Goal: Task Accomplishment & Management: Complete application form

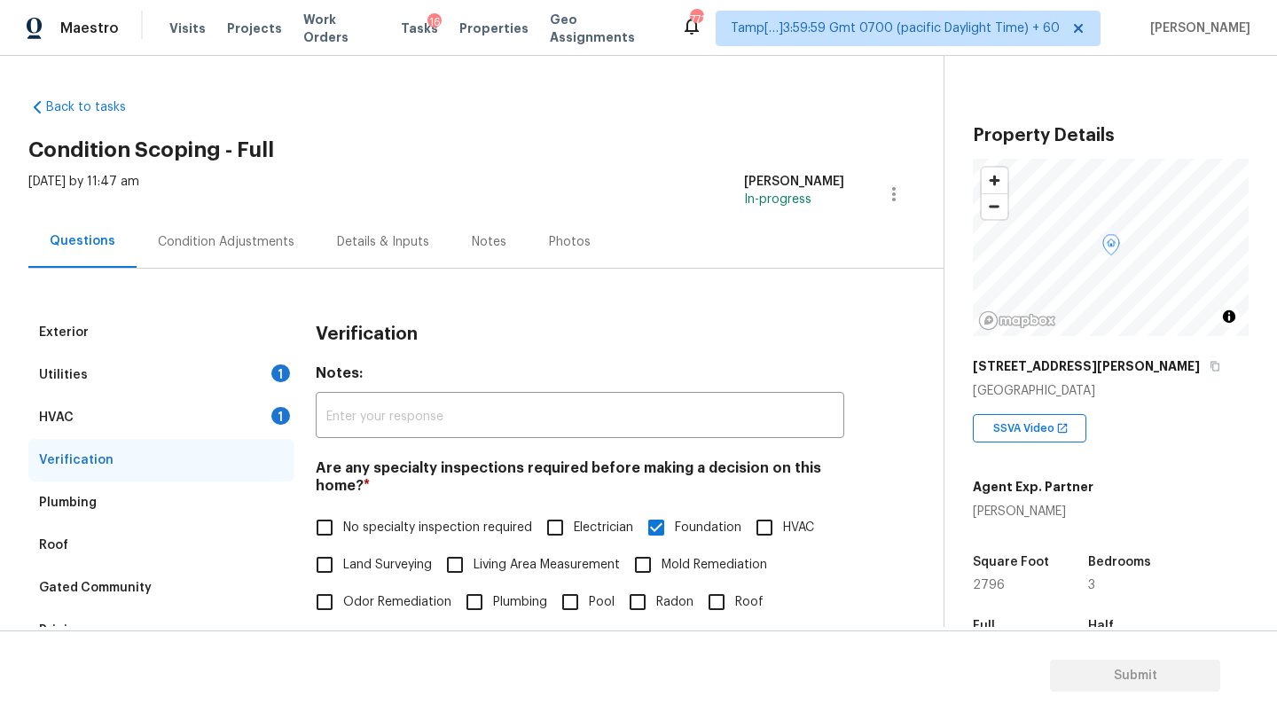
scroll to position [345, 0]
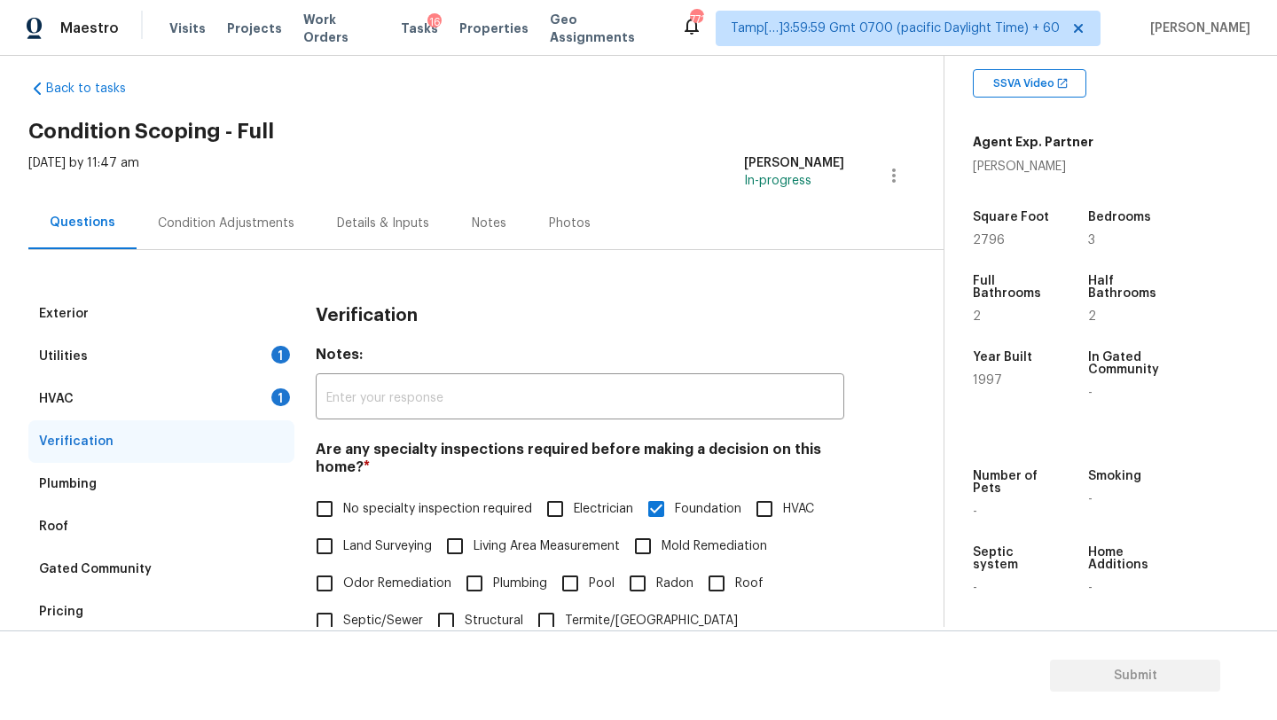
click at [191, 227] on div "Condition Adjustments" at bounding box center [226, 224] width 137 height 18
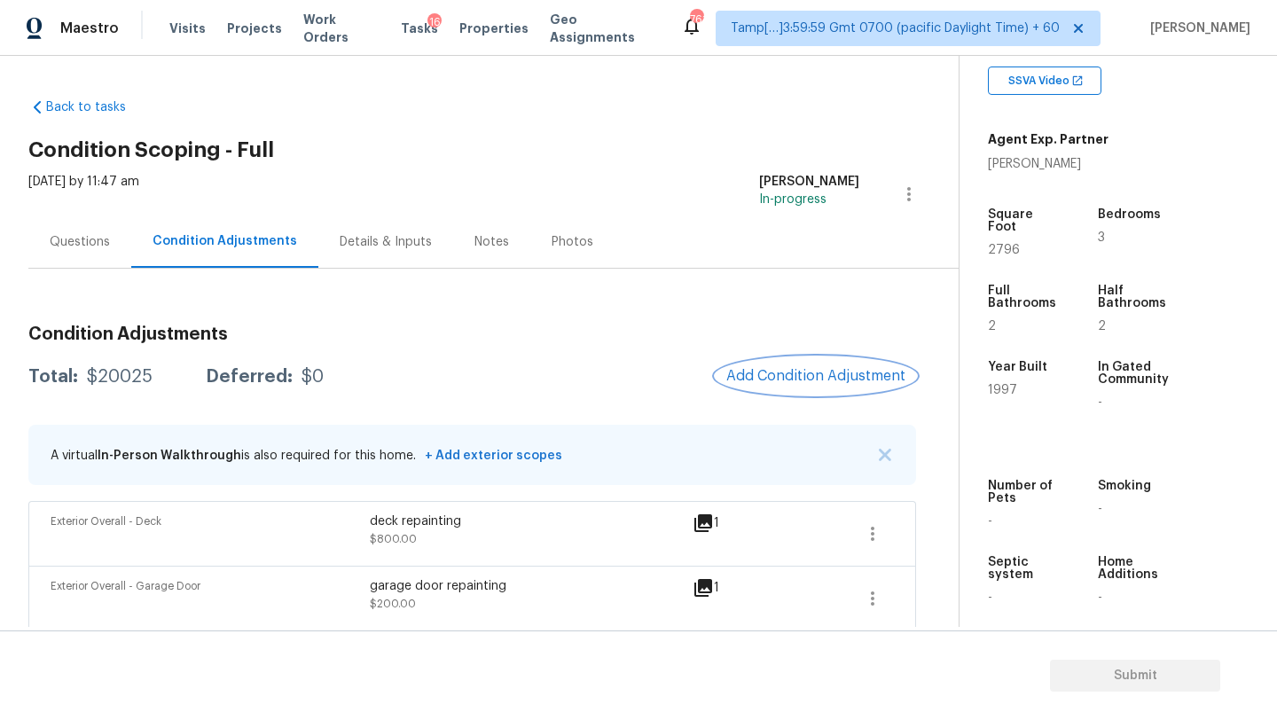
click at [762, 376] on span "Add Condition Adjustment" at bounding box center [815, 376] width 179 height 16
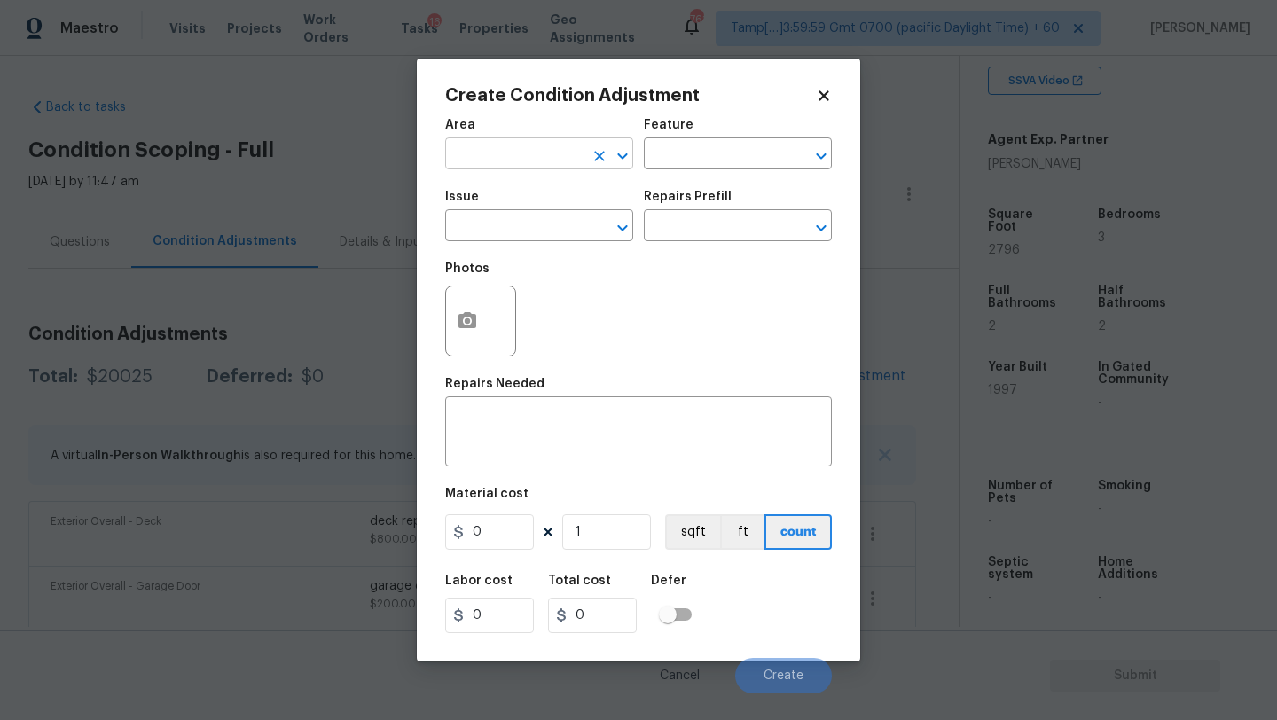
click at [470, 160] on input "text" at bounding box center [514, 155] width 138 height 27
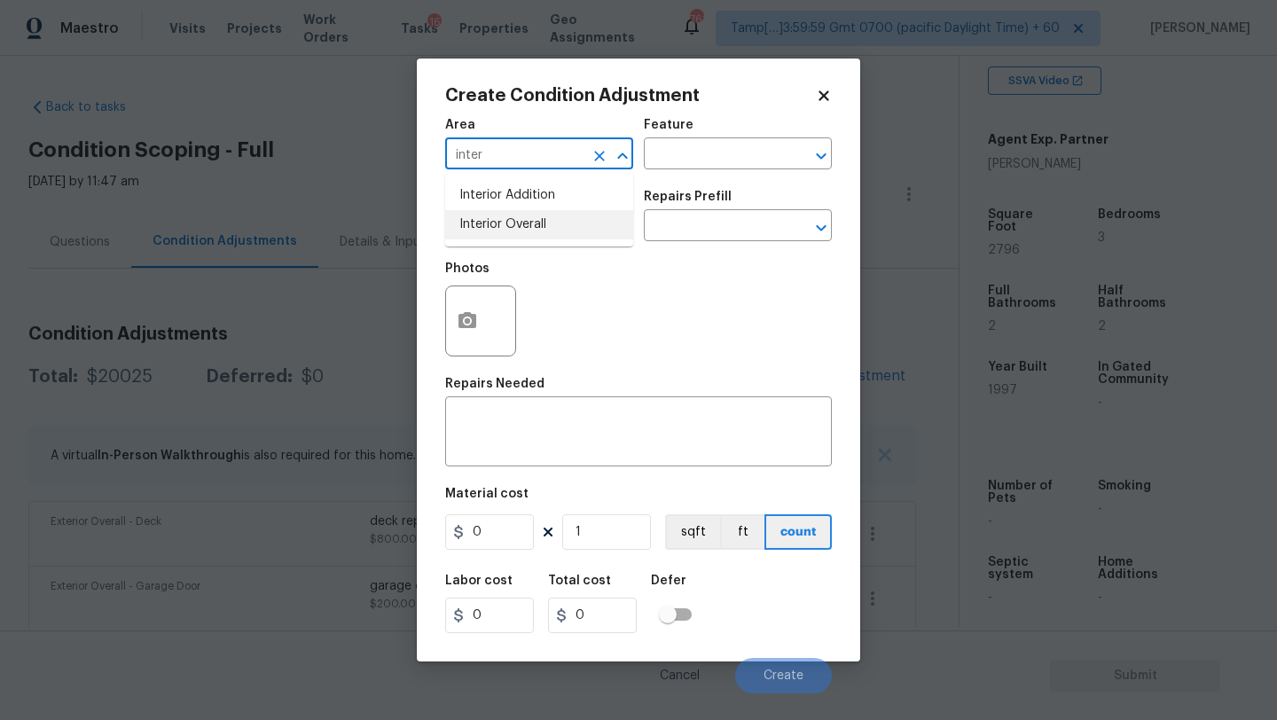
click at [475, 224] on li "Interior Overall" at bounding box center [539, 224] width 188 height 29
type input "Interior Overall"
click at [665, 177] on div "Area Interior Overall ​ Feature ​" at bounding box center [638, 144] width 387 height 72
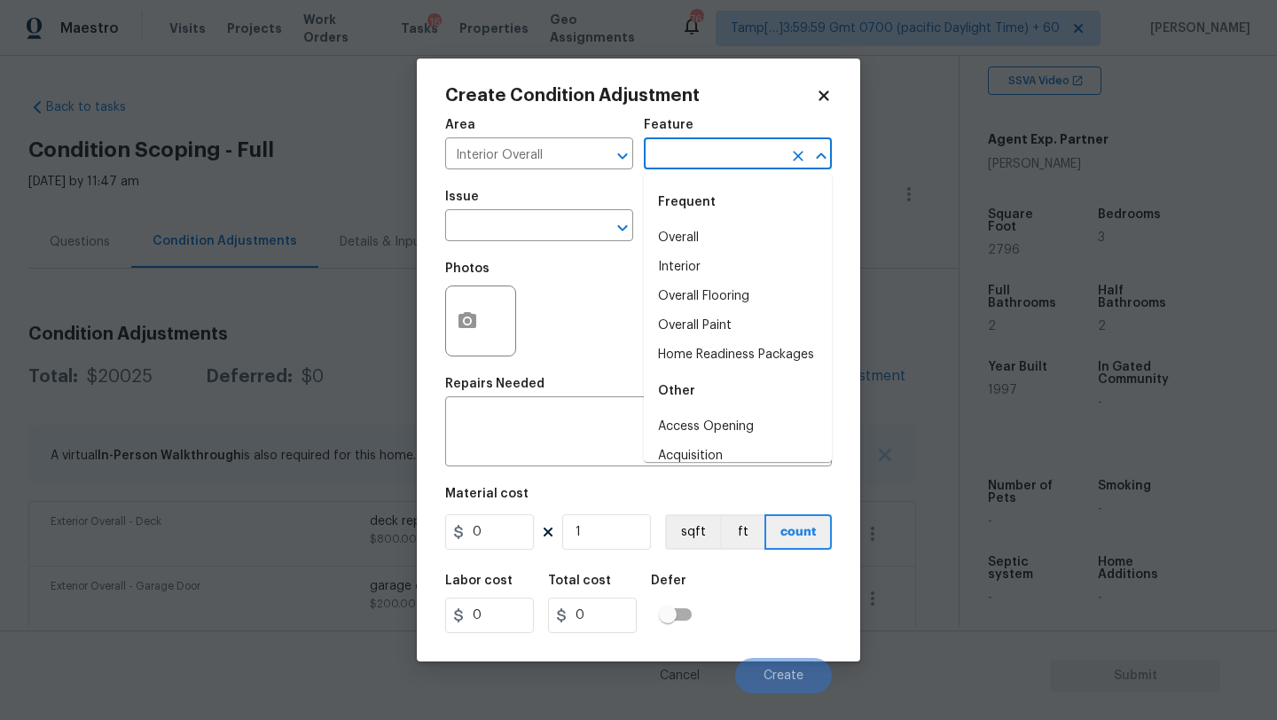
click at [670, 166] on input "text" at bounding box center [713, 155] width 138 height 27
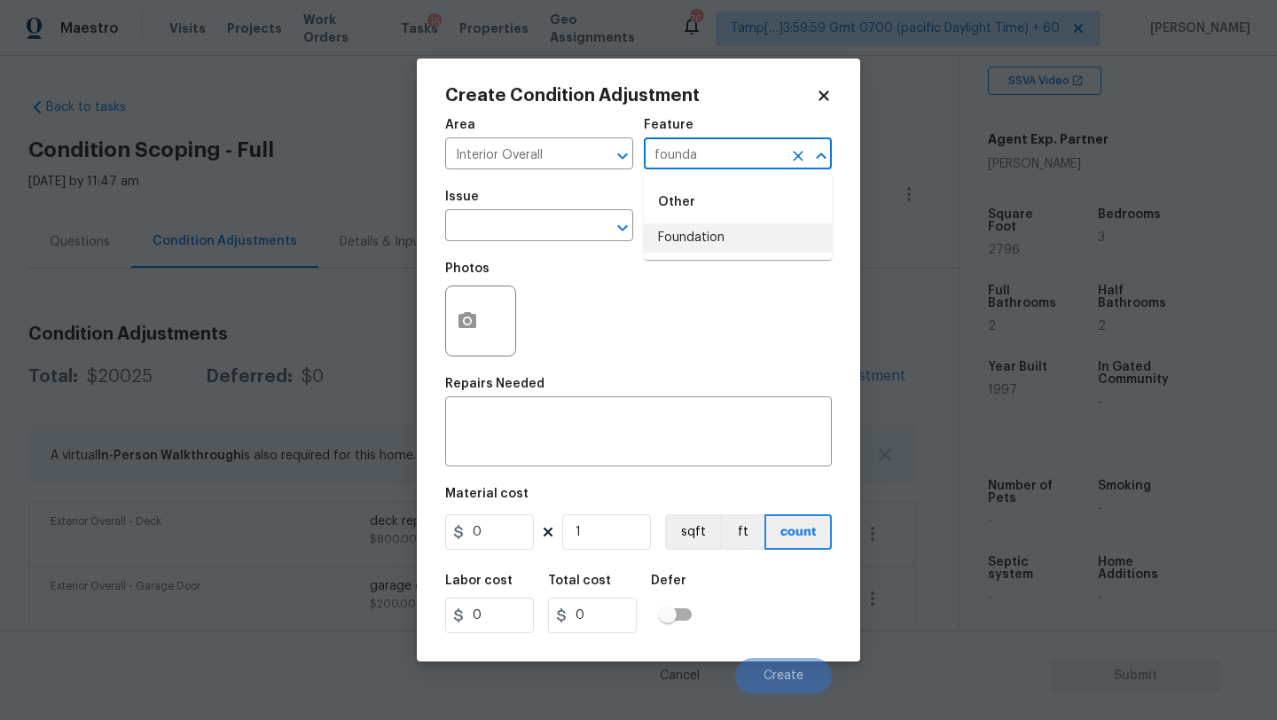
click at [671, 238] on li "Foundation" at bounding box center [738, 238] width 188 height 29
type input "Foundation"
click at [535, 238] on input "text" at bounding box center [514, 227] width 138 height 27
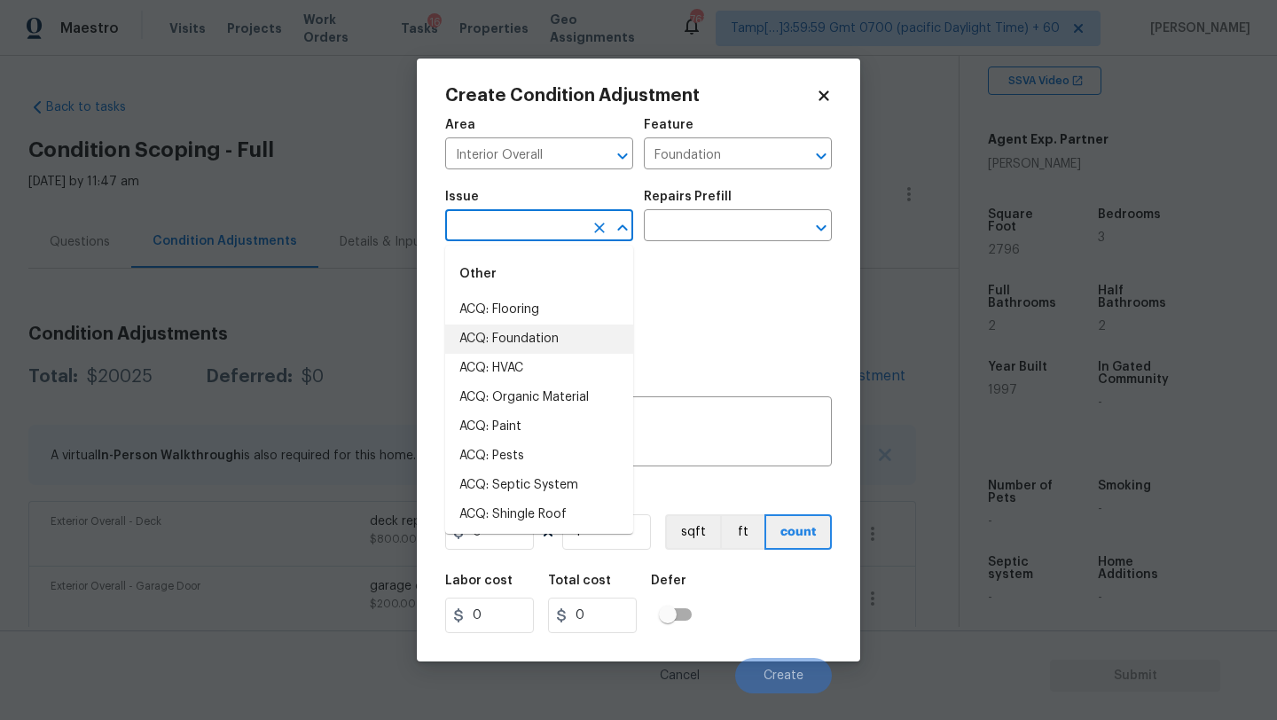
click at [535, 344] on li "ACQ: Foundation" at bounding box center [539, 339] width 188 height 29
type input "ACQ: Foundation"
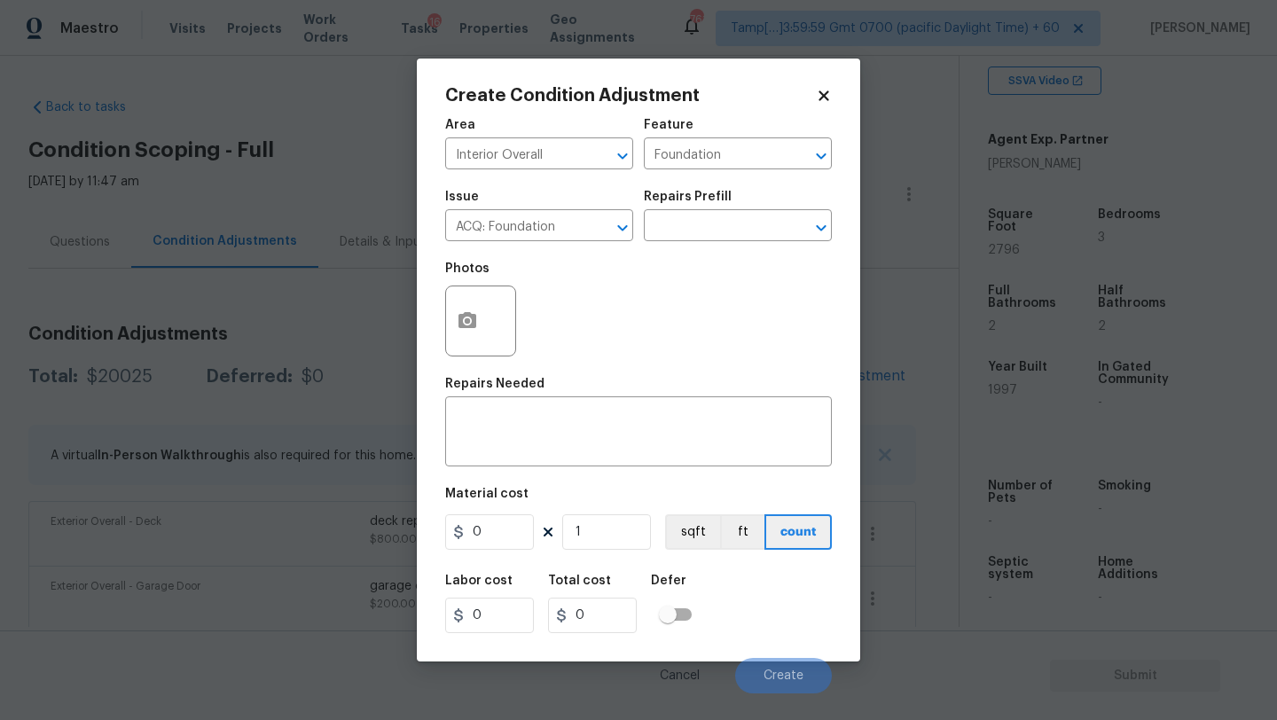
click at [738, 213] on div "Repairs Prefill" at bounding box center [738, 202] width 188 height 23
click at [738, 230] on input "text" at bounding box center [713, 227] width 138 height 27
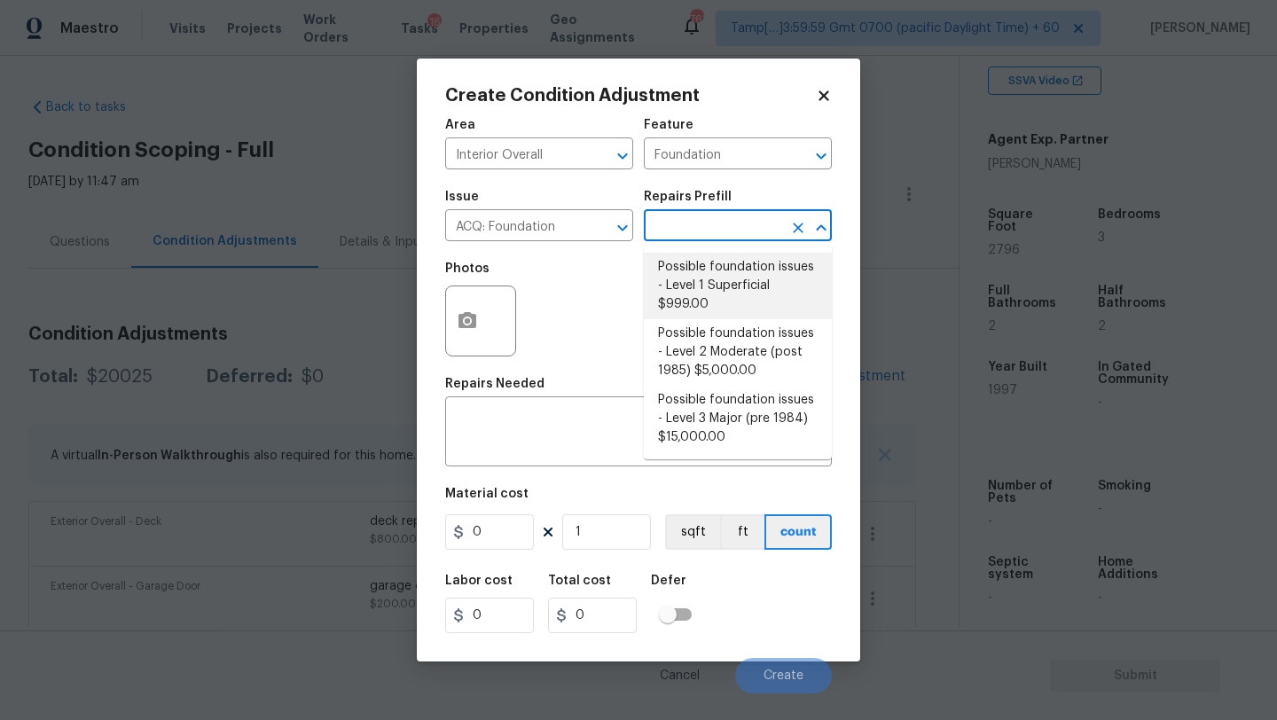
click at [737, 327] on li "Possible foundation issues - Level 2 Moderate (post 1985) $5,000.00" at bounding box center [738, 352] width 188 height 67
type input "Acquisition"
type textarea "Possible foundation issues - Level 2 Moderate: Disclaimer: This is NOT a techni…"
type input "5000"
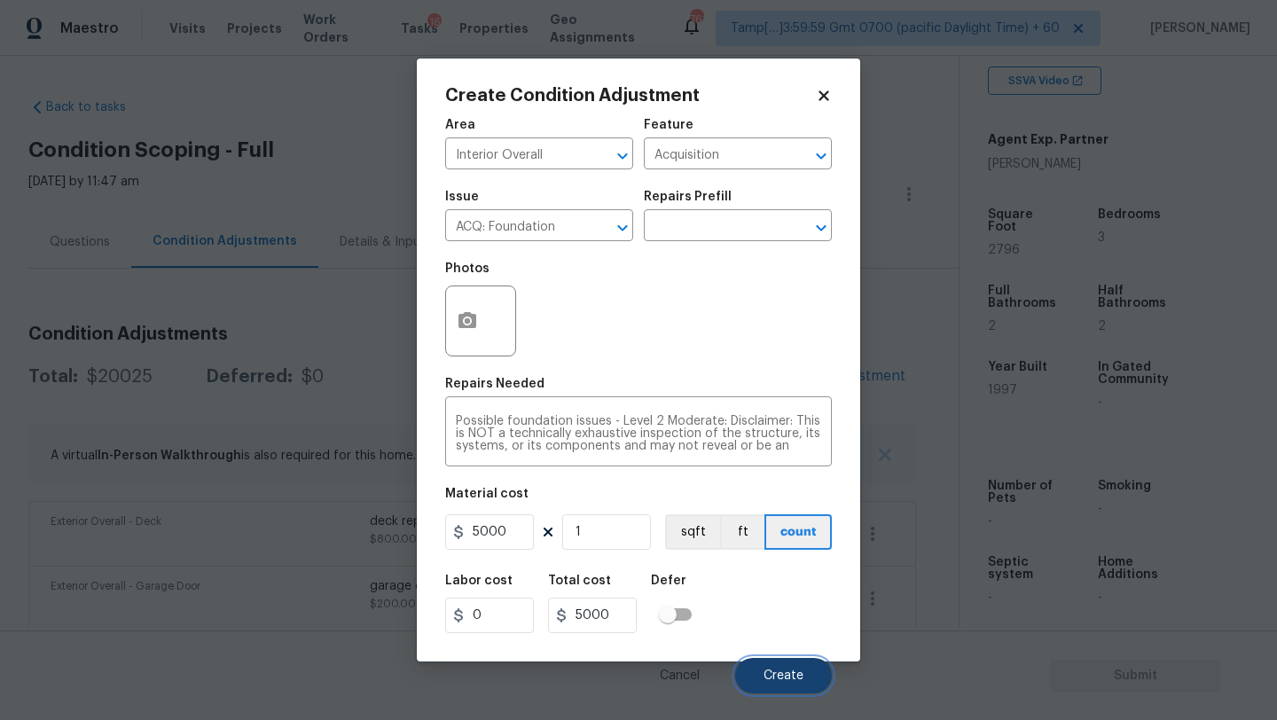
click at [765, 674] on span "Create" at bounding box center [784, 676] width 40 height 13
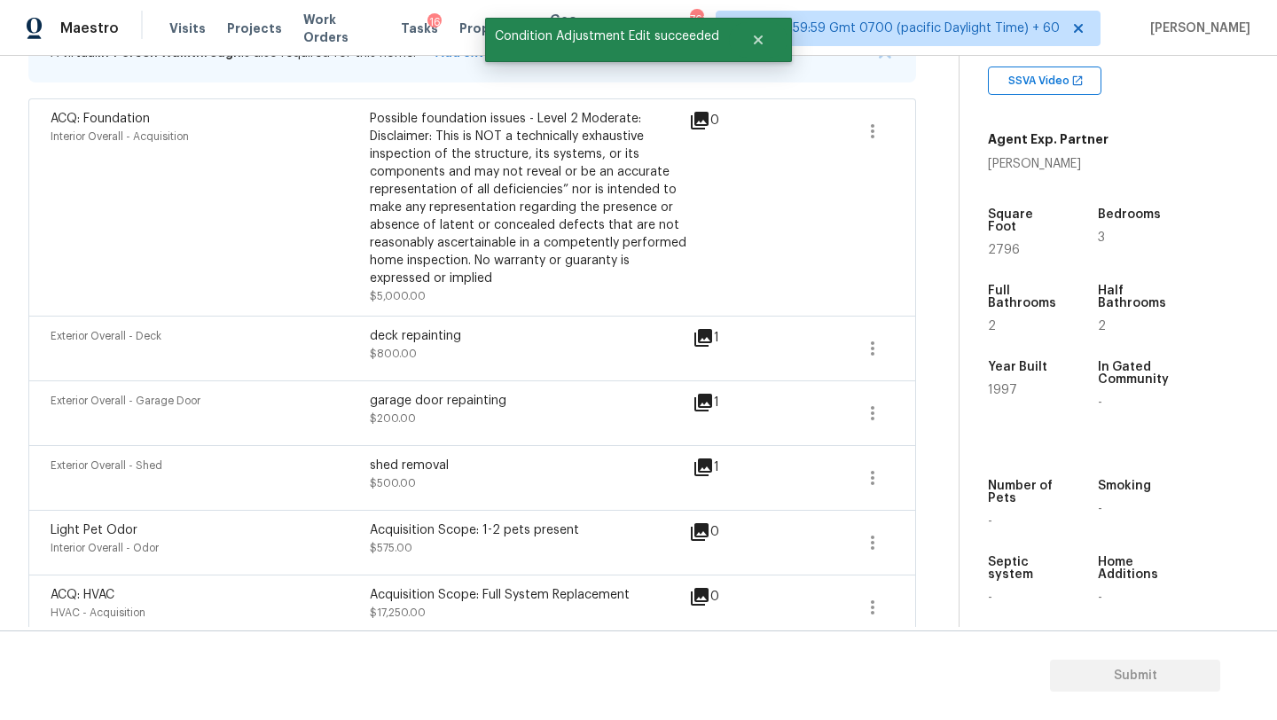
scroll to position [208, 0]
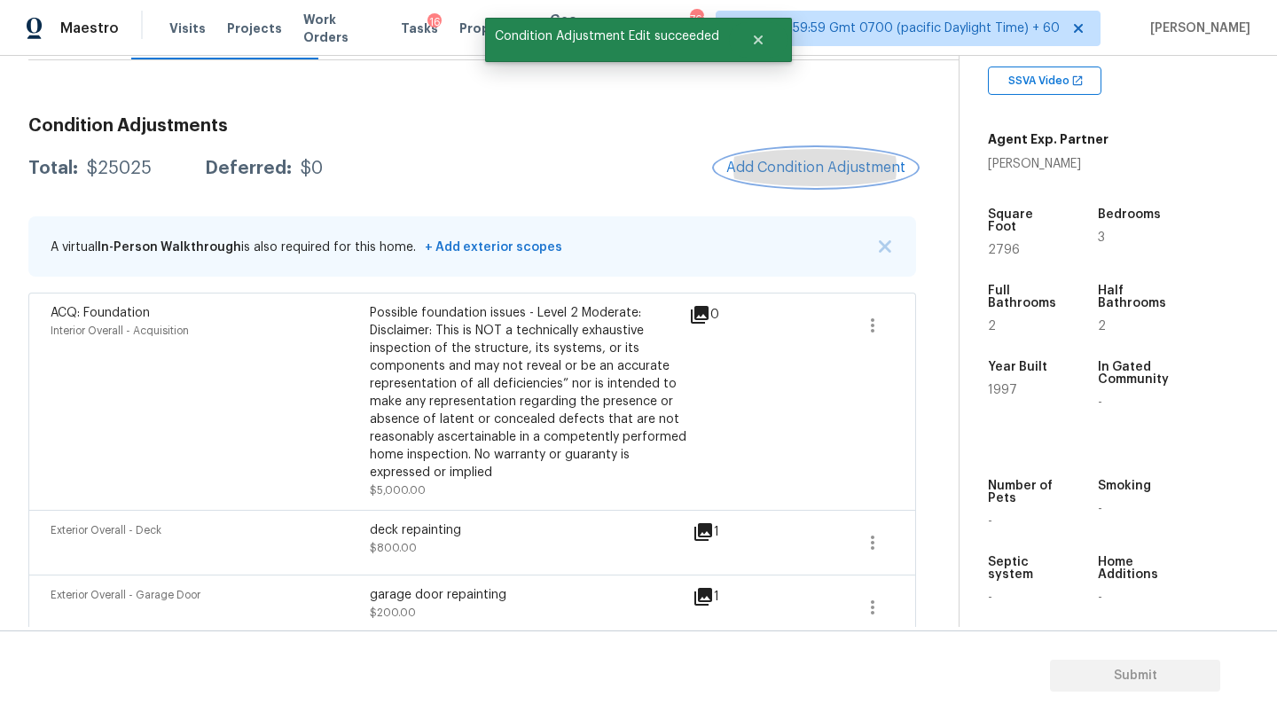
click at [814, 161] on span "Add Condition Adjustment" at bounding box center [815, 168] width 179 height 16
click at [314, 218] on body "Maestro Visits Projects Work Orders Tasks 16 Properties Geo Assignments 761 Tam…" at bounding box center [638, 360] width 1277 height 720
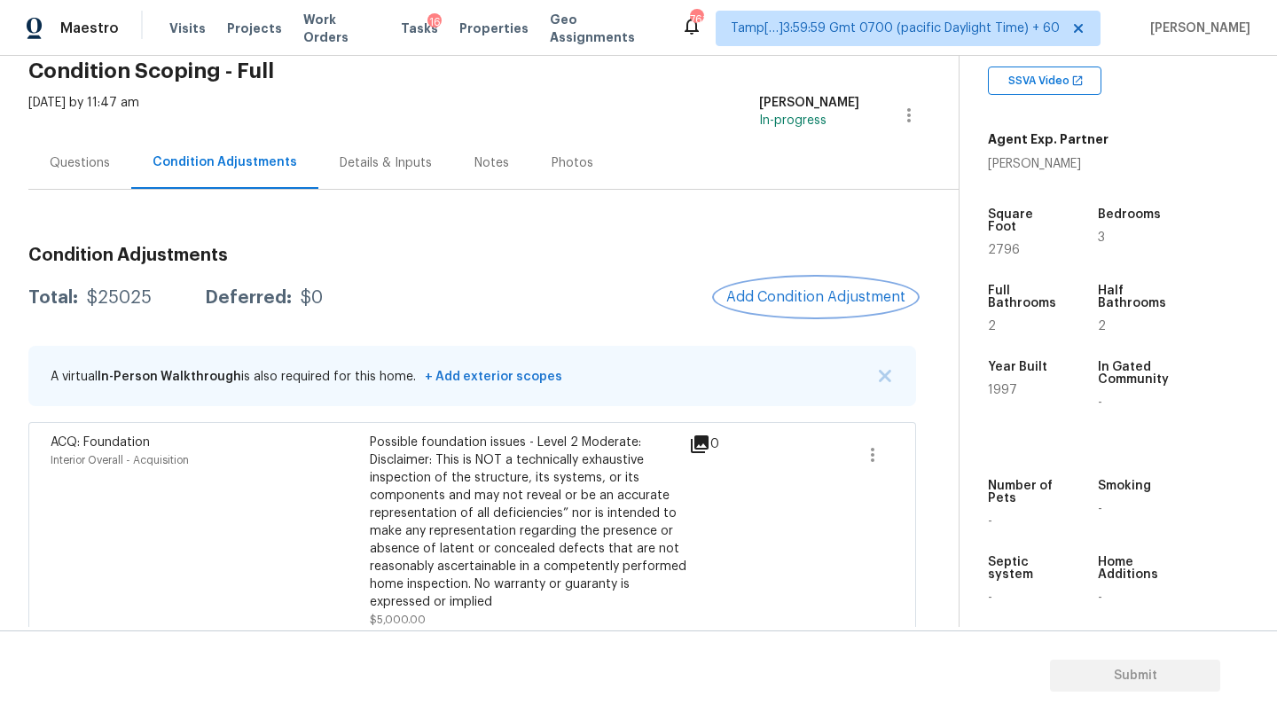
scroll to position [68, 0]
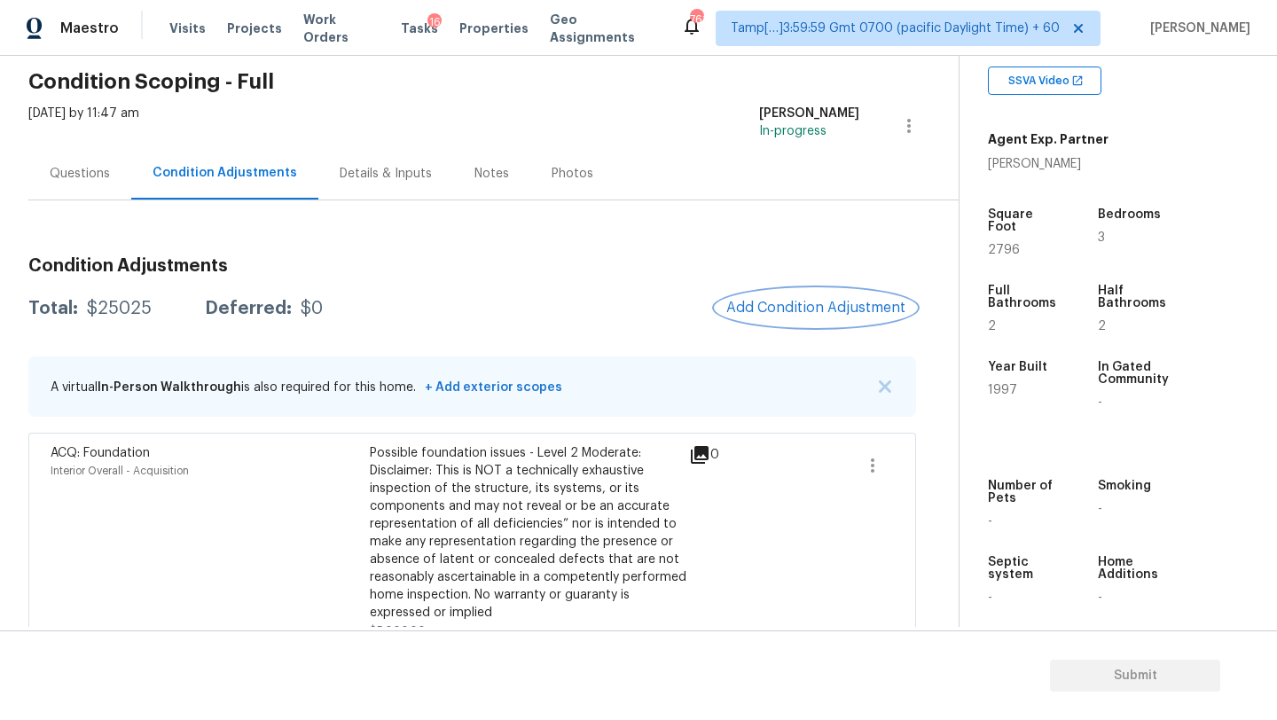
click at [820, 319] on button "Add Condition Adjustment" at bounding box center [816, 307] width 200 height 37
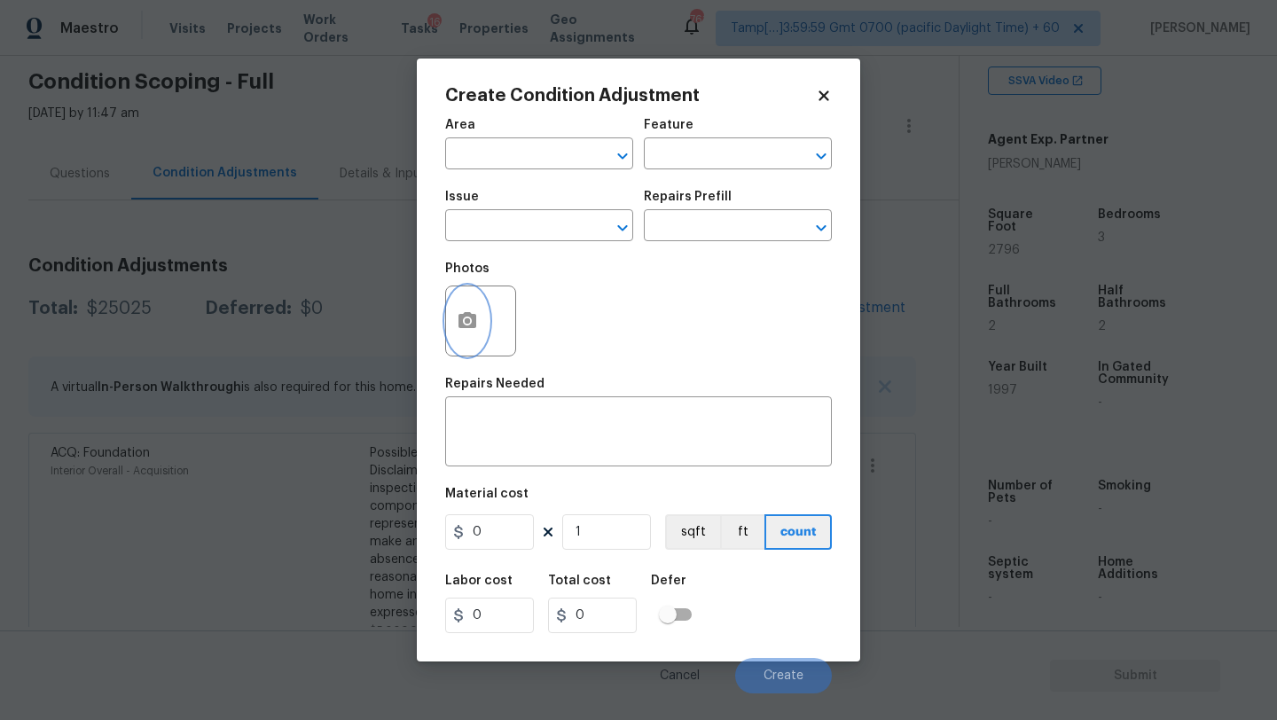
click at [467, 328] on icon "button" at bounding box center [468, 320] width 18 height 16
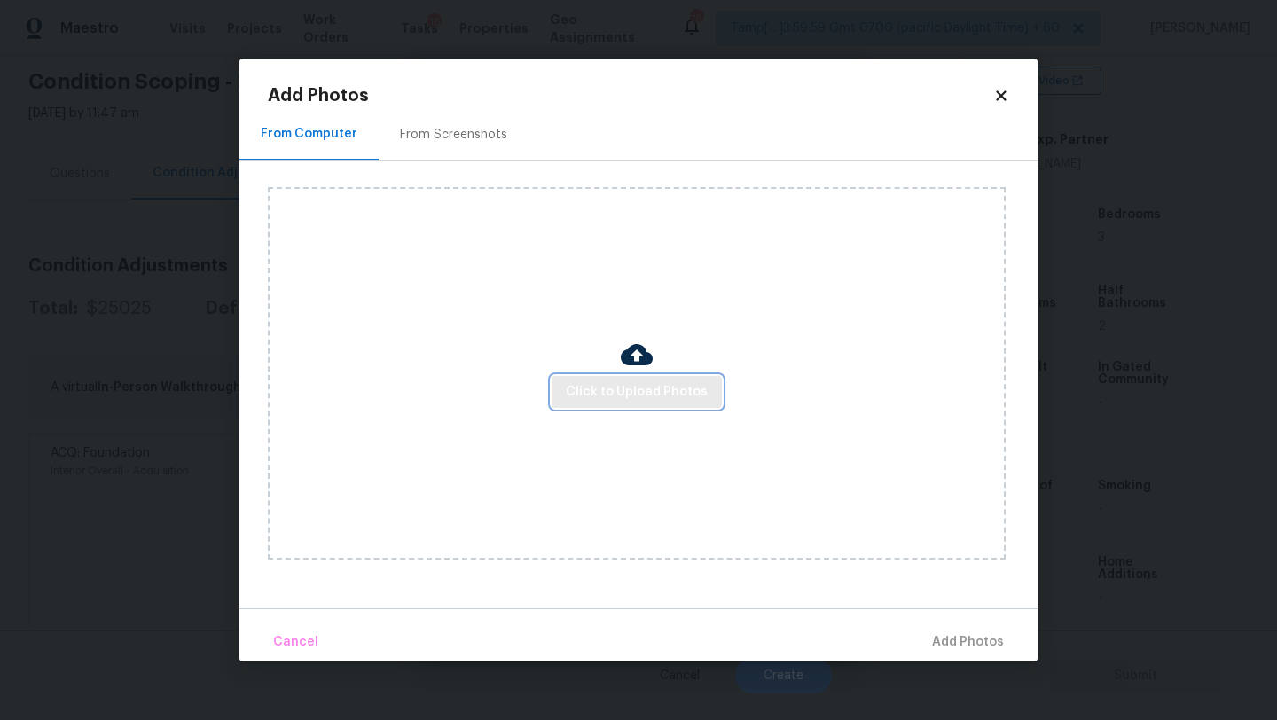
click at [605, 393] on span "Click to Upload Photos" at bounding box center [637, 392] width 142 height 22
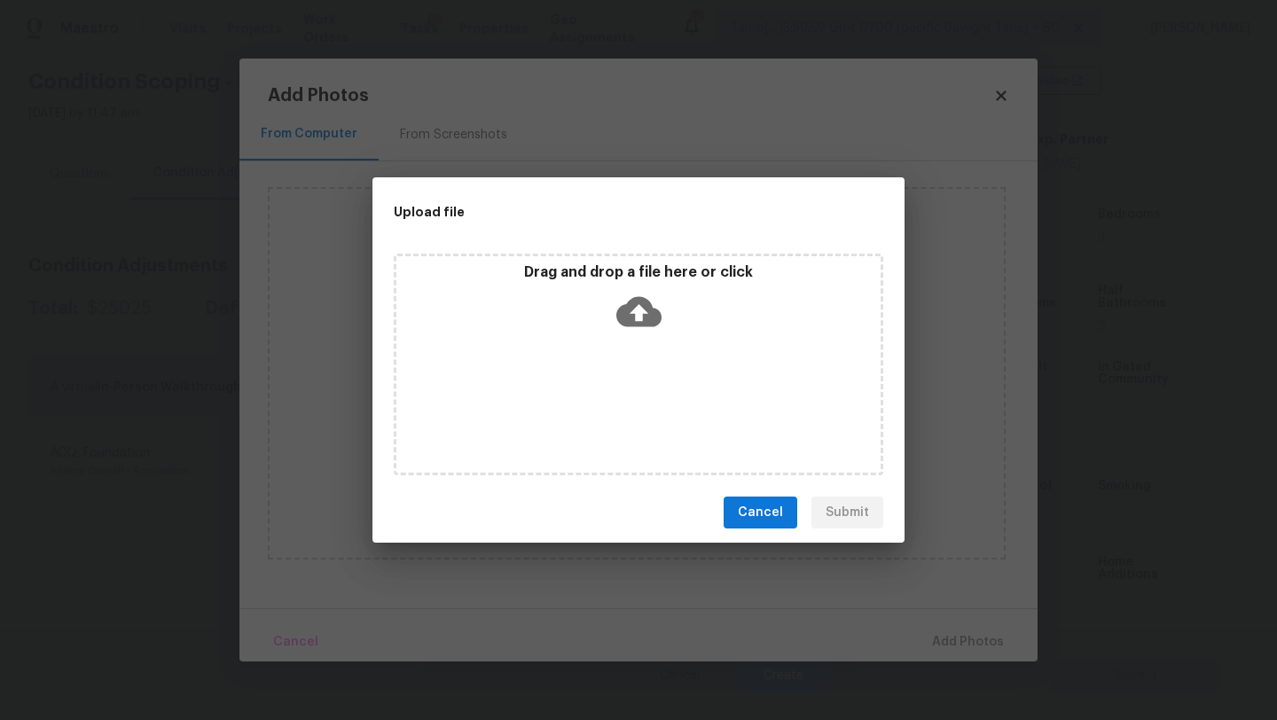
click at [632, 364] on div "Drag and drop a file here or click" at bounding box center [639, 365] width 490 height 222
click at [642, 323] on icon at bounding box center [638, 312] width 45 height 30
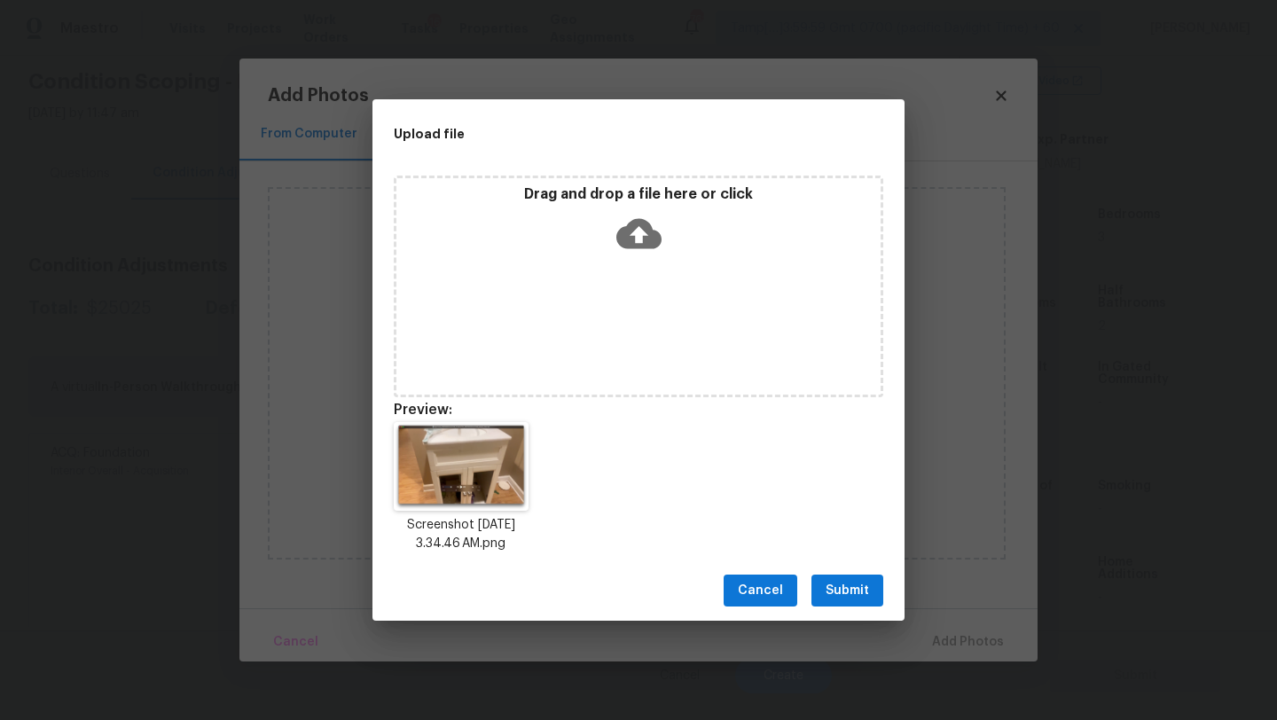
drag, startPoint x: 856, startPoint y: 591, endPoint x: 874, endPoint y: 591, distance: 17.7
click at [856, 591] on span "Submit" at bounding box center [847, 591] width 43 height 22
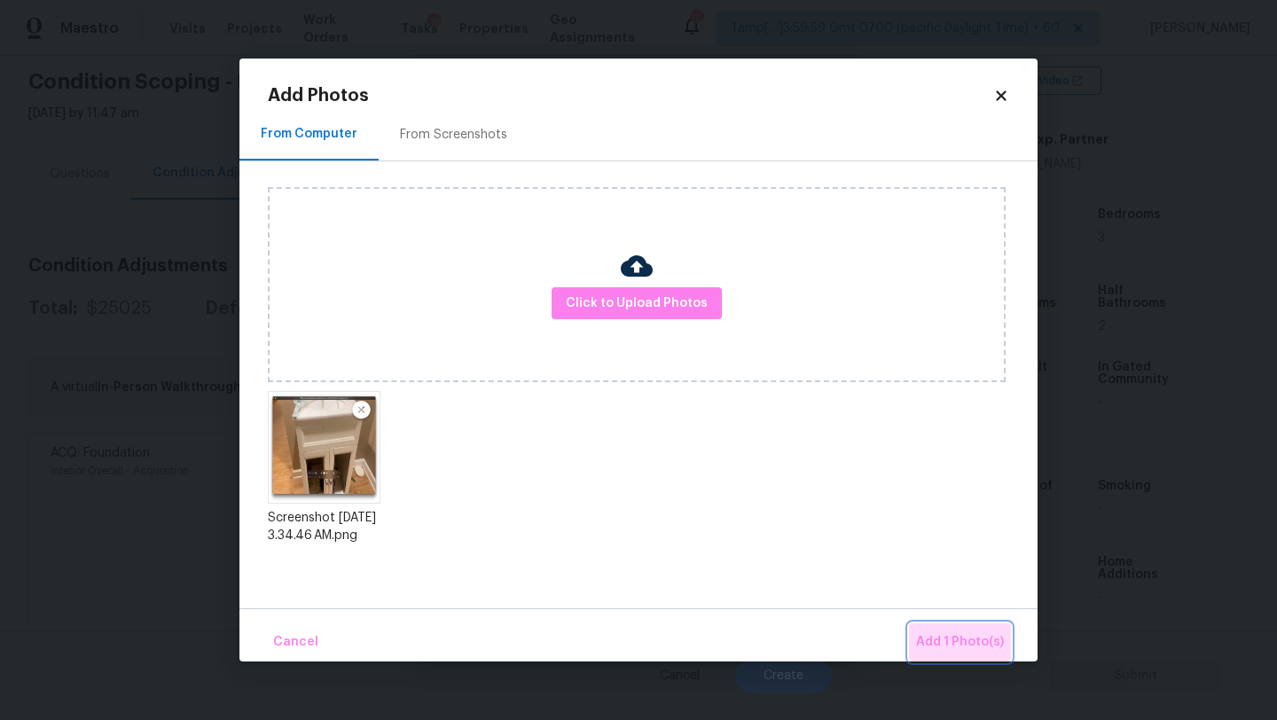
click at [964, 629] on button "Add 1 Photo(s)" at bounding box center [960, 643] width 102 height 38
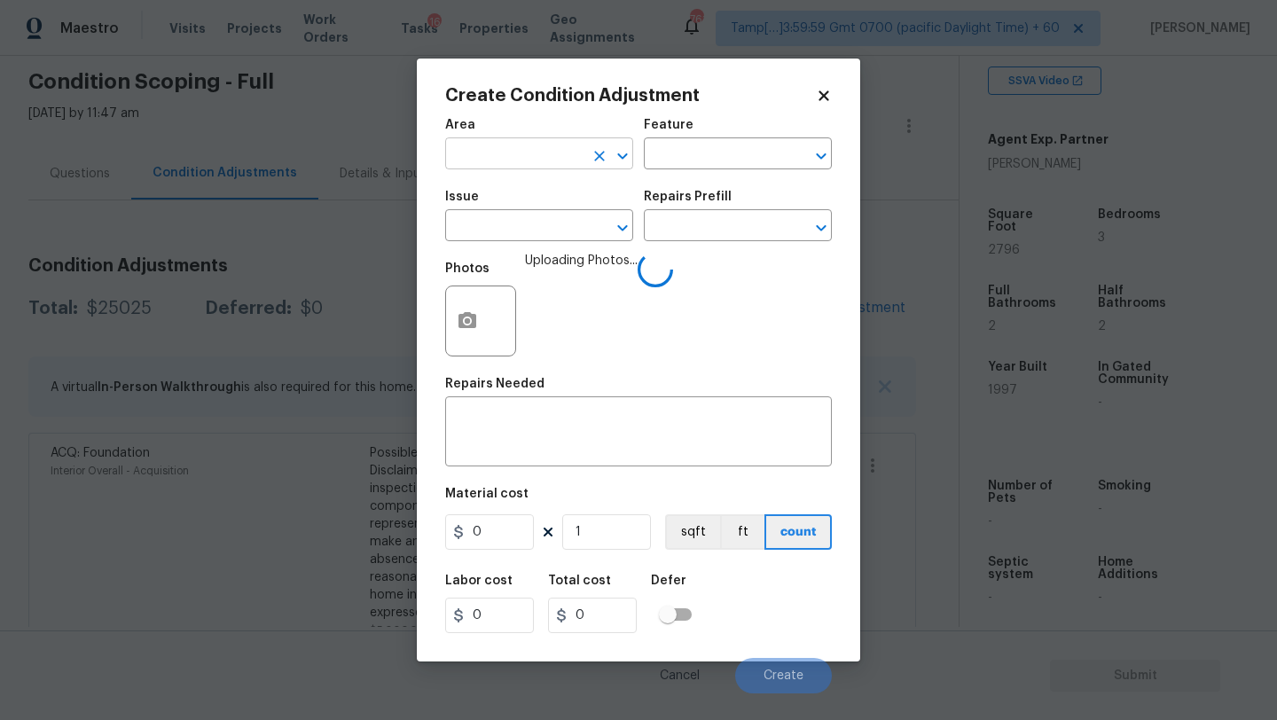
click at [489, 162] on input "text" at bounding box center [514, 155] width 138 height 27
click at [496, 189] on li "Bathroom" at bounding box center [539, 195] width 188 height 29
type input "Bathroom"
click at [509, 443] on textarea at bounding box center [638, 433] width 365 height 37
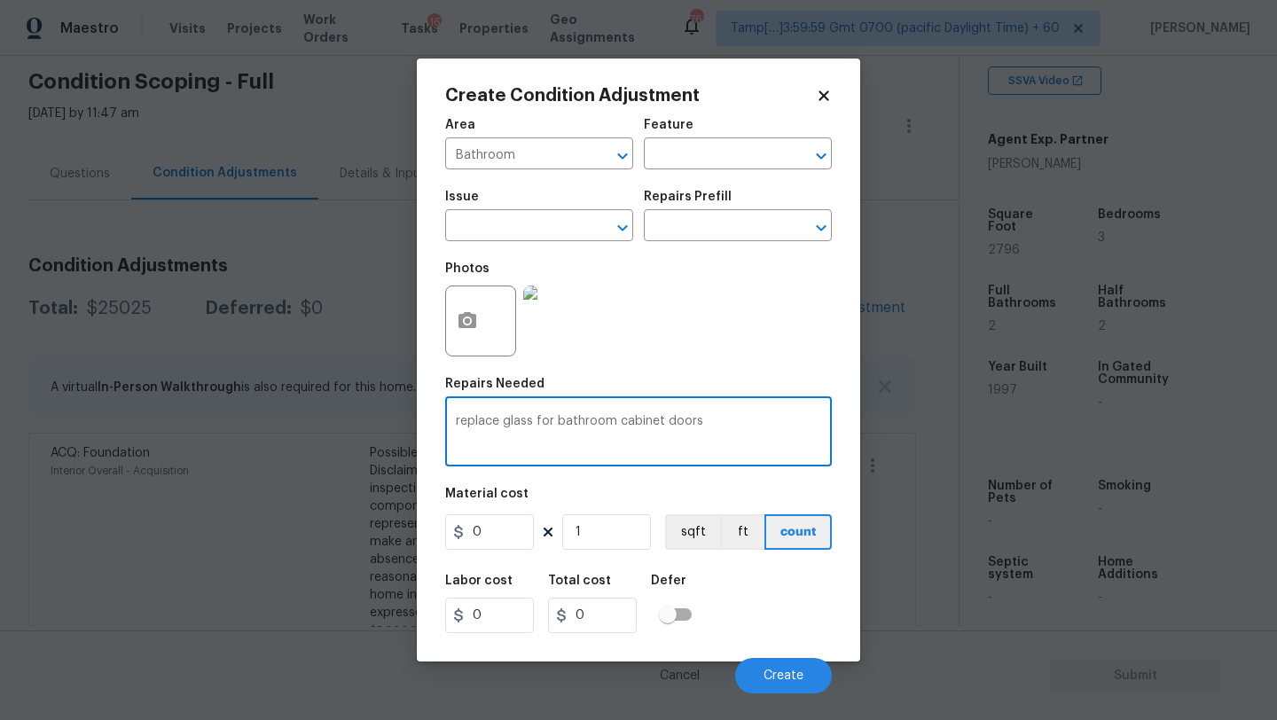
type textarea "replace glass for bathroom cabinet doors"
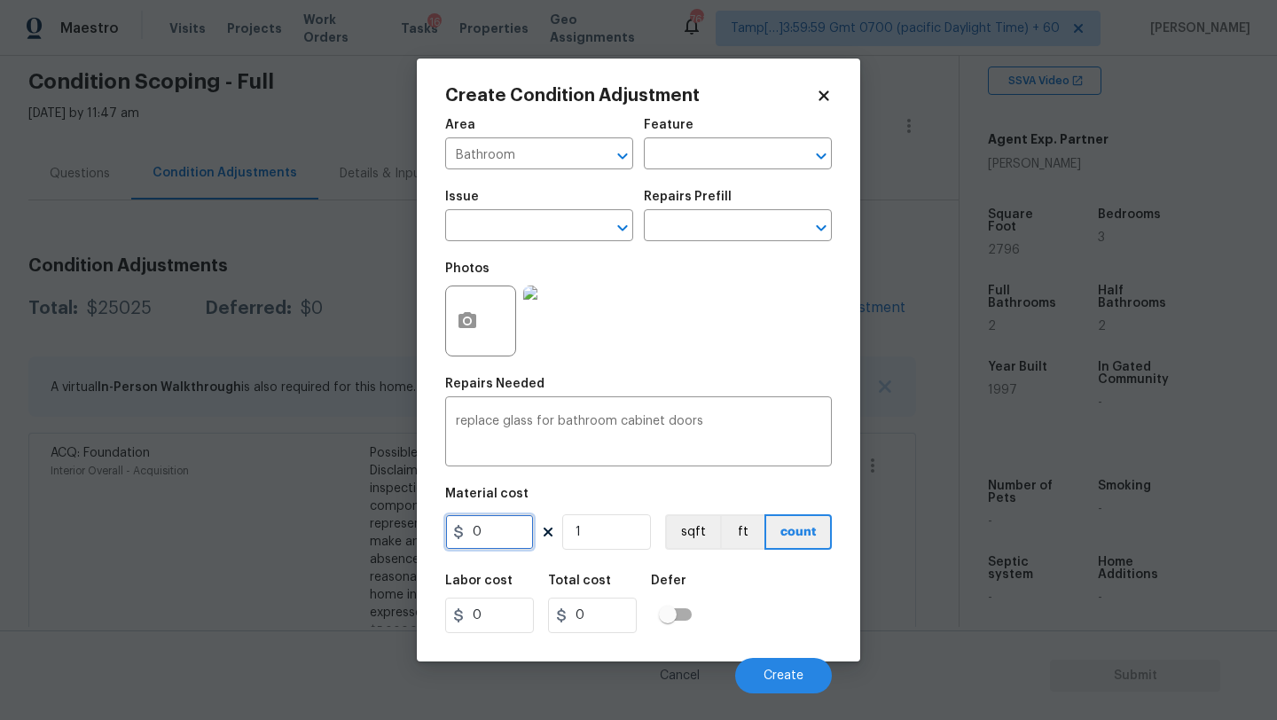
click at [506, 538] on input "0" at bounding box center [489, 531] width 89 height 35
type input "150"
click at [772, 673] on span "Create" at bounding box center [784, 676] width 40 height 13
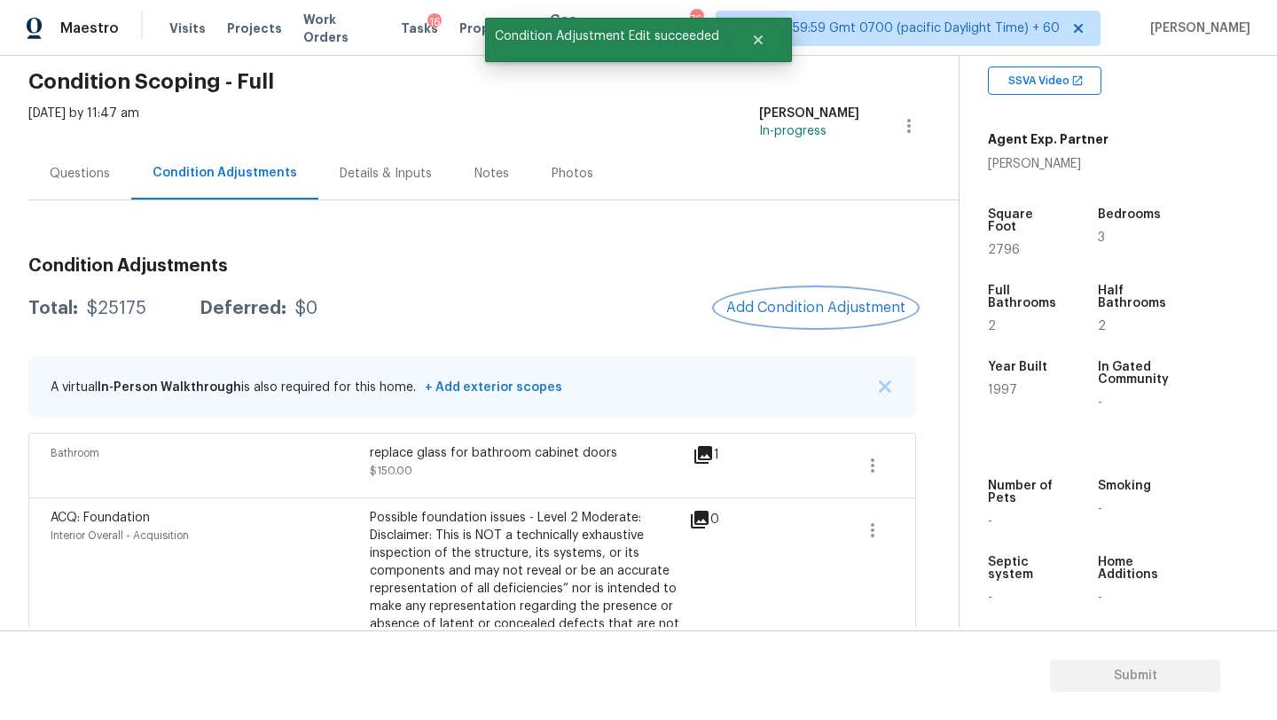
click at [806, 307] on span "Add Condition Adjustment" at bounding box center [815, 308] width 179 height 16
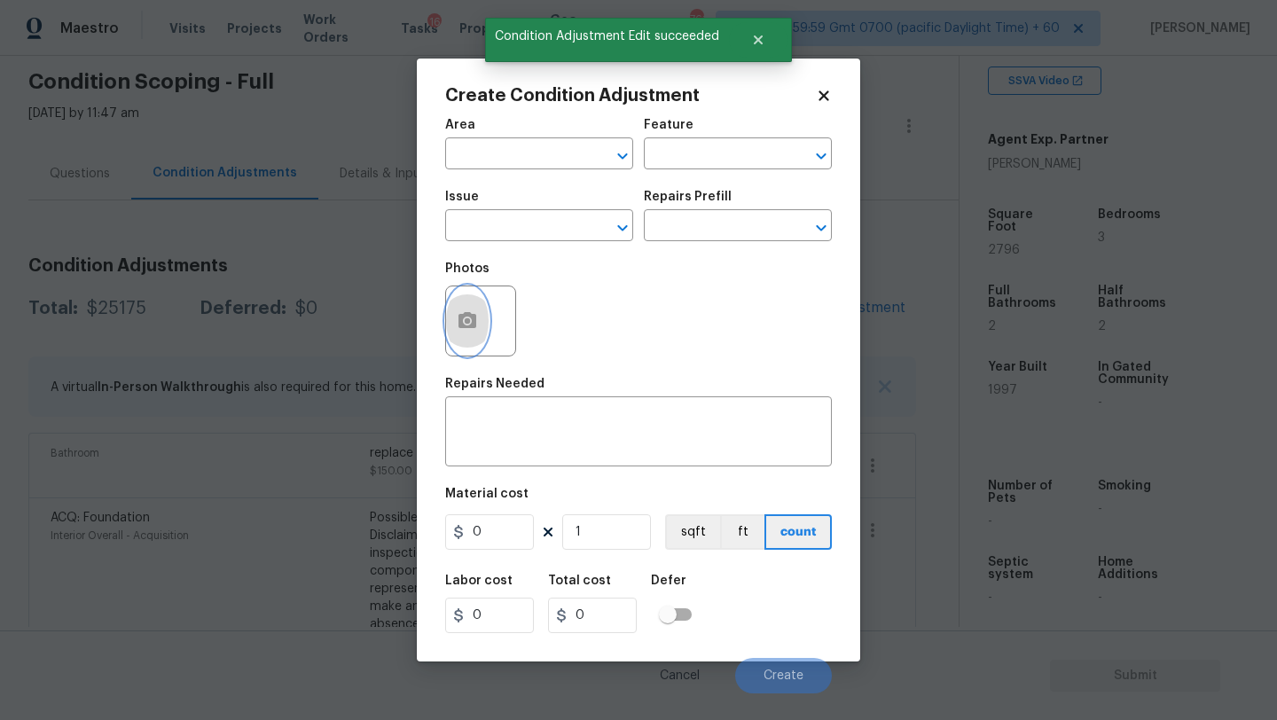
click at [467, 319] on circle "button" at bounding box center [467, 320] width 5 height 5
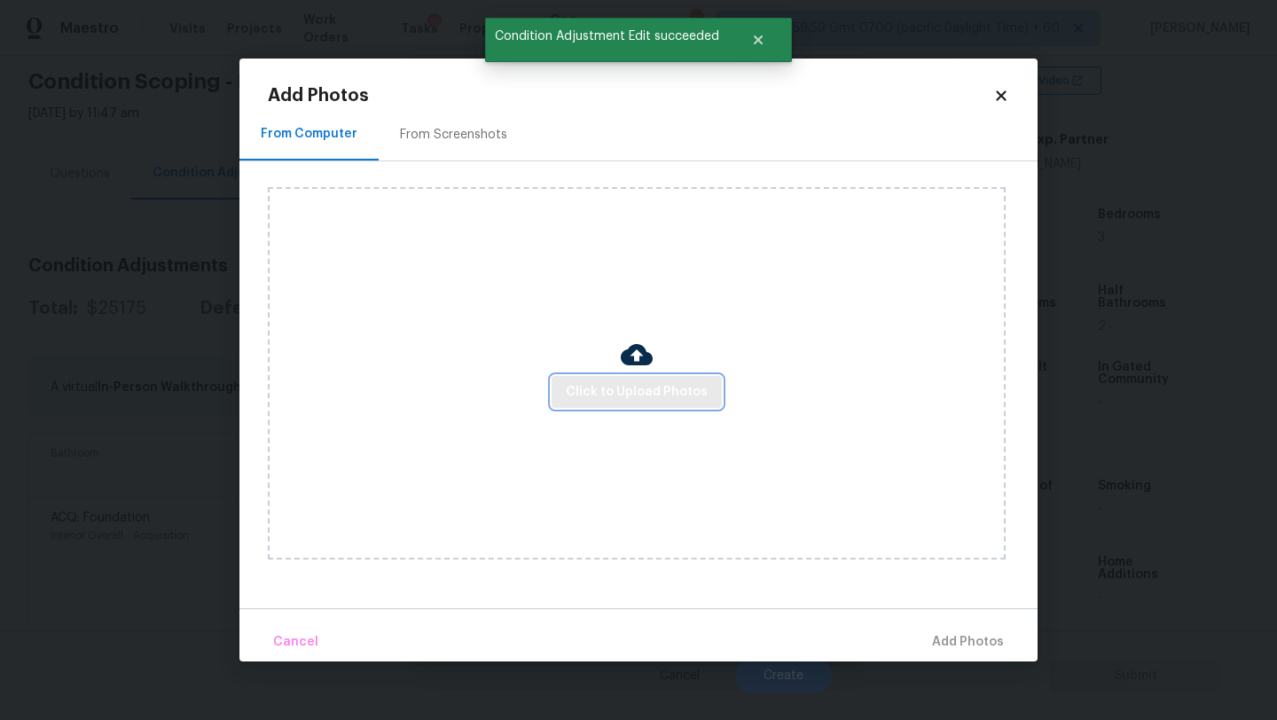
click at [623, 399] on span "Click to Upload Photos" at bounding box center [637, 392] width 142 height 22
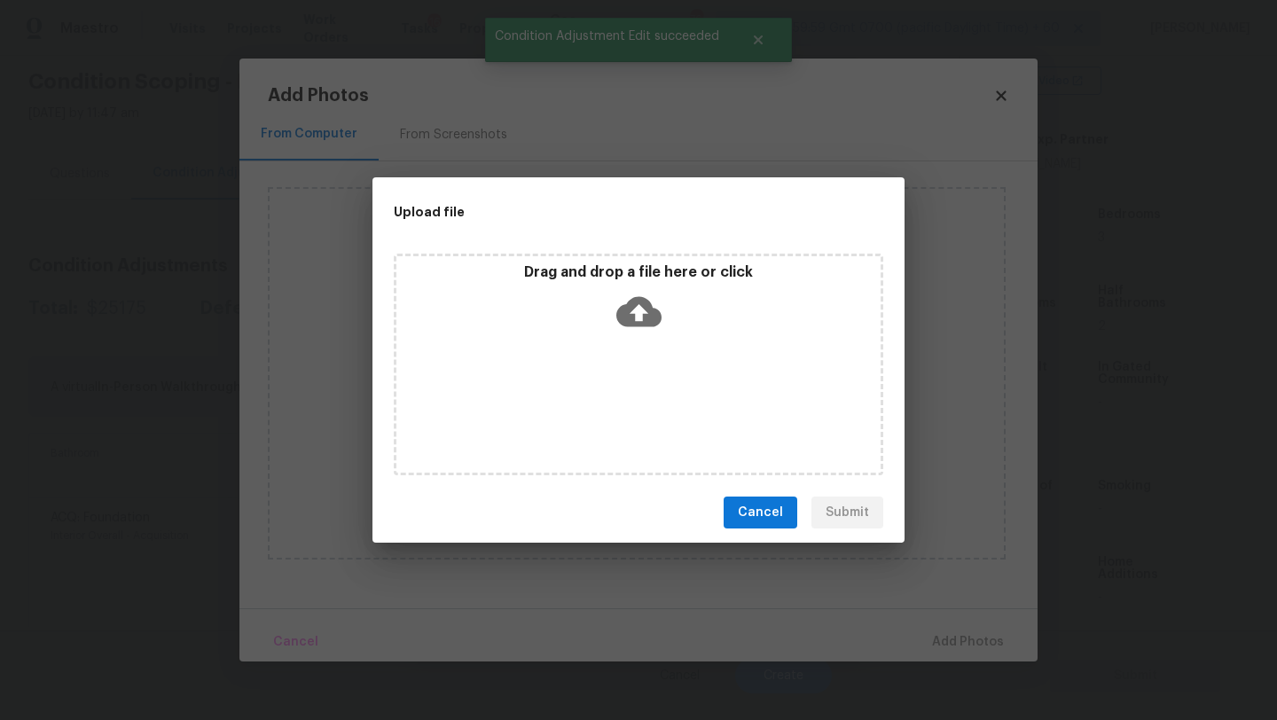
click at [749, 493] on div "Cancel Submit" at bounding box center [639, 513] width 532 height 61
click at [755, 518] on span "Cancel" at bounding box center [760, 513] width 45 height 22
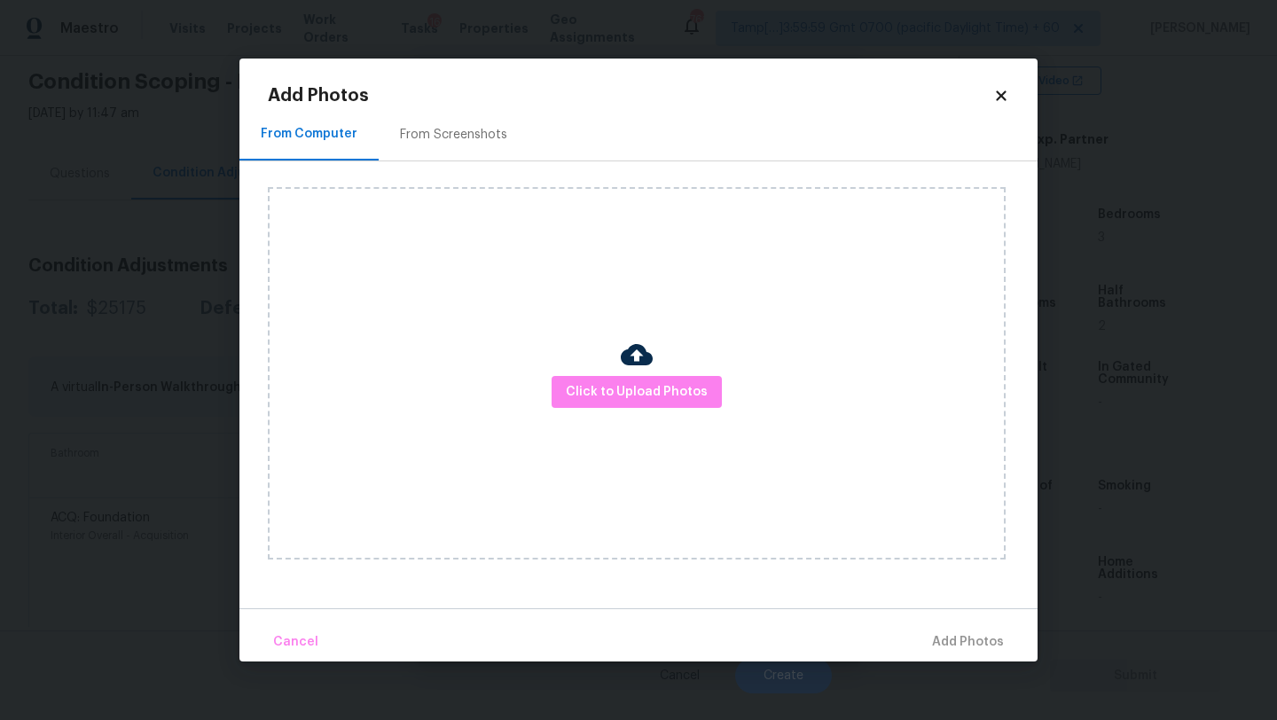
click at [1001, 98] on icon at bounding box center [1001, 95] width 10 height 10
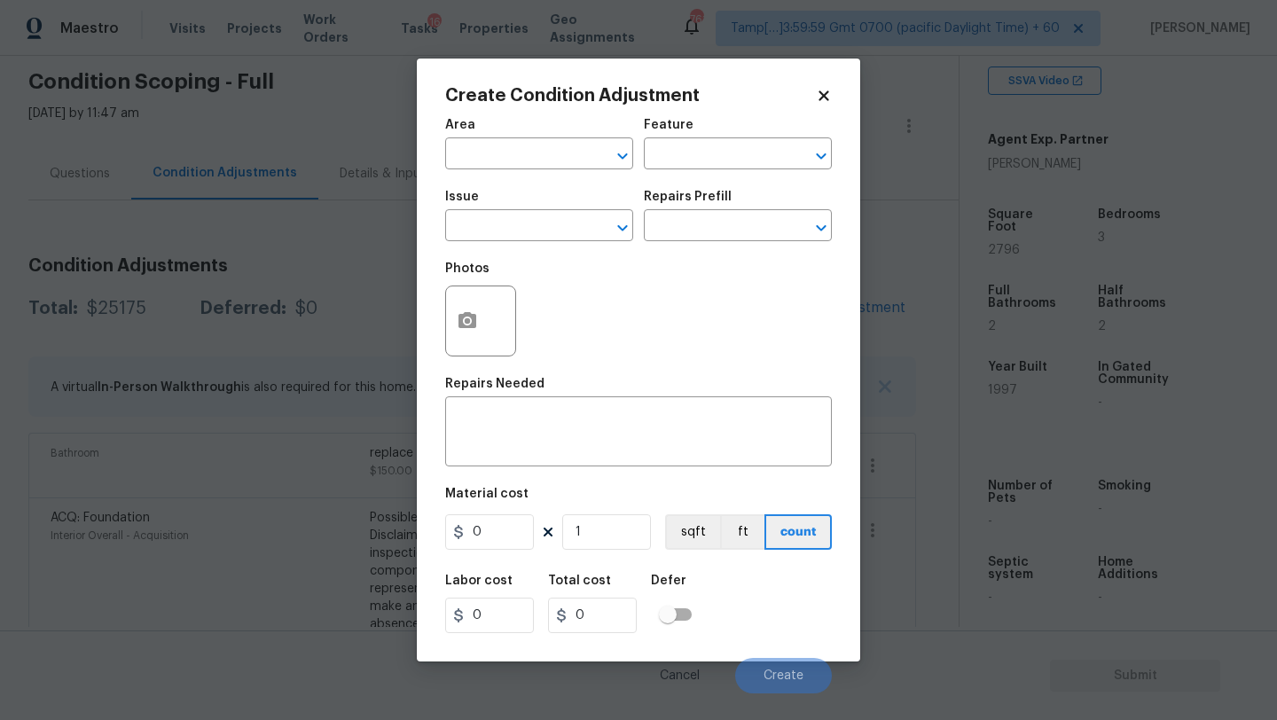
click at [827, 92] on icon at bounding box center [824, 95] width 10 height 10
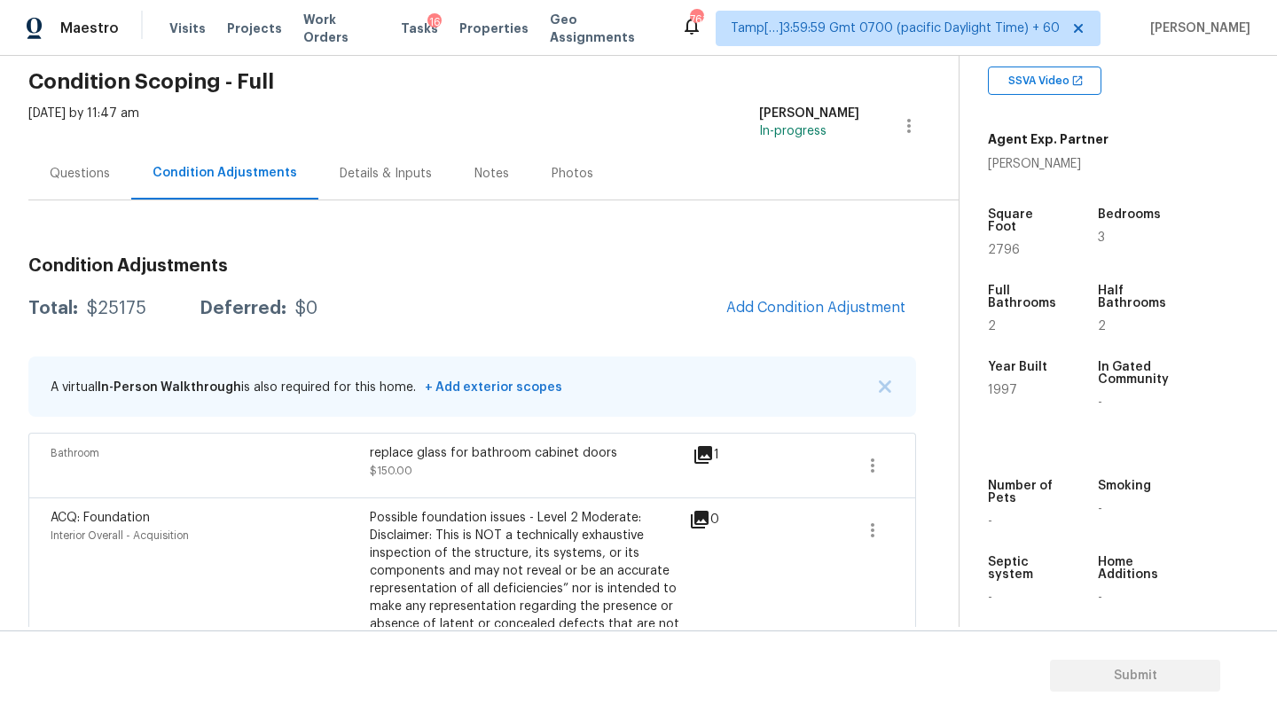
click at [97, 153] on div "Questions" at bounding box center [79, 173] width 103 height 52
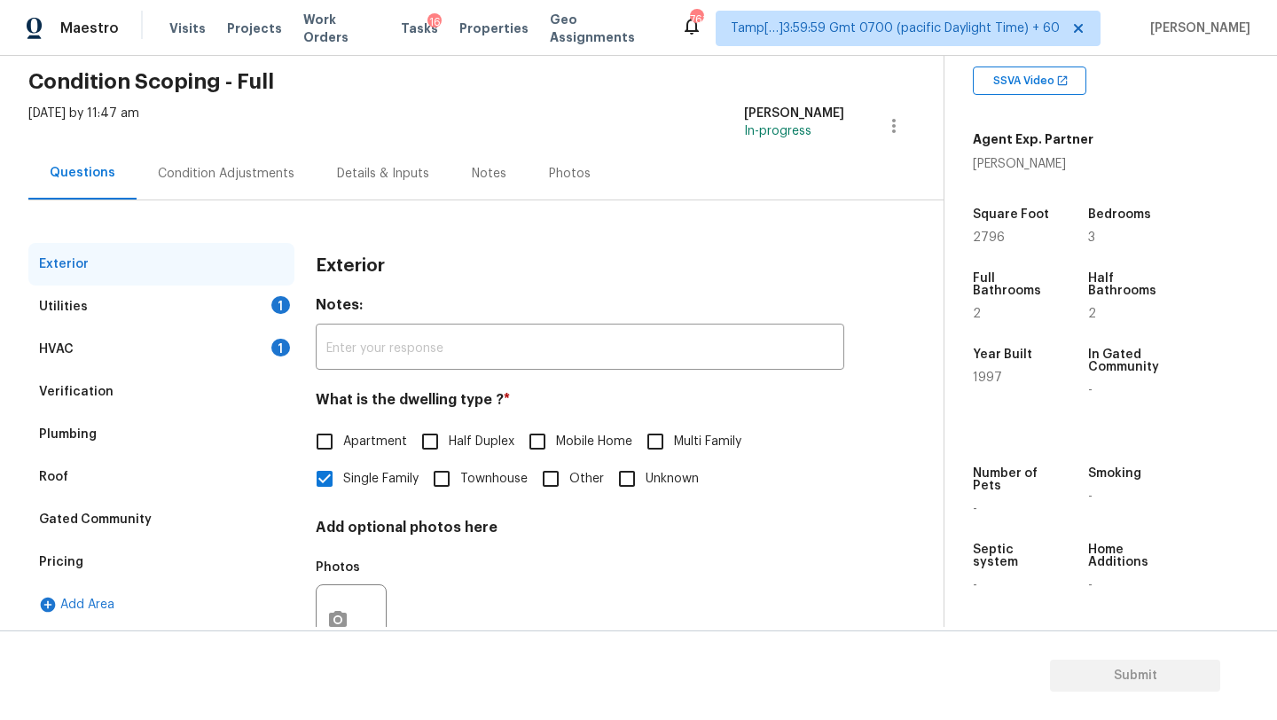
click at [98, 334] on div "HVAC 1" at bounding box center [161, 349] width 266 height 43
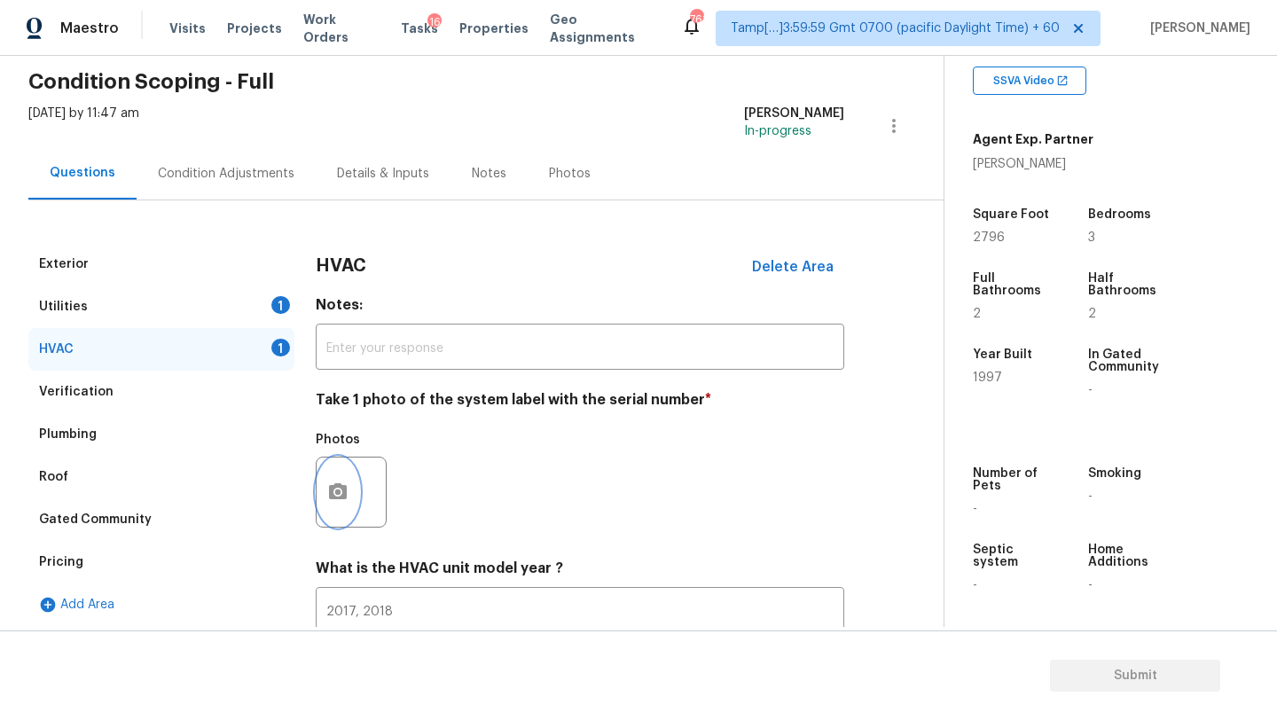
click at [329, 486] on icon "button" at bounding box center [337, 492] width 21 height 21
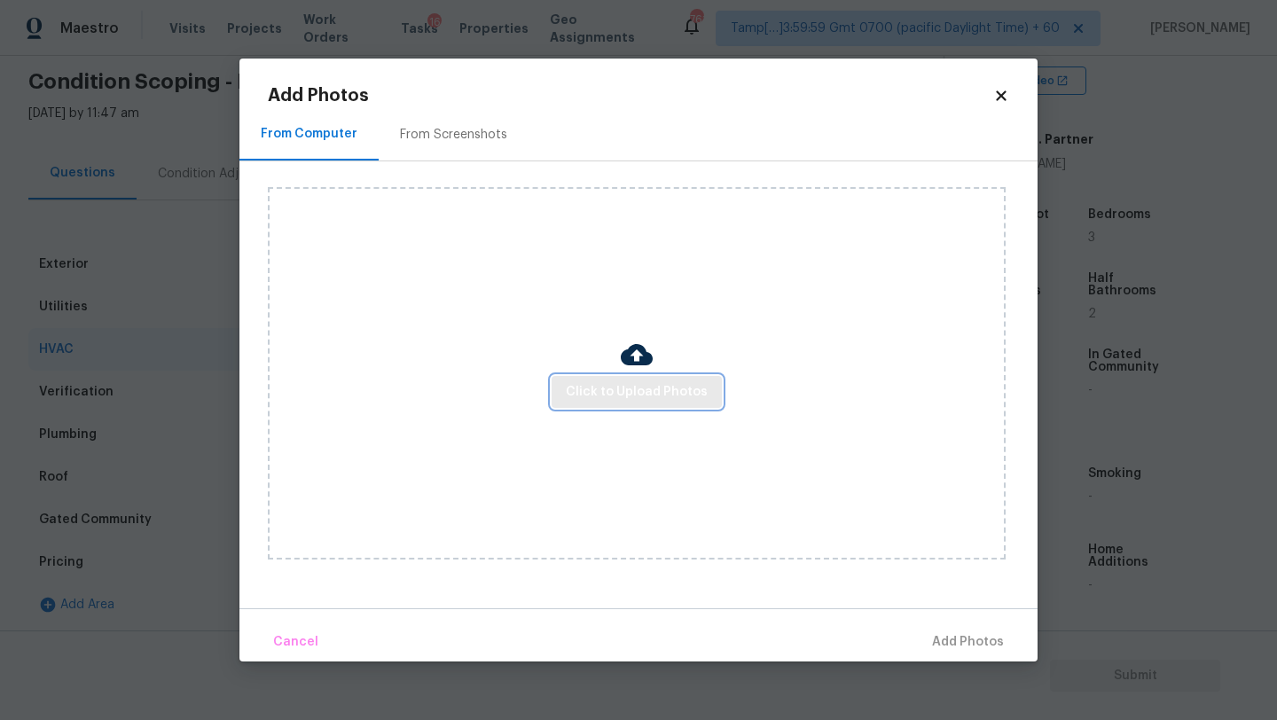
click at [616, 399] on span "Click to Upload Photos" at bounding box center [637, 392] width 142 height 22
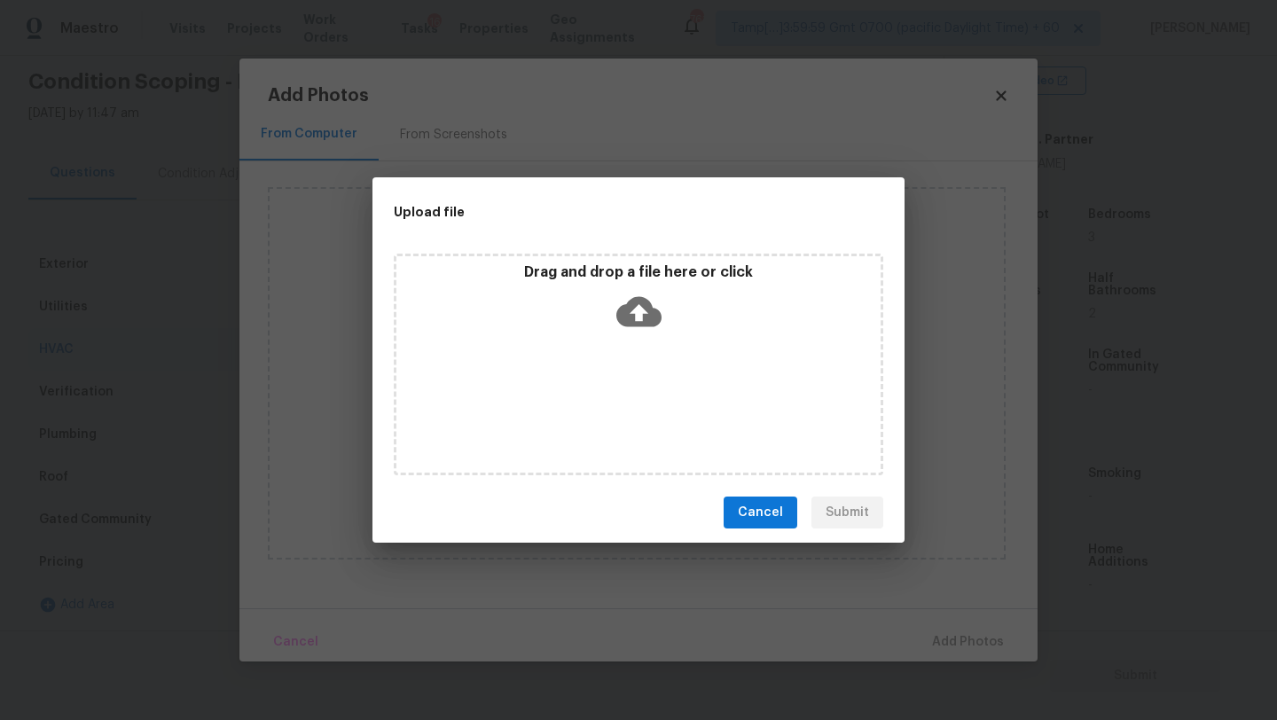
click at [637, 362] on div "Drag and drop a file here or click" at bounding box center [639, 365] width 490 height 222
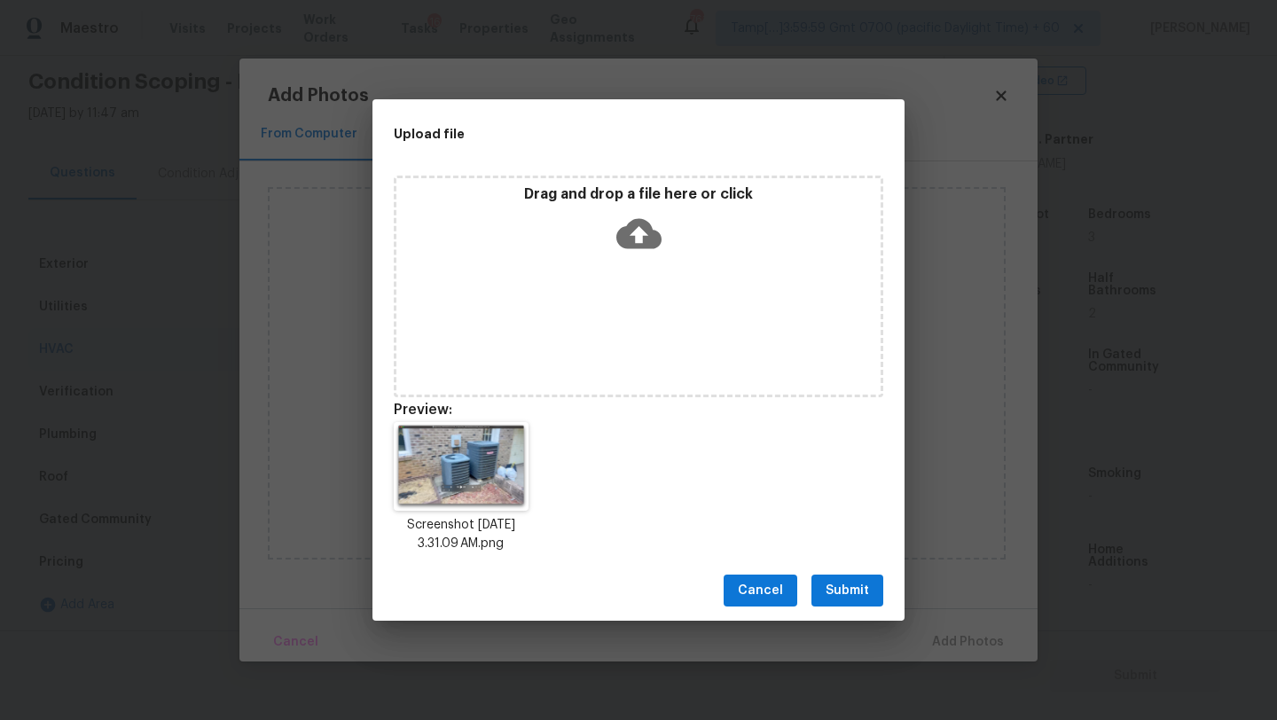
click at [838, 596] on span "Submit" at bounding box center [847, 591] width 43 height 22
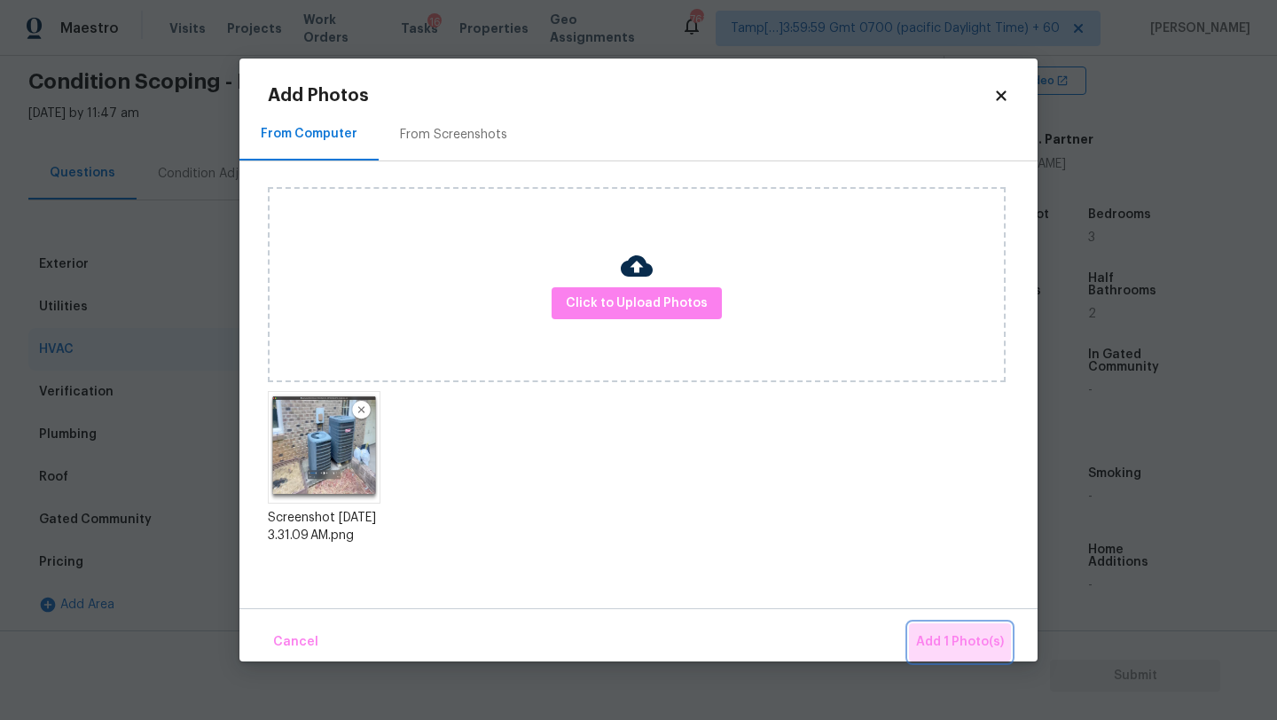
click at [953, 629] on button "Add 1 Photo(s)" at bounding box center [960, 643] width 102 height 38
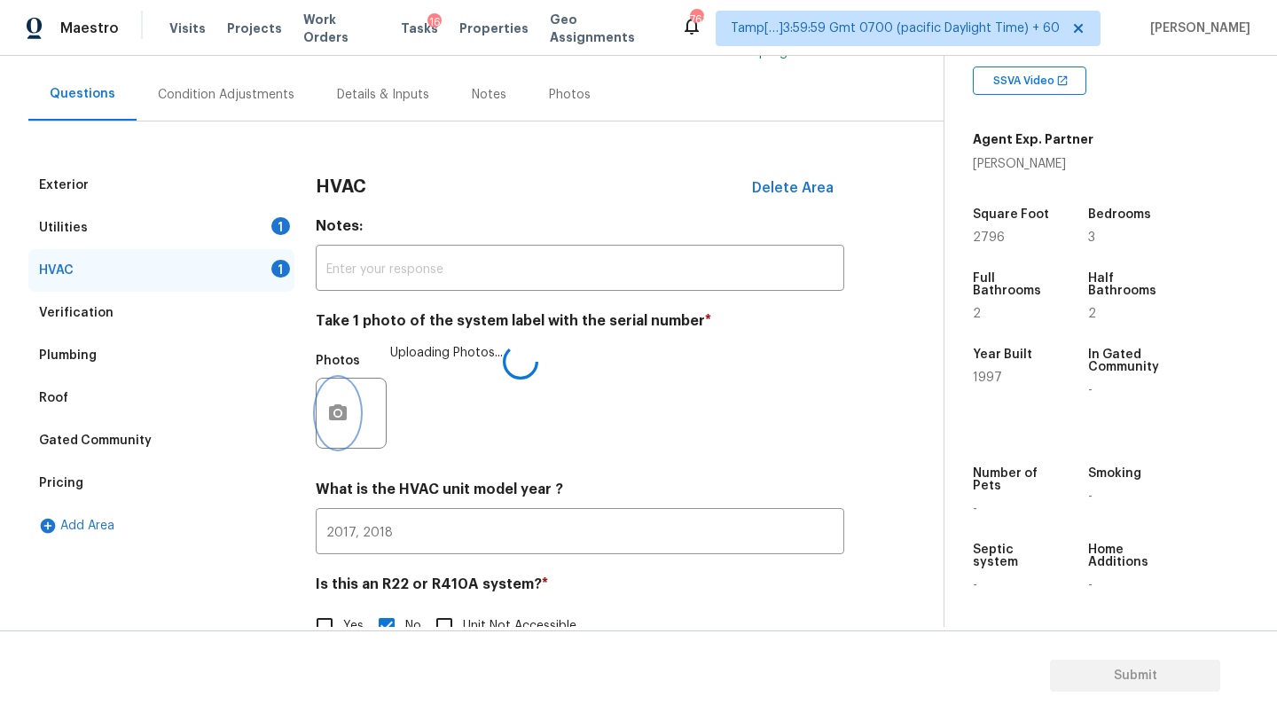
scroll to position [192, 0]
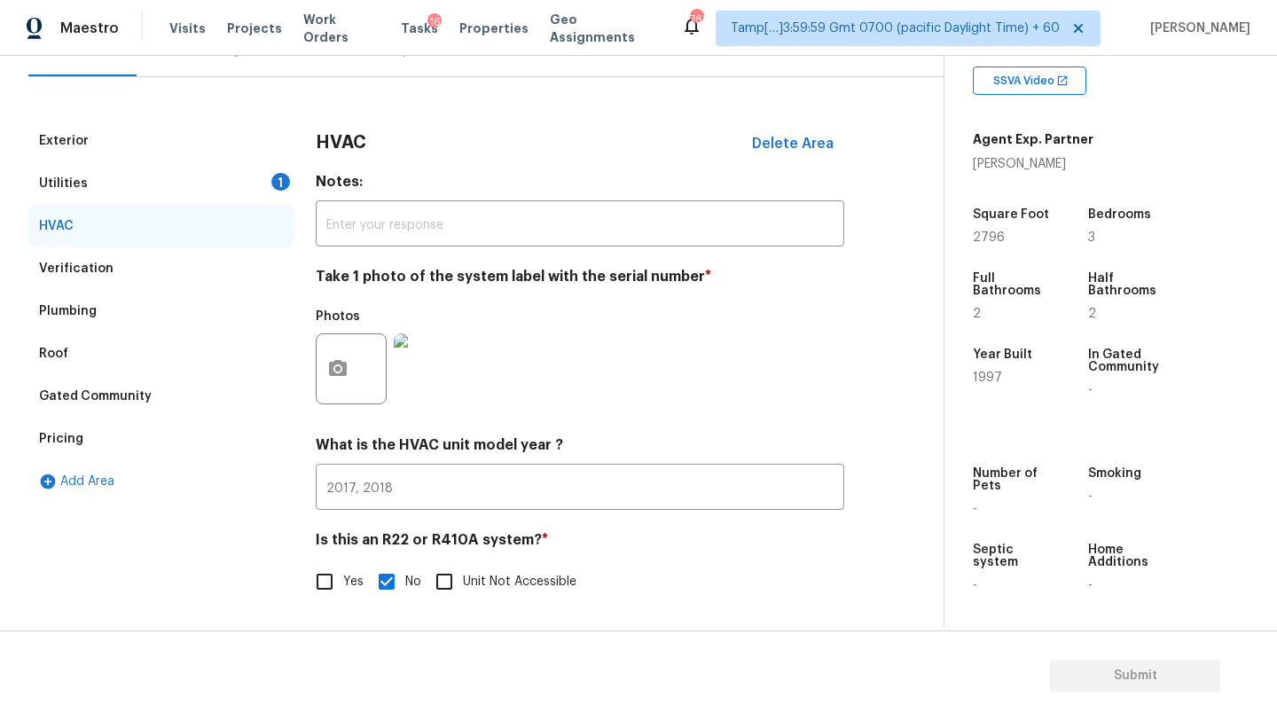
click at [105, 177] on div "Utilities 1" at bounding box center [161, 183] width 266 height 43
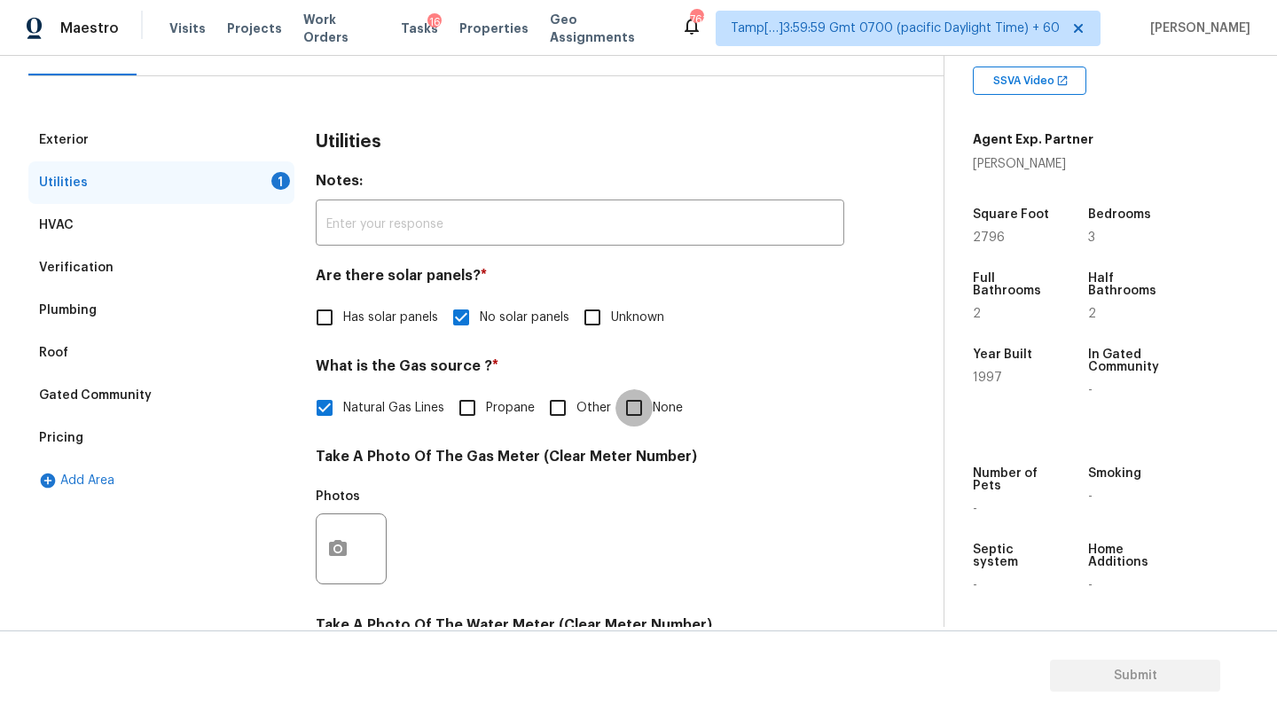
click at [622, 403] on input "None" at bounding box center [634, 407] width 37 height 37
checkbox input "true"
checkbox input "false"
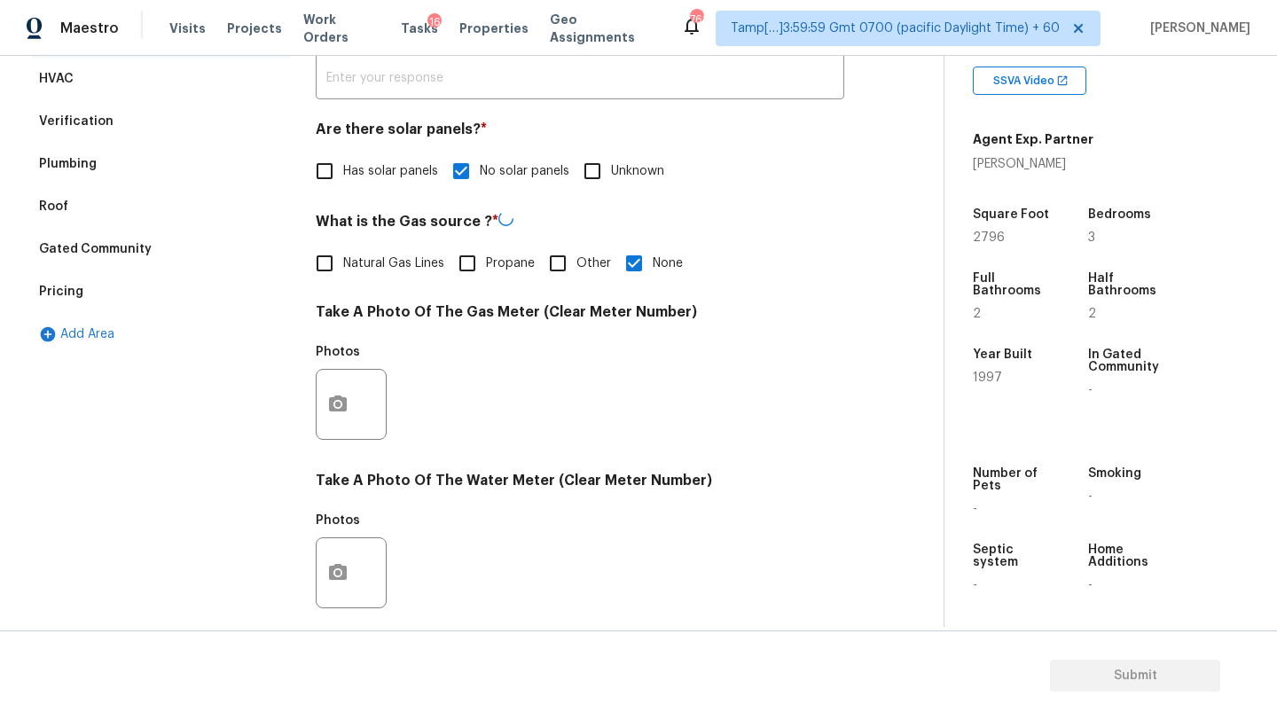
scroll to position [583, 0]
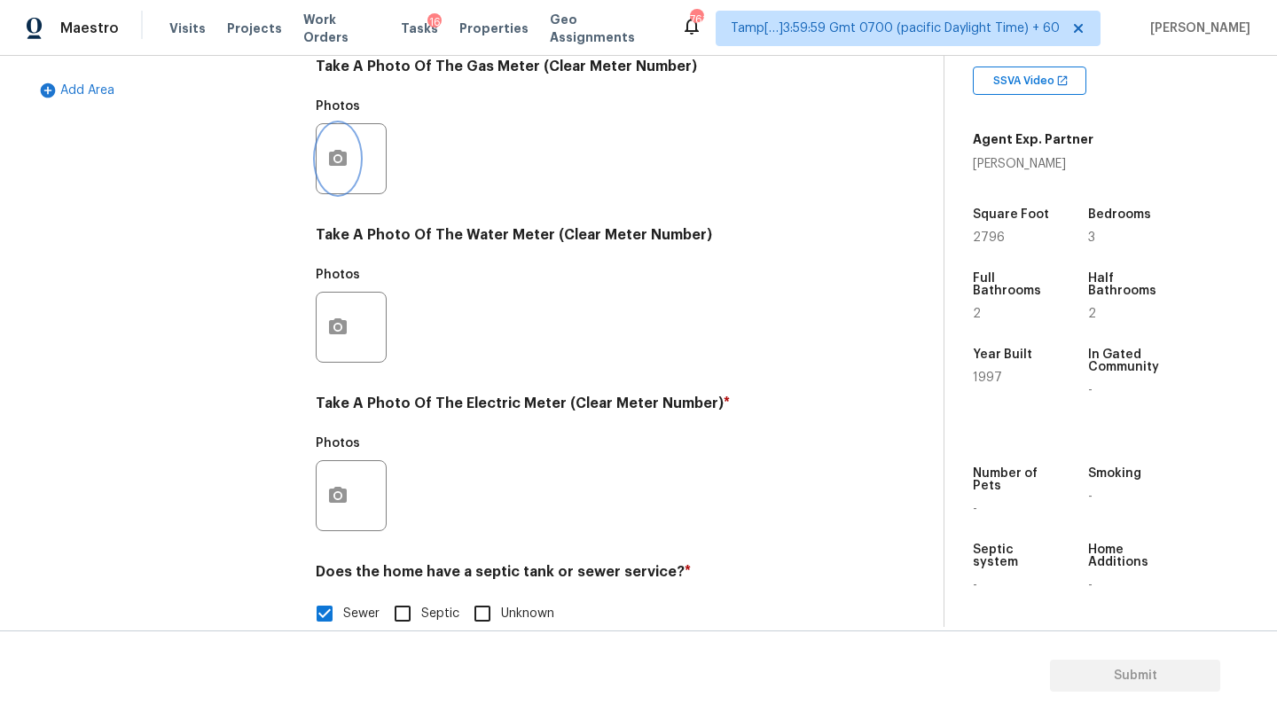
click at [327, 179] on button "button" at bounding box center [338, 158] width 43 height 69
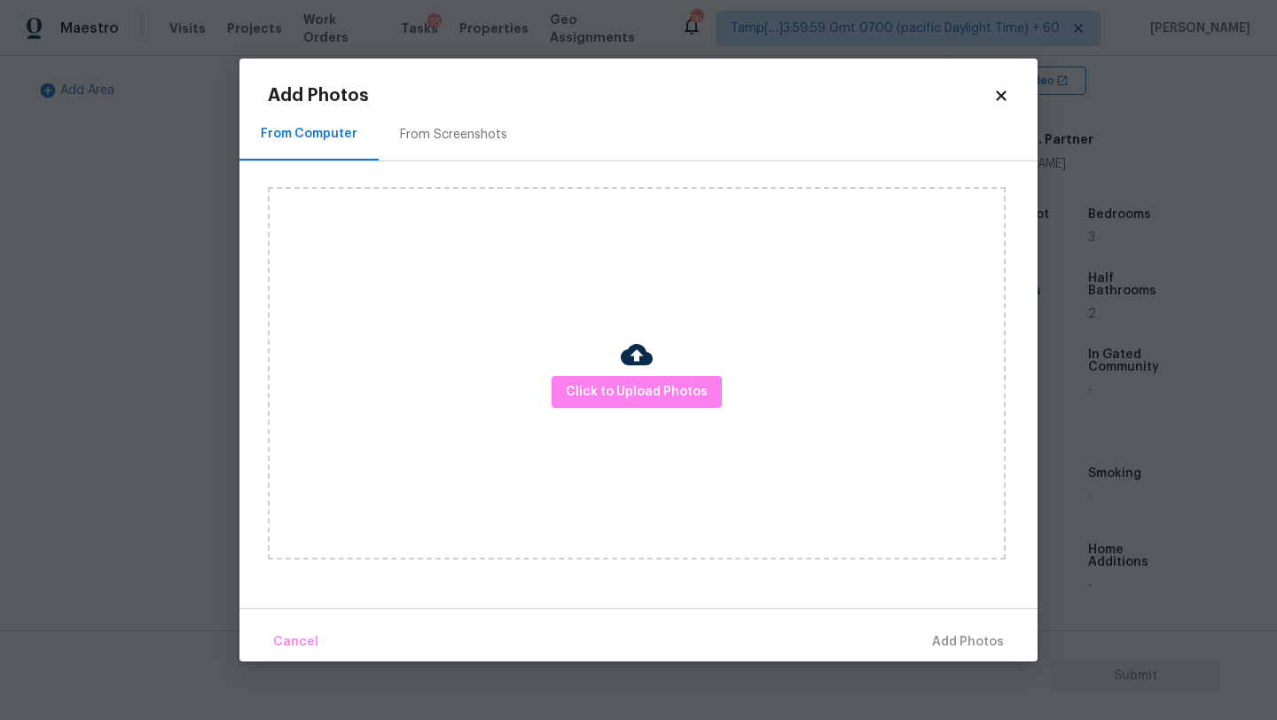
click at [428, 155] on div "From Screenshots" at bounding box center [454, 134] width 150 height 52
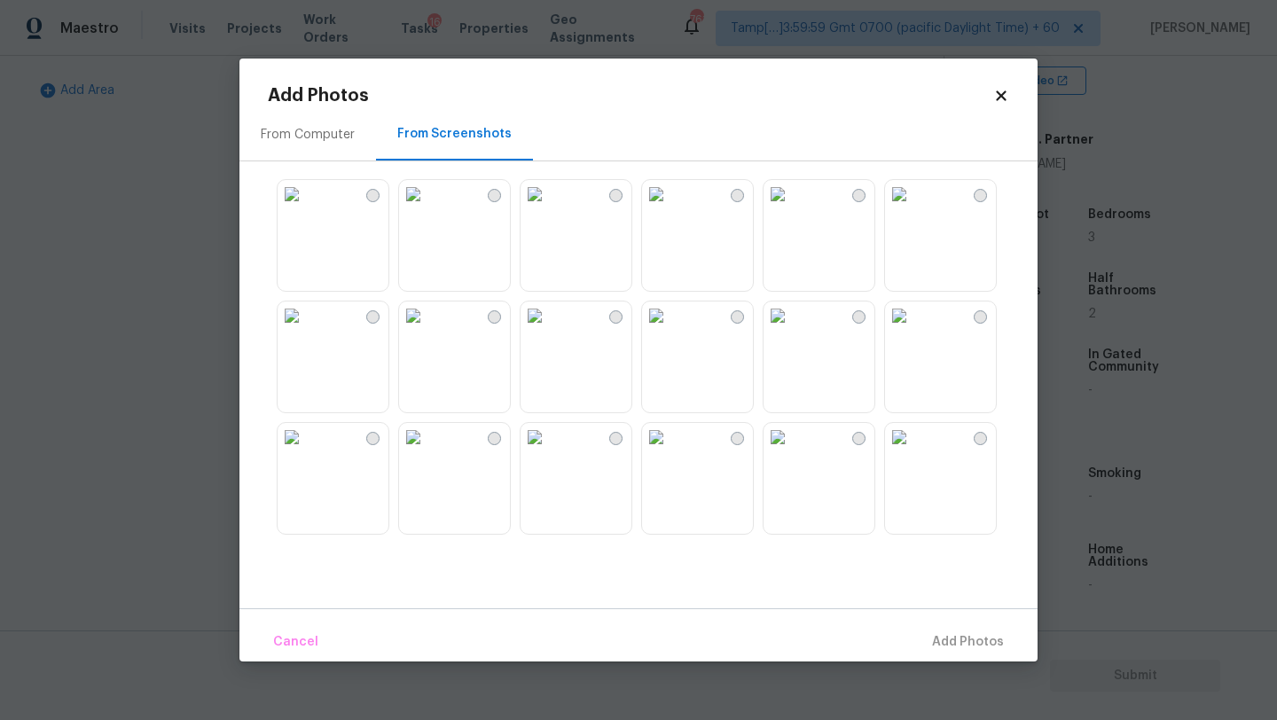
click at [671, 208] on img at bounding box center [656, 194] width 28 height 28
click at [929, 627] on button "Add 1 Photo(s)" at bounding box center [960, 643] width 102 height 38
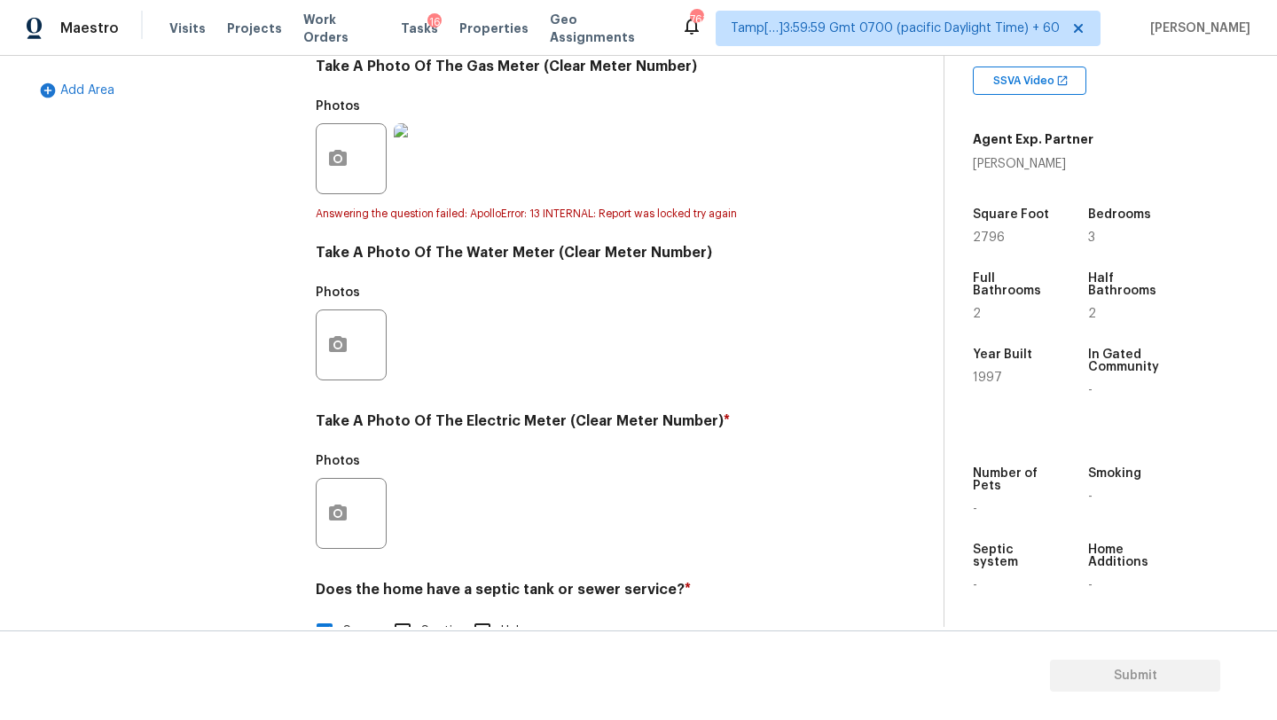
click at [341, 395] on div "Utilities Notes: ​ Are there solar panels? * Has solar panels No solar panels U…" at bounding box center [580, 200] width 529 height 943
click at [341, 368] on button "button" at bounding box center [338, 344] width 43 height 69
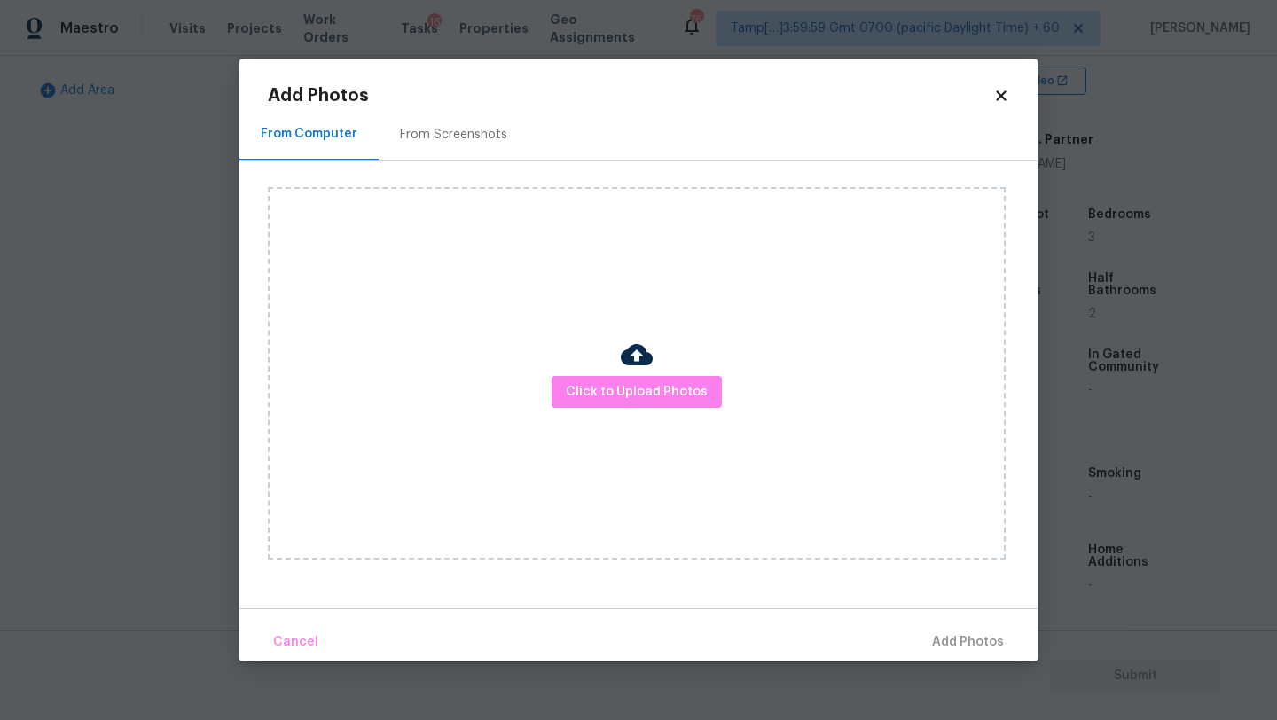
click at [438, 145] on div "From Screenshots" at bounding box center [454, 134] width 150 height 52
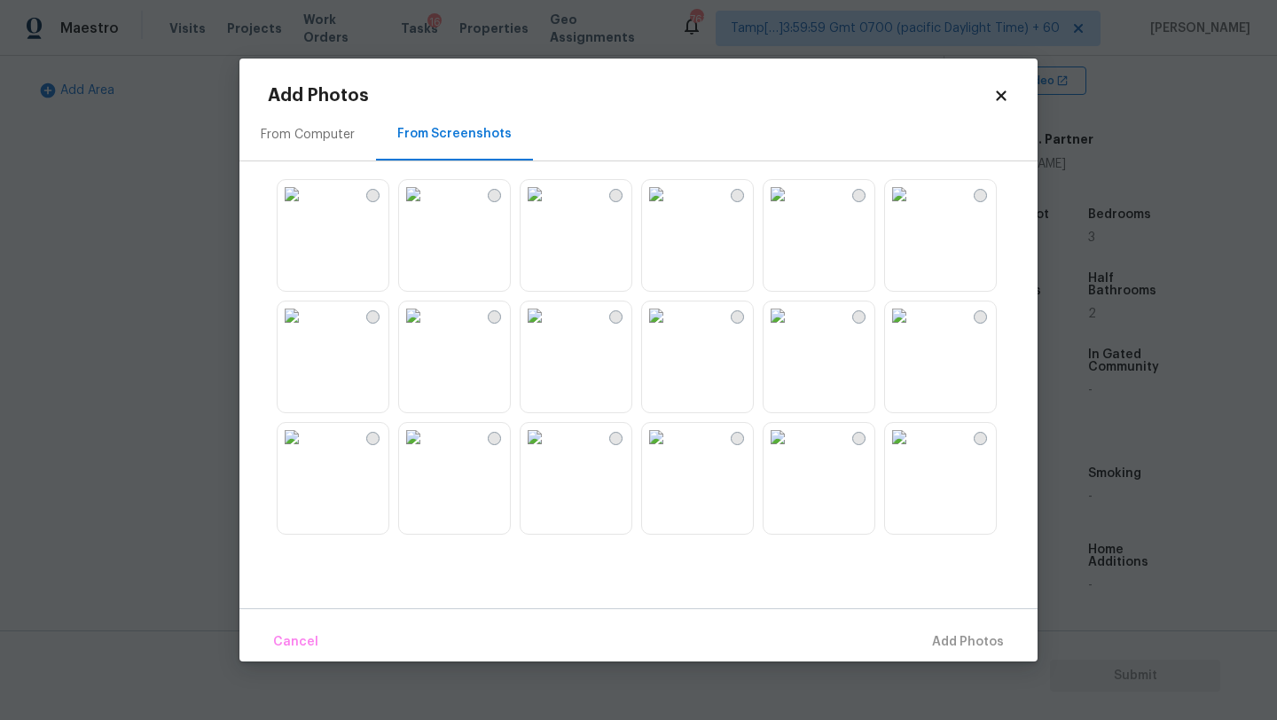
click at [549, 208] on img at bounding box center [535, 194] width 28 height 28
click at [949, 640] on span "Add 1 Photo(s)" at bounding box center [960, 643] width 88 height 22
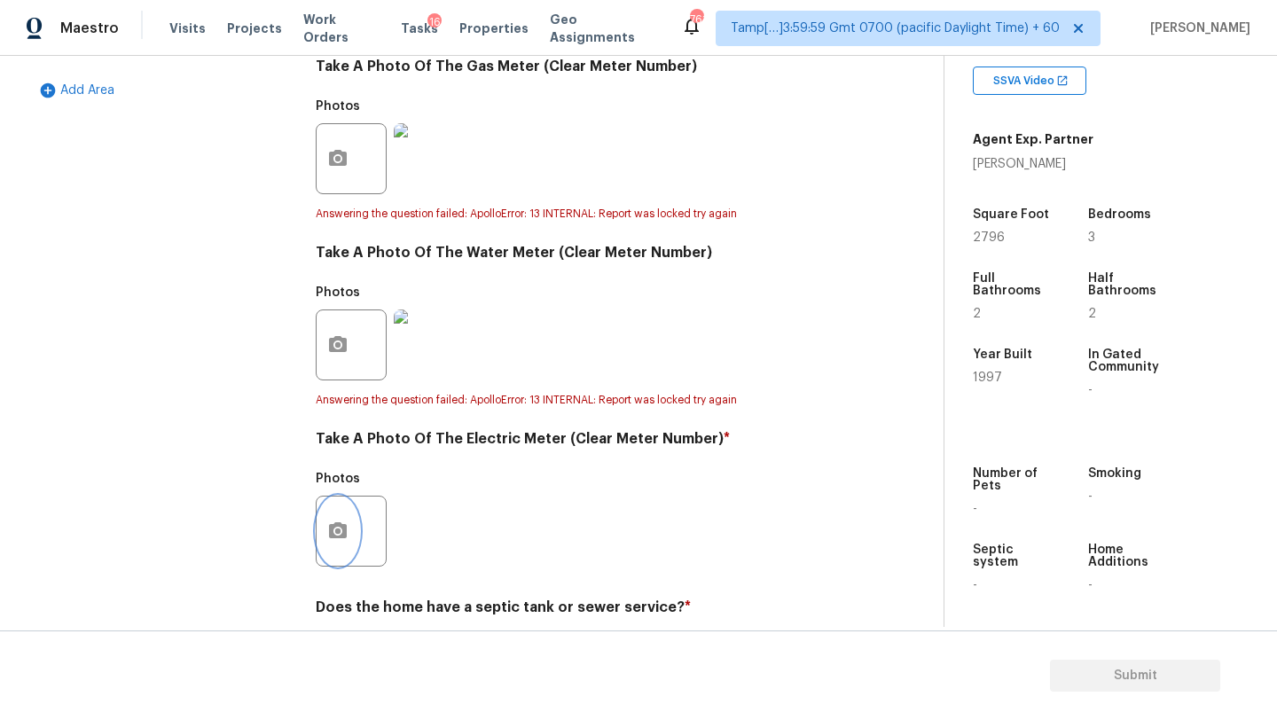
click at [333, 518] on button "button" at bounding box center [338, 531] width 43 height 69
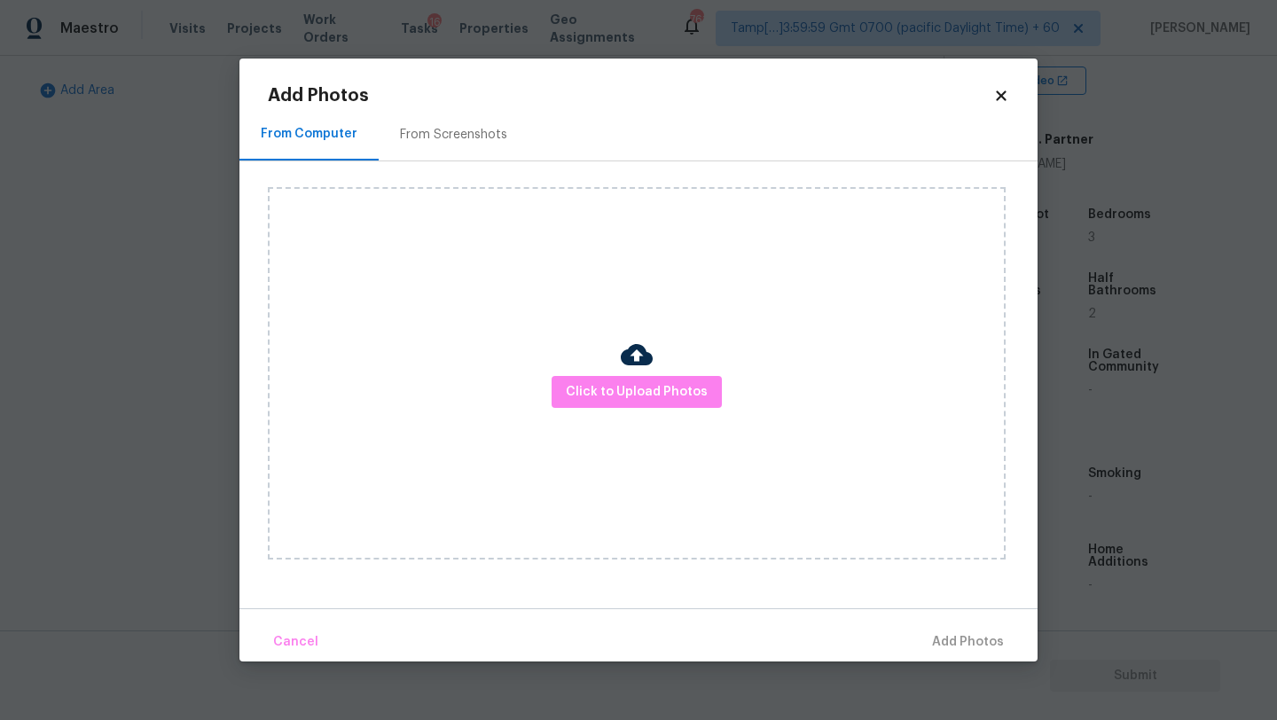
click at [433, 129] on div "From Screenshots" at bounding box center [453, 135] width 107 height 18
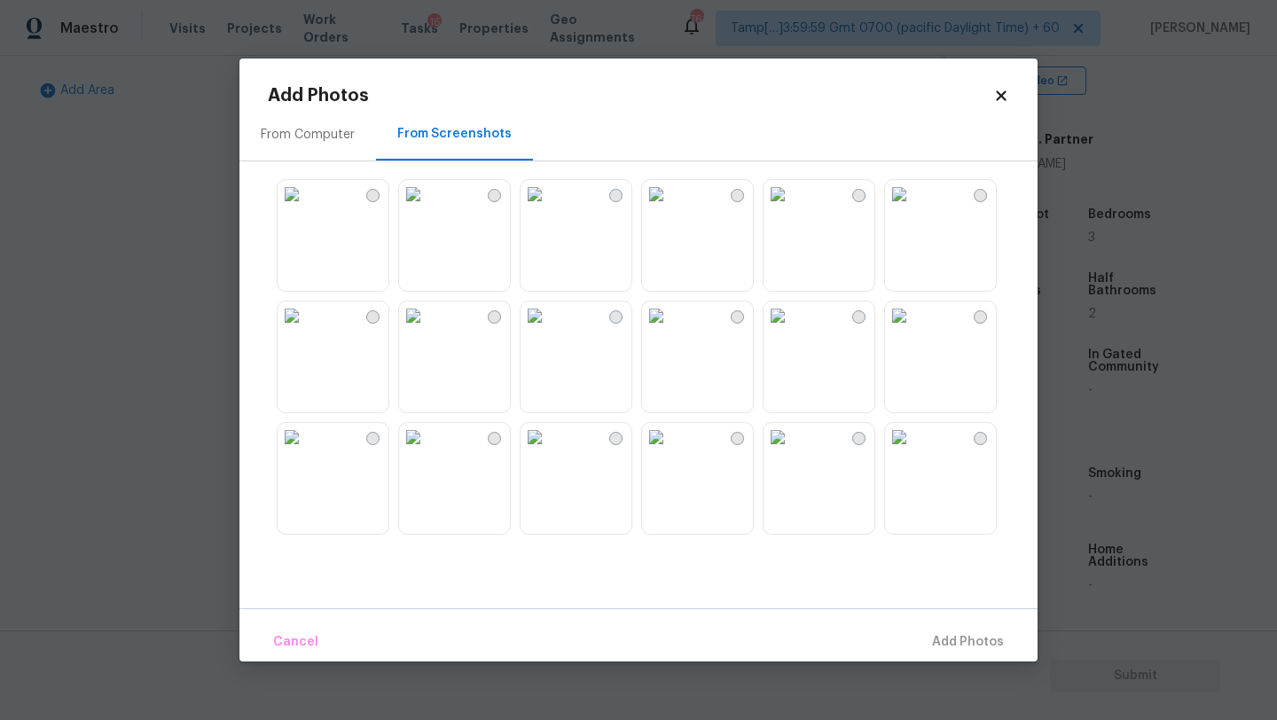
click at [428, 330] on img at bounding box center [413, 316] width 28 height 28
click at [946, 657] on button "Add 1 Photo(s)" at bounding box center [960, 643] width 102 height 38
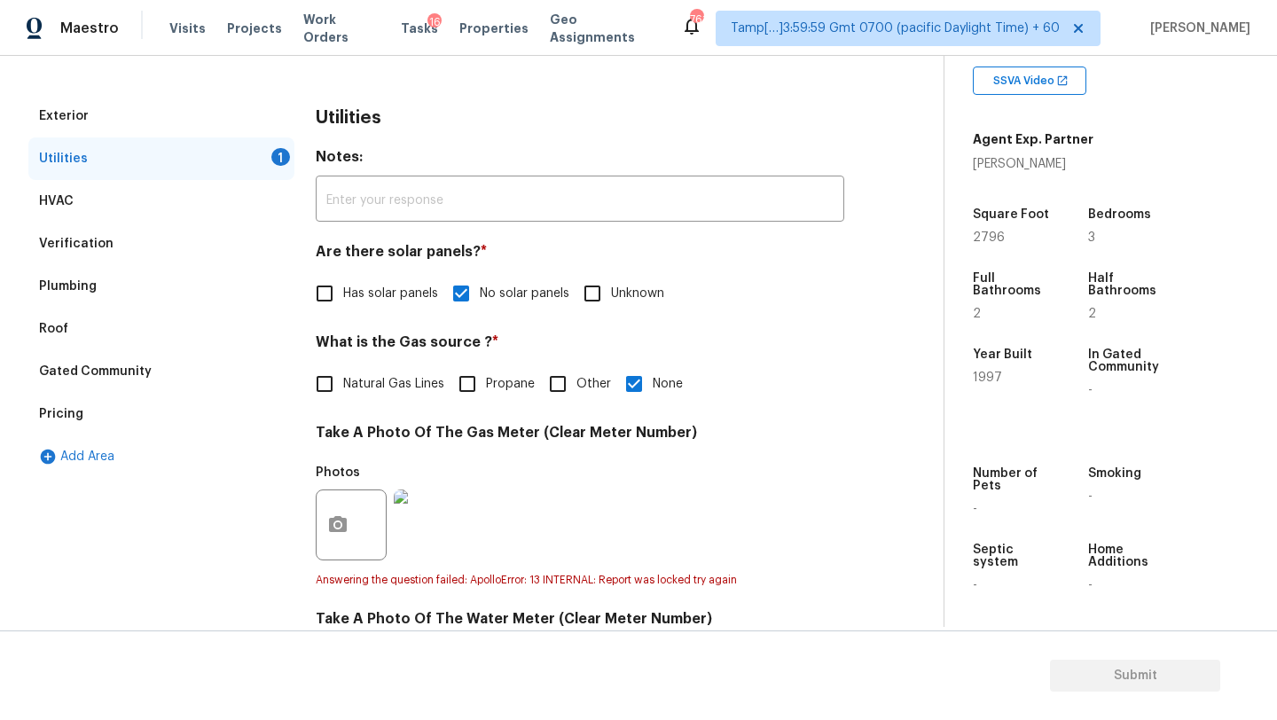
scroll to position [29, 0]
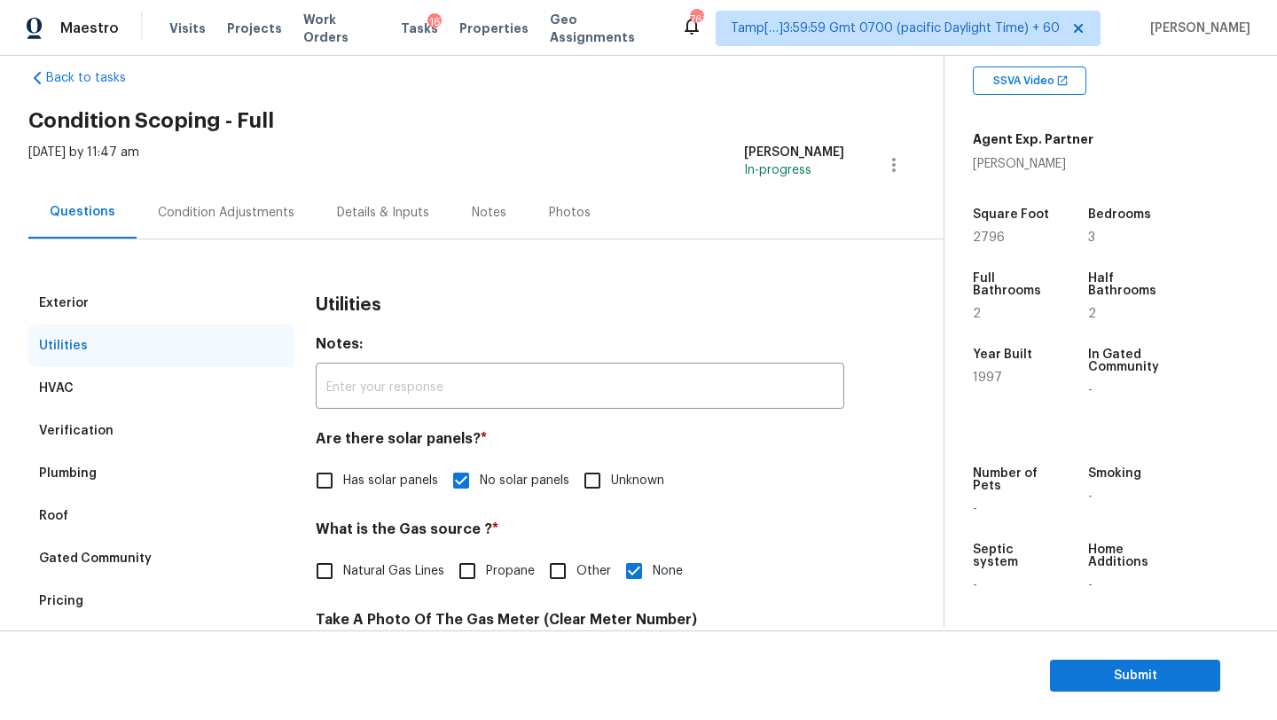
click at [208, 213] on div "Condition Adjustments" at bounding box center [226, 213] width 137 height 18
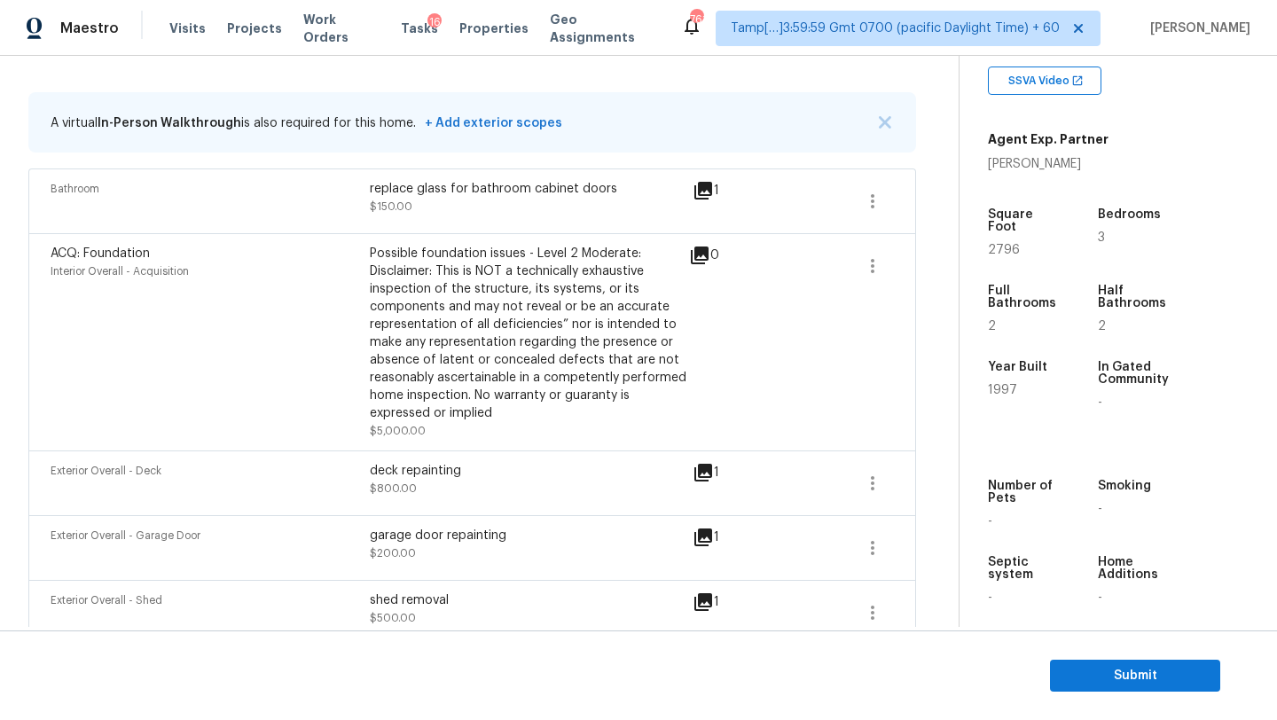
scroll to position [196, 0]
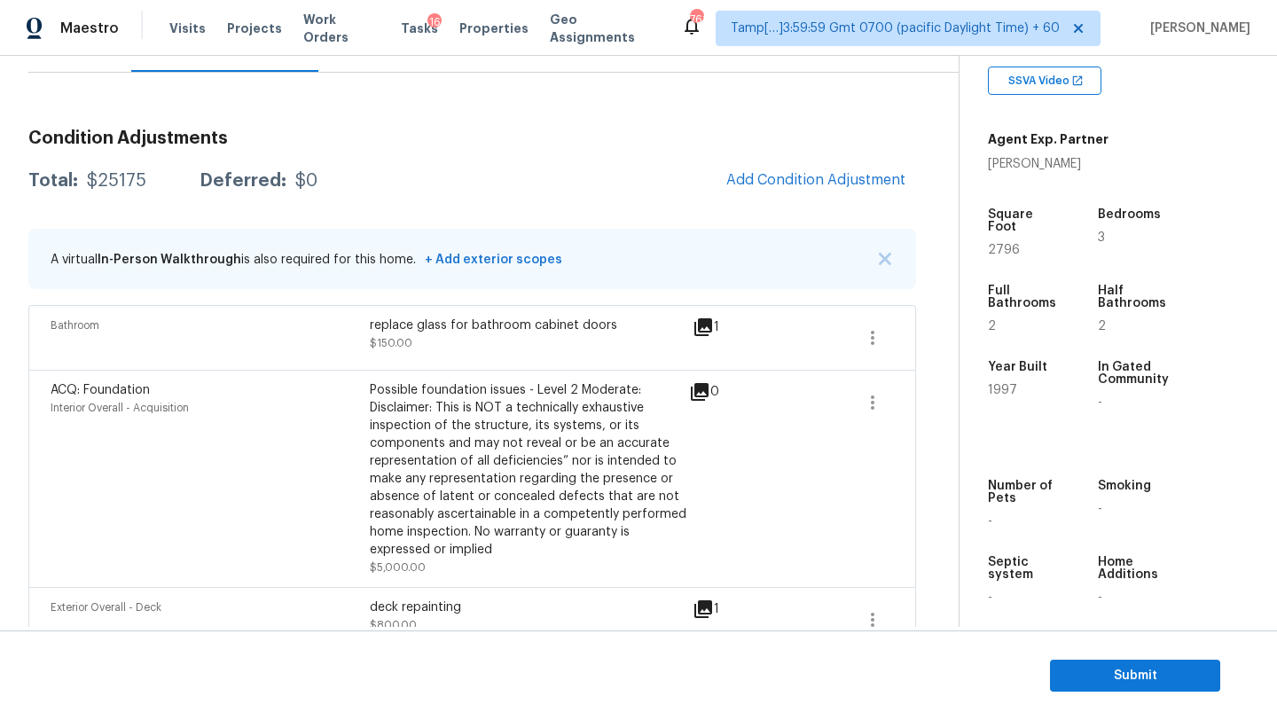
click at [733, 191] on span "Add Condition Adjustment" at bounding box center [816, 180] width 200 height 39
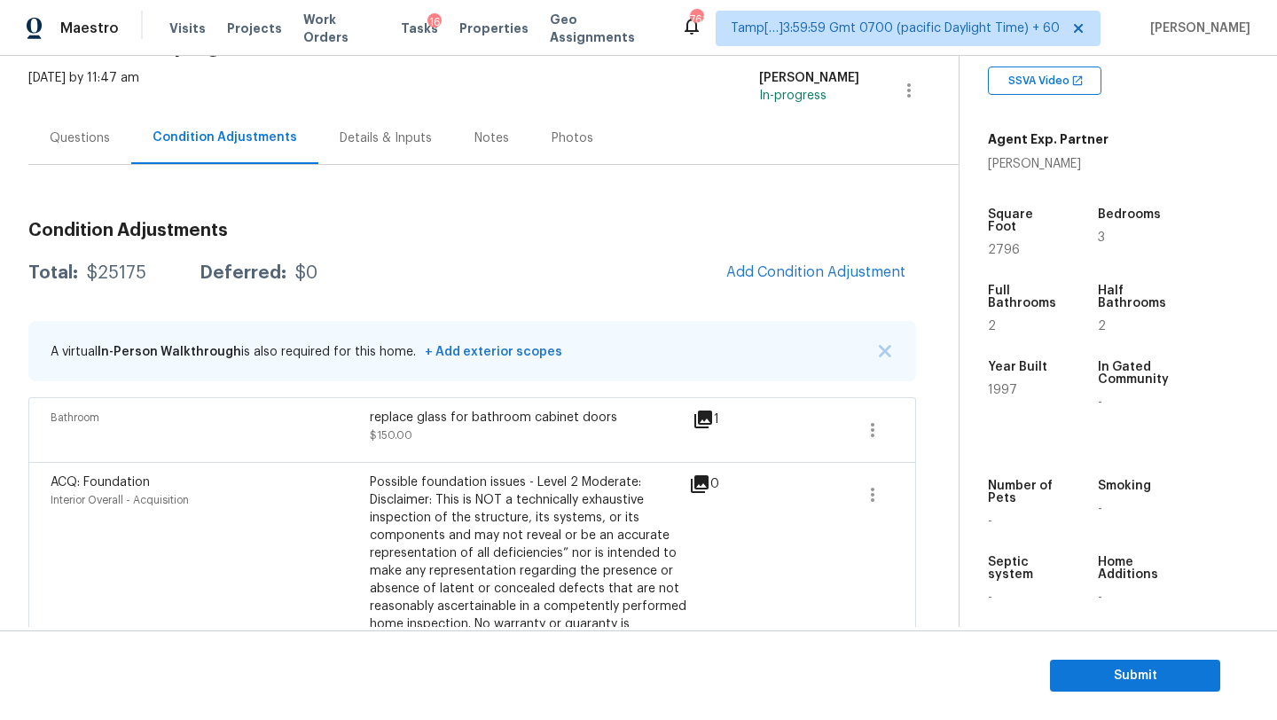
scroll to position [90, 0]
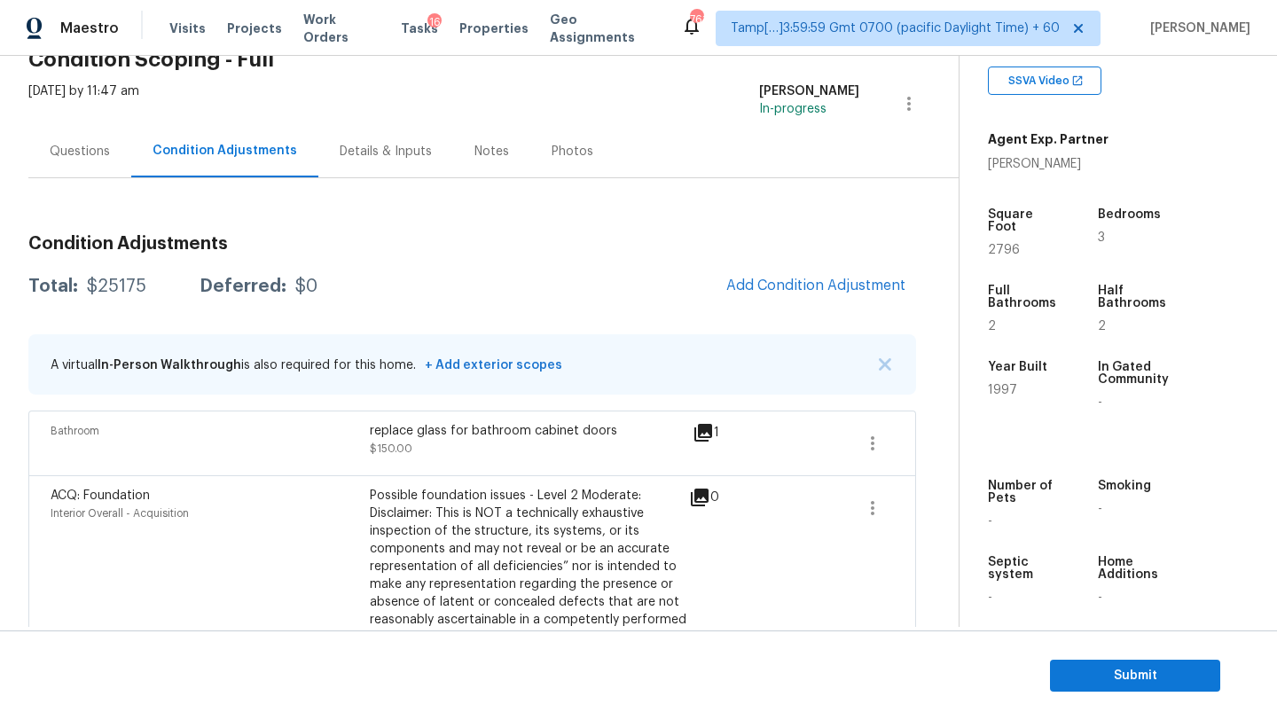
click at [90, 199] on div "Condition Adjustments Total: $25175 Deferred: $0 Add Condition Adjustment A vir…" at bounding box center [472, 712] width 888 height 1068
click at [92, 122] on div "Thu, Sep 04 2025 by 11:47 am" at bounding box center [83, 103] width 111 height 43
click at [92, 157] on div "Questions" at bounding box center [80, 152] width 60 height 18
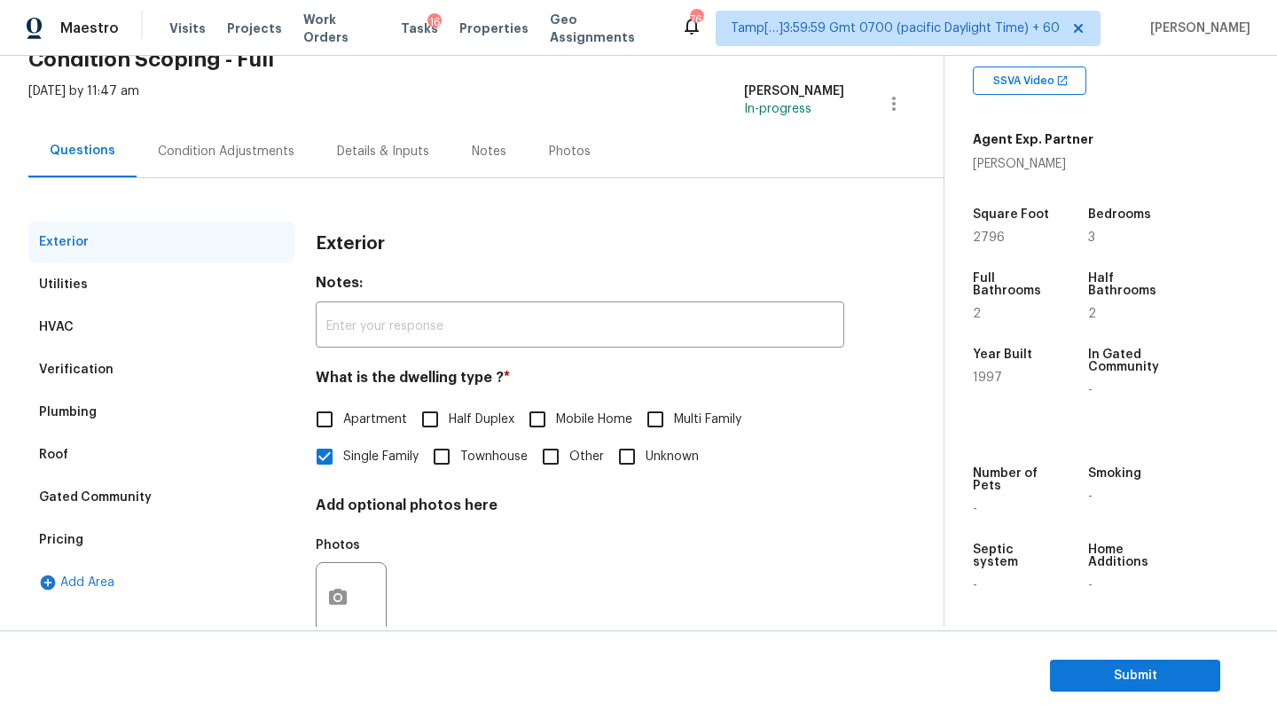
drag, startPoint x: 75, startPoint y: 539, endPoint x: 205, endPoint y: 539, distance: 129.5
click at [75, 539] on div "Pricing" at bounding box center [61, 540] width 44 height 18
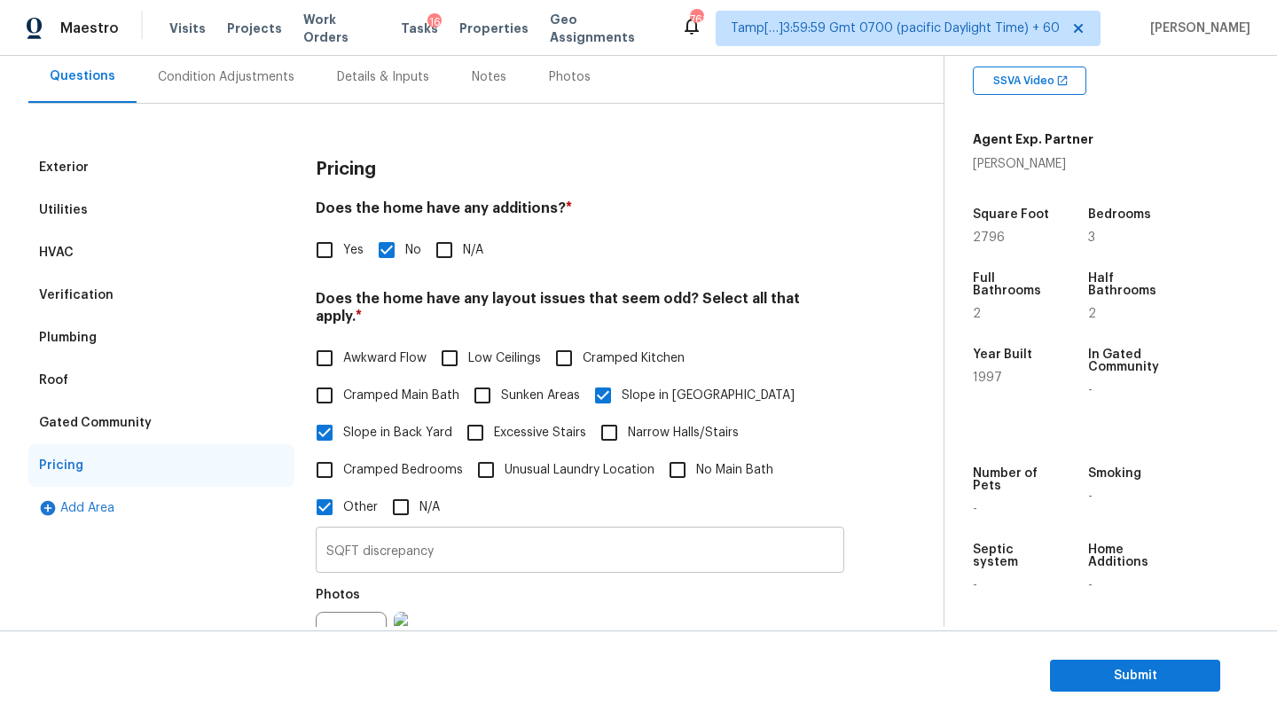
scroll to position [0, 0]
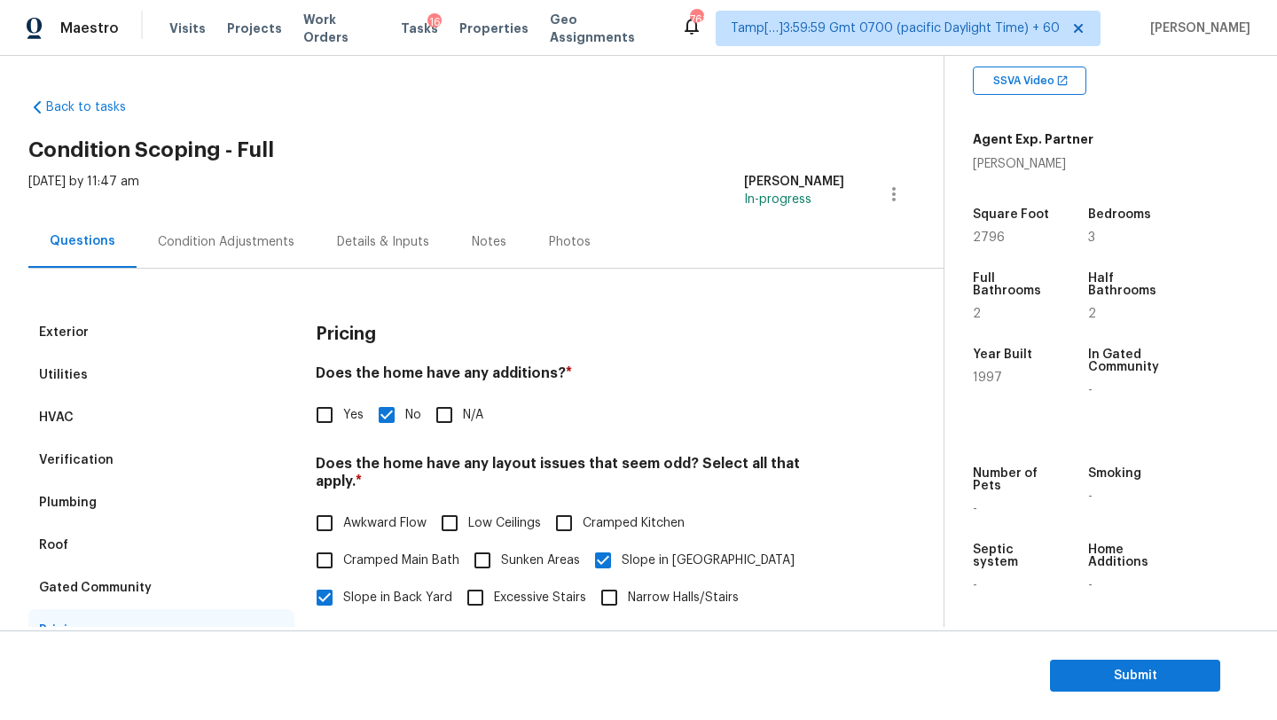
click at [227, 200] on div "Thu, Sep 04 2025 by 11:47 am Rajesh M In-progress" at bounding box center [485, 194] width 915 height 43
click at [227, 247] on div "Condition Adjustments" at bounding box center [226, 242] width 137 height 18
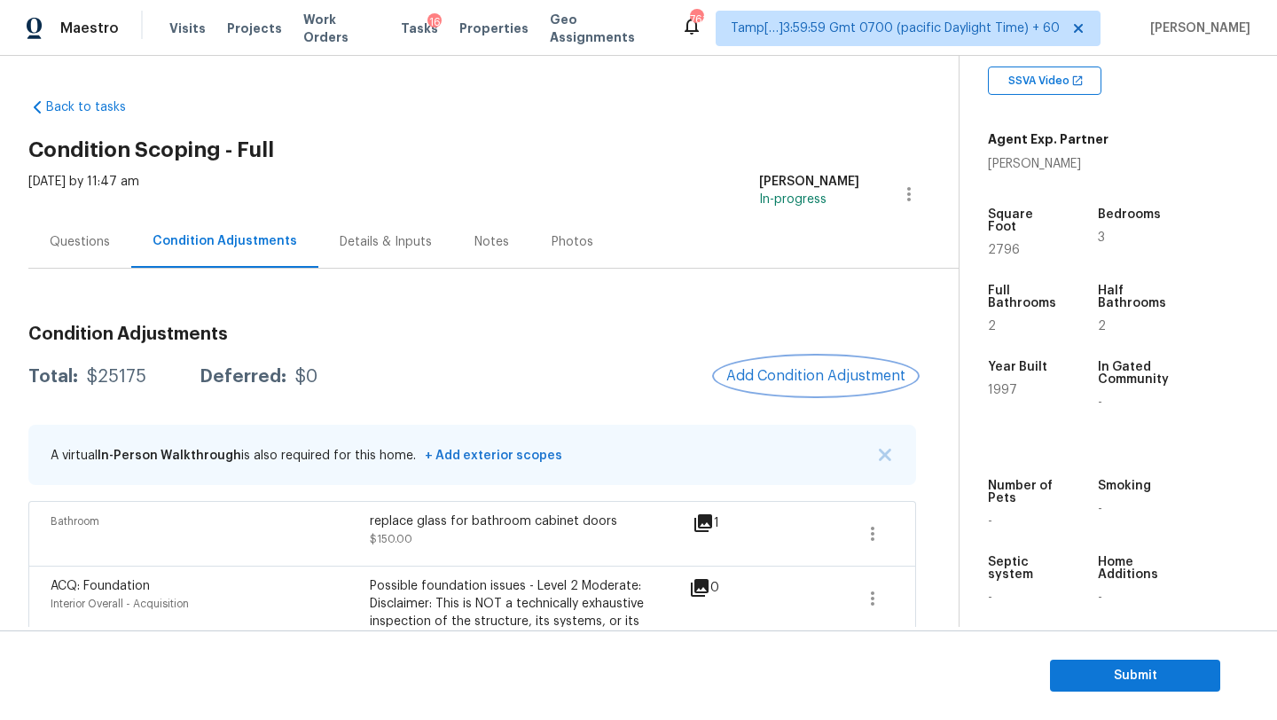
click at [784, 382] on span "Add Condition Adjustment" at bounding box center [815, 376] width 179 height 16
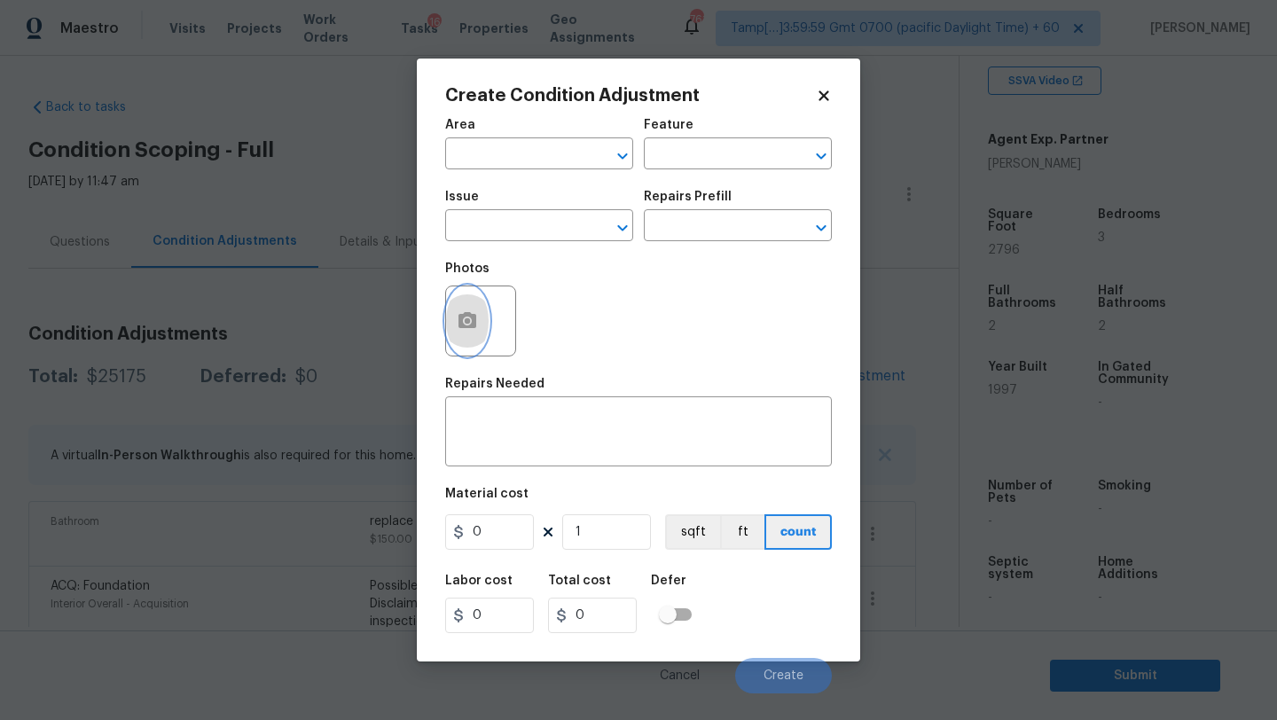
click at [465, 341] on button "button" at bounding box center [467, 320] width 43 height 69
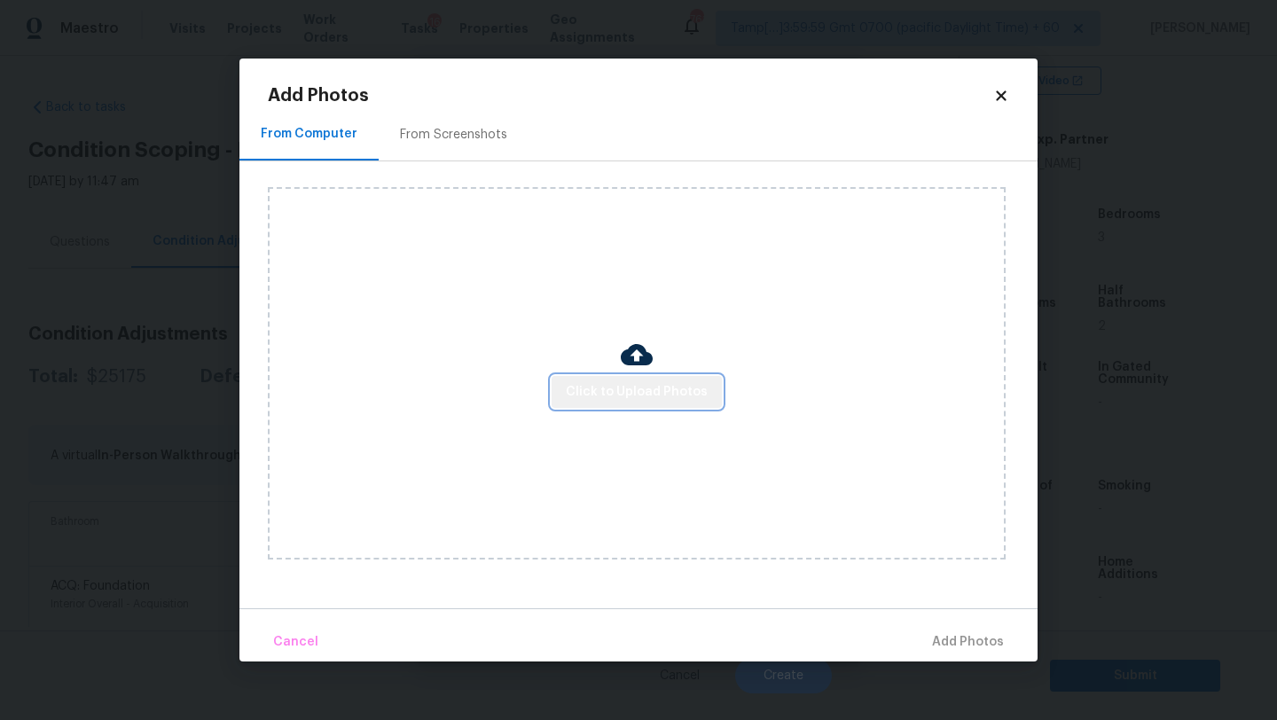
click at [641, 400] on span "Click to Upload Photos" at bounding box center [637, 392] width 142 height 22
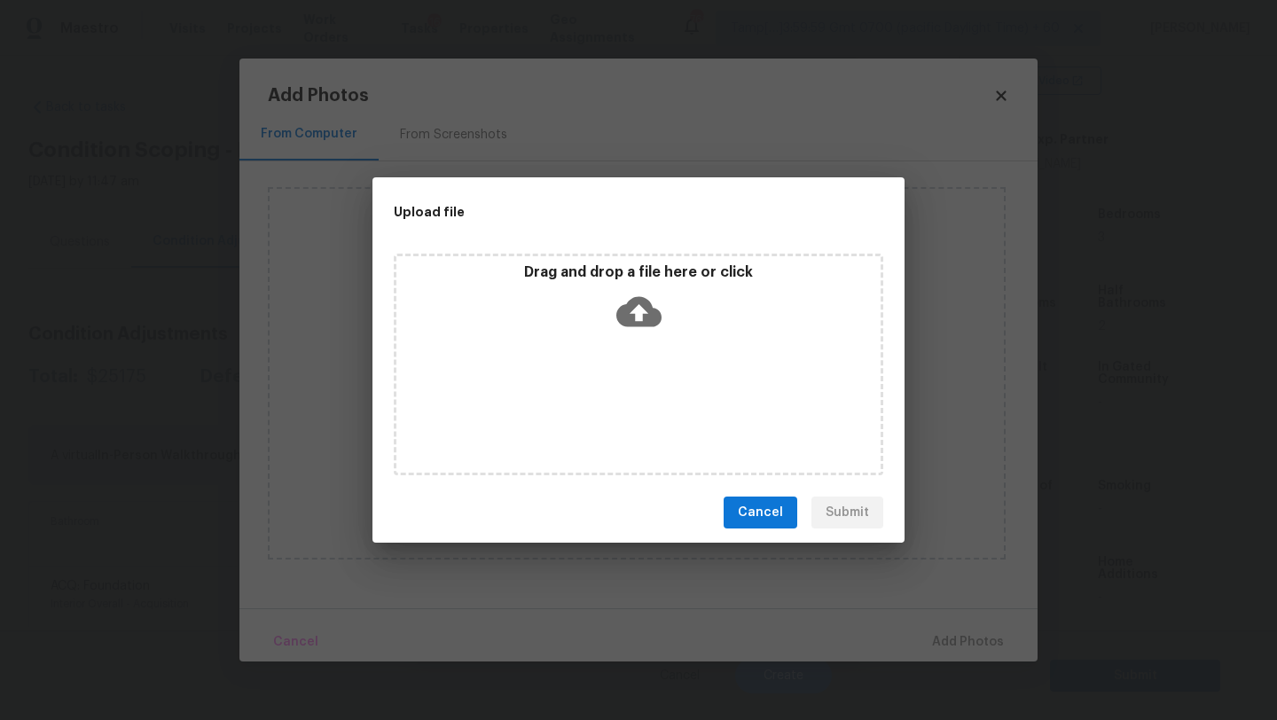
click at [641, 381] on div "Drag and drop a file here or click" at bounding box center [639, 365] width 490 height 222
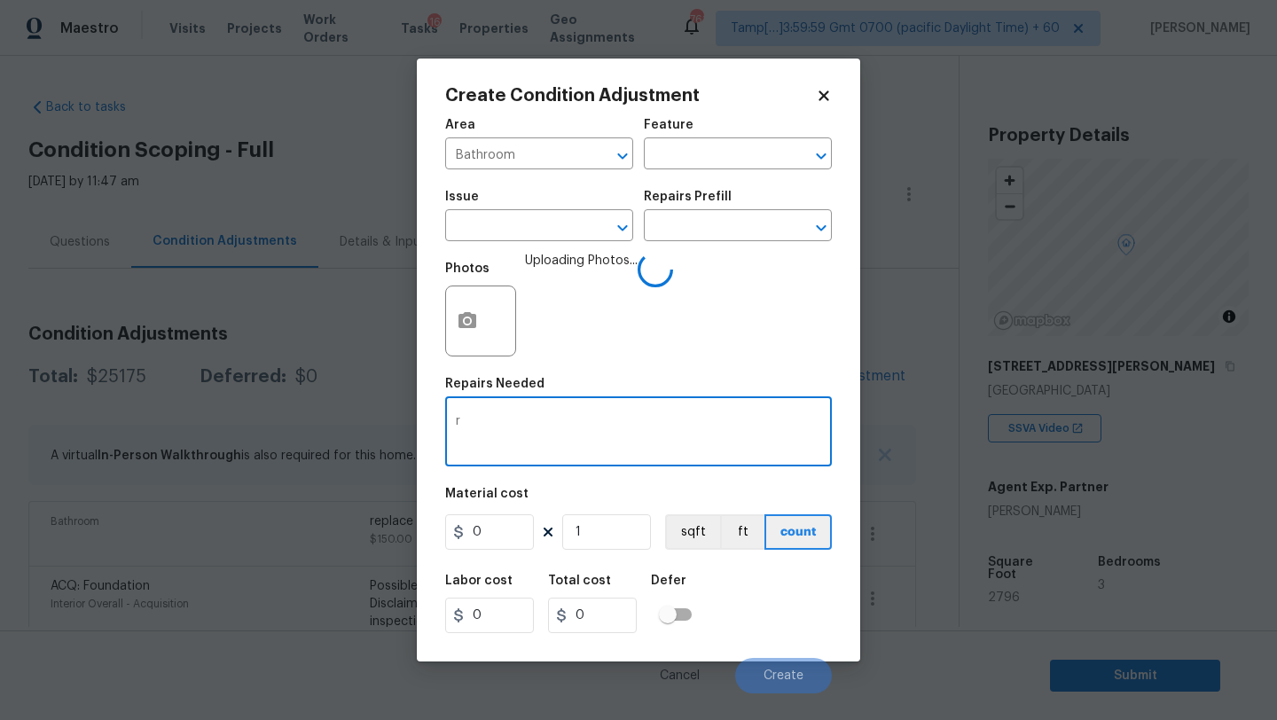
scroll to position [348, 0]
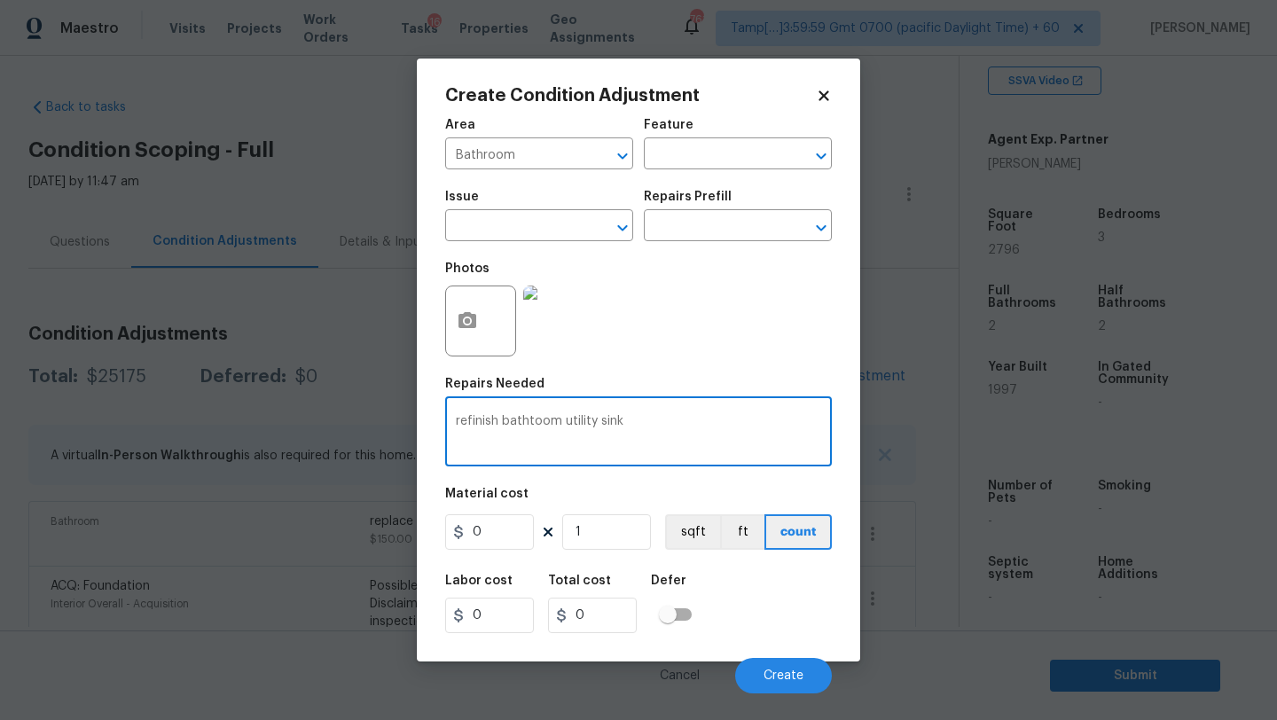
type textarea "refinish bathtoom utility sink"
click at [499, 534] on input "0" at bounding box center [489, 531] width 89 height 35
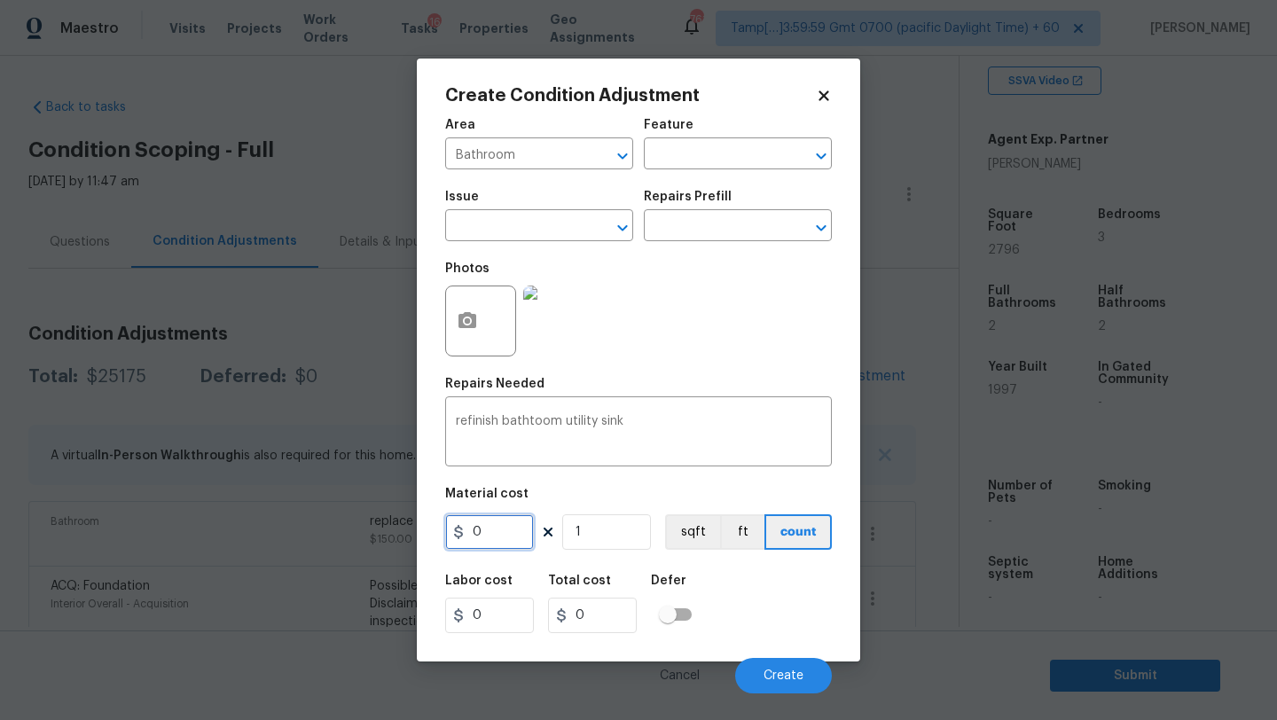
click at [499, 534] on input "0" at bounding box center [489, 531] width 89 height 35
type input "200"
click at [776, 676] on span "Create" at bounding box center [784, 676] width 40 height 13
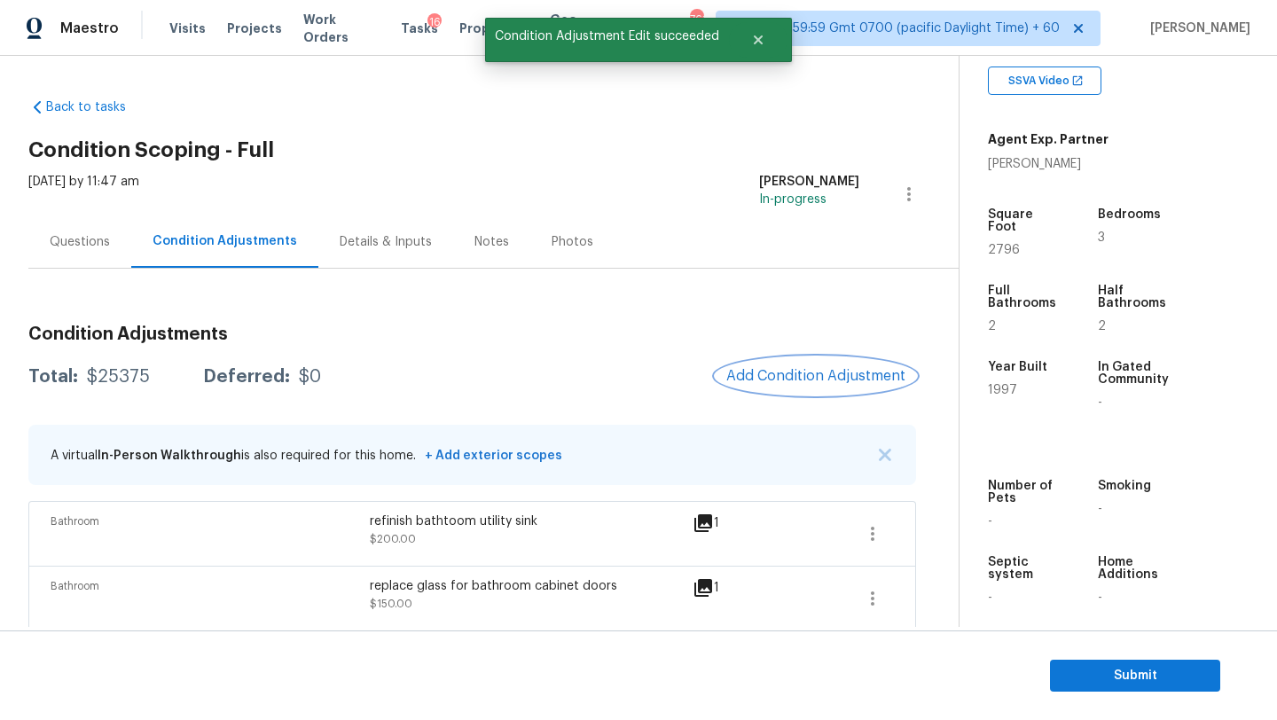
click at [787, 377] on span "Add Condition Adjustment" at bounding box center [815, 376] width 179 height 16
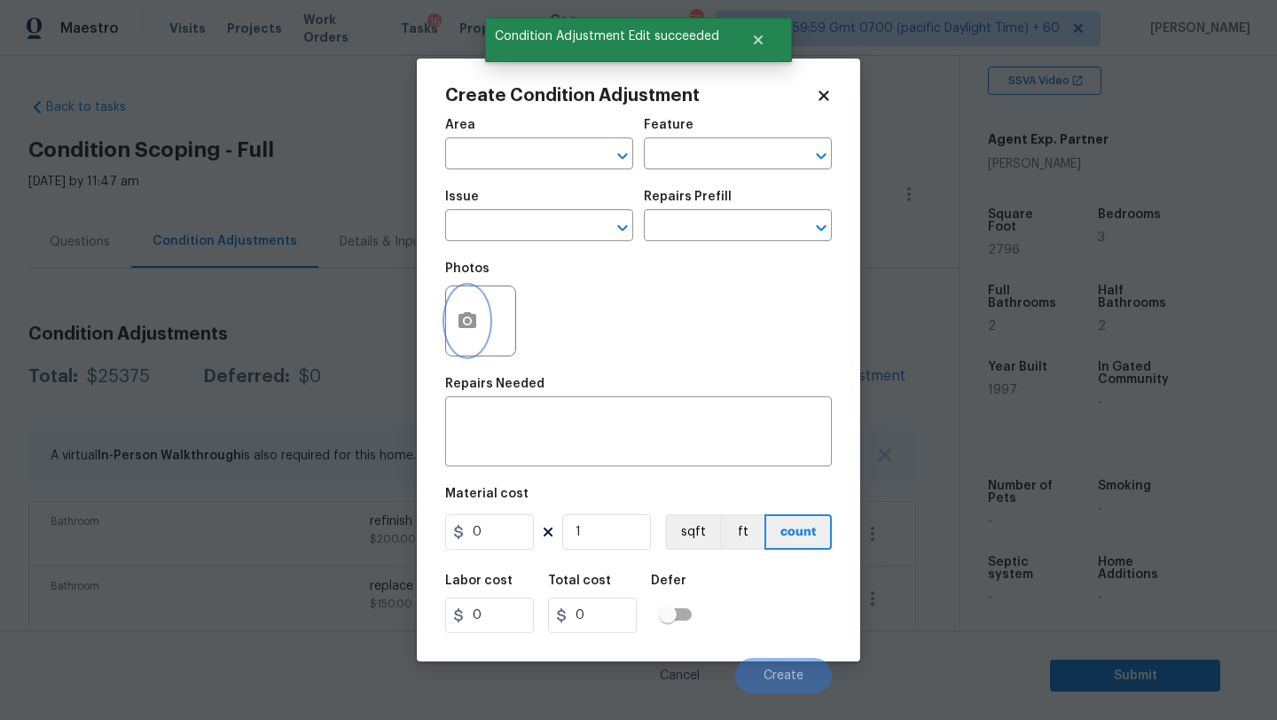
click at [468, 333] on button "button" at bounding box center [467, 320] width 43 height 69
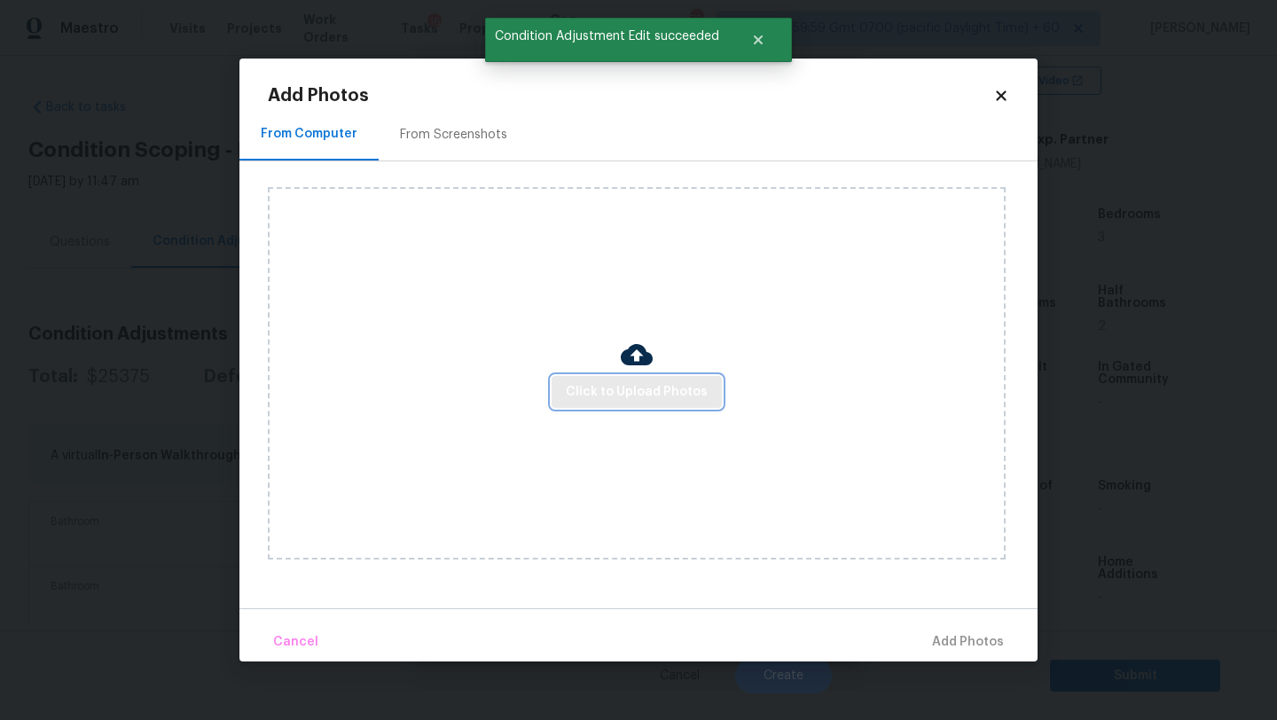
click at [615, 387] on span "Click to Upload Photos" at bounding box center [637, 392] width 142 height 22
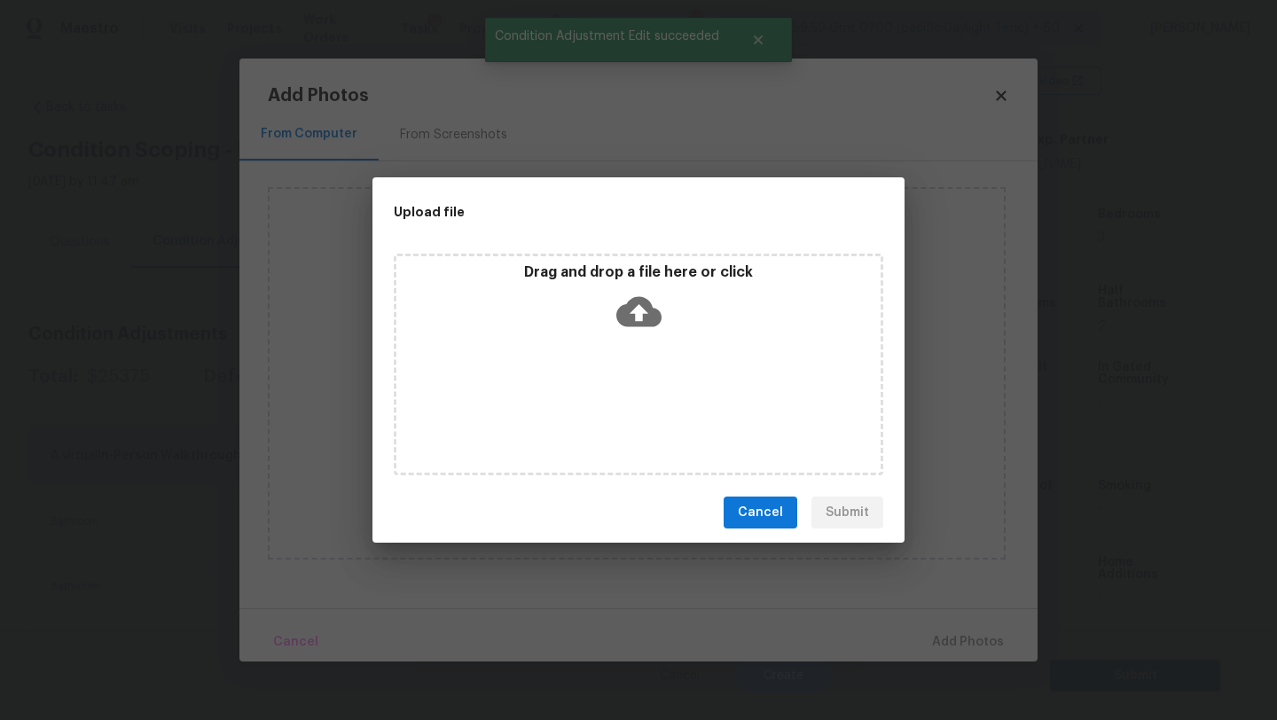
click at [615, 381] on div "Drag and drop a file here or click" at bounding box center [639, 365] width 490 height 222
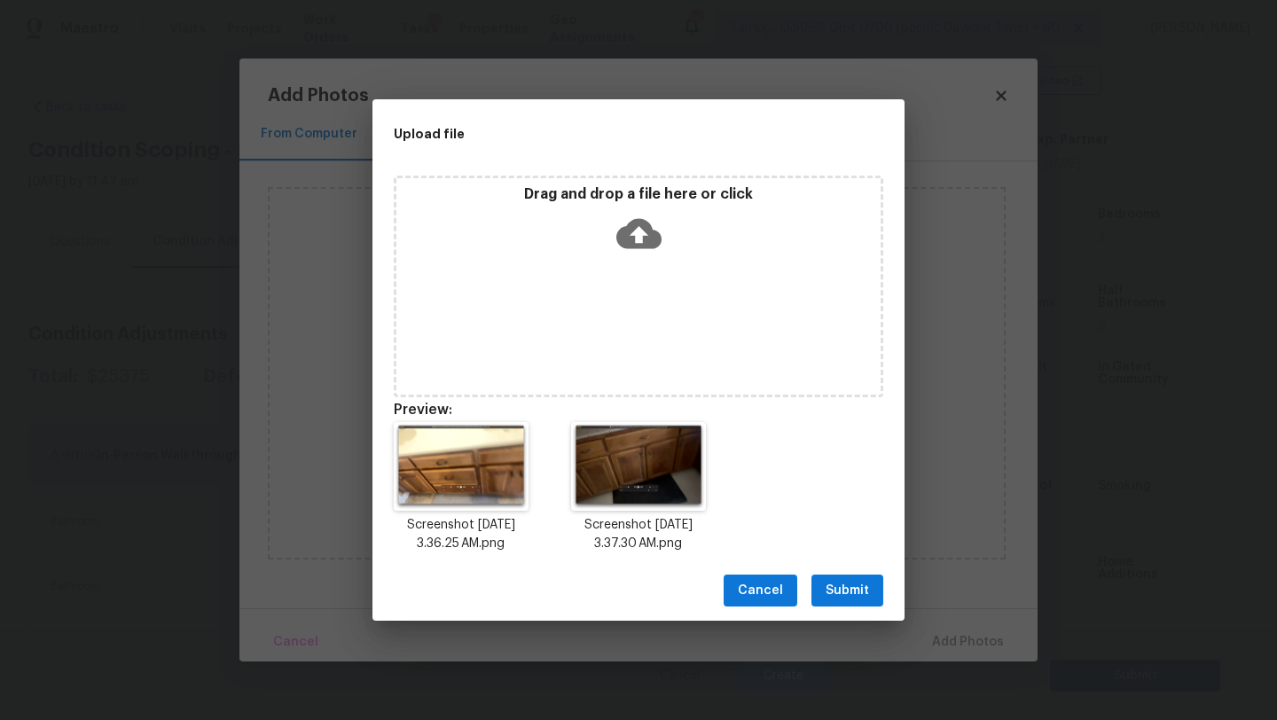
click at [855, 598] on span "Submit" at bounding box center [847, 591] width 43 height 22
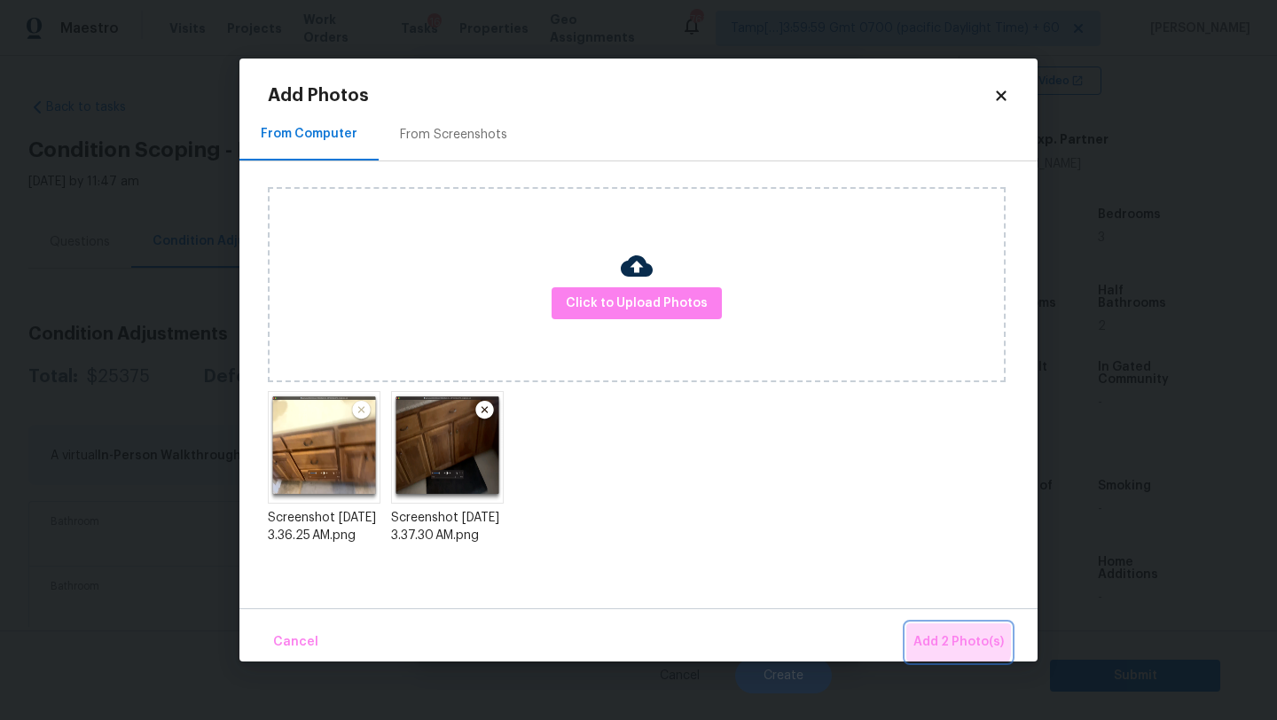
click at [946, 636] on span "Add 2 Photo(s)" at bounding box center [959, 643] width 90 height 22
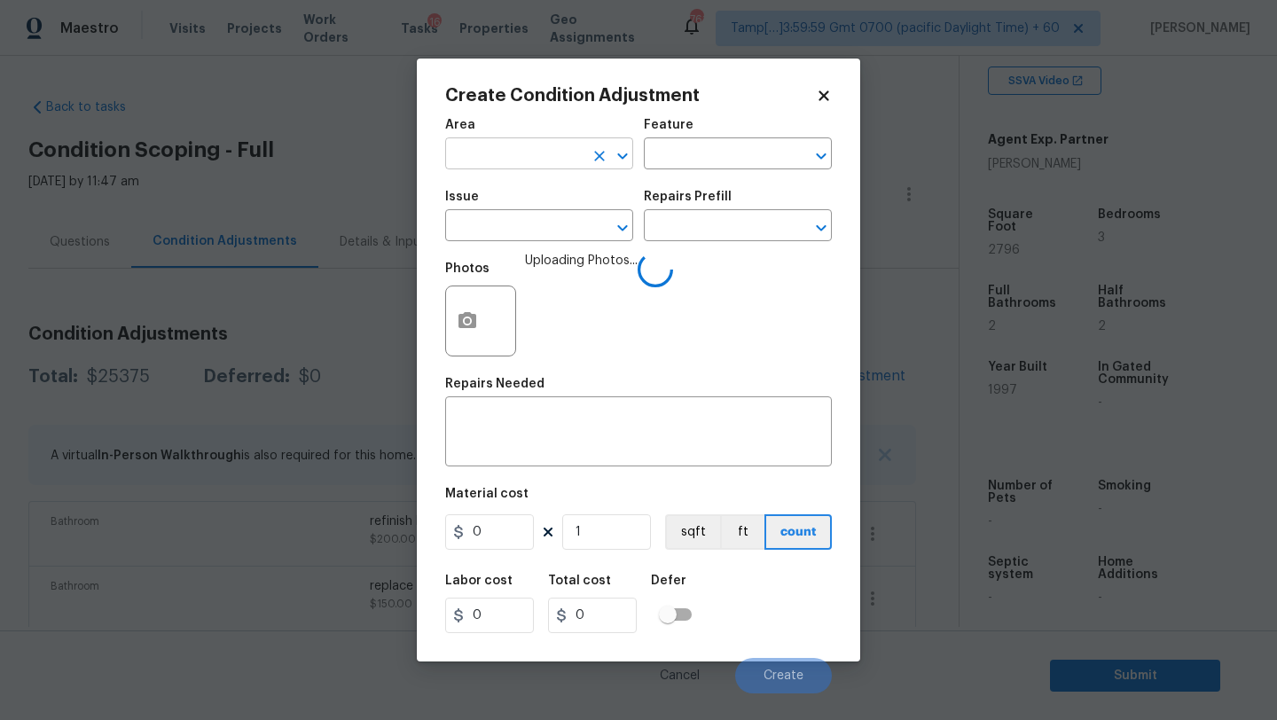
click at [482, 160] on input "text" at bounding box center [514, 155] width 138 height 27
type input "a"
click at [478, 186] on li "Bathroom" at bounding box center [539, 195] width 188 height 29
type input "Bathroom"
click at [512, 431] on textarea at bounding box center [638, 433] width 365 height 37
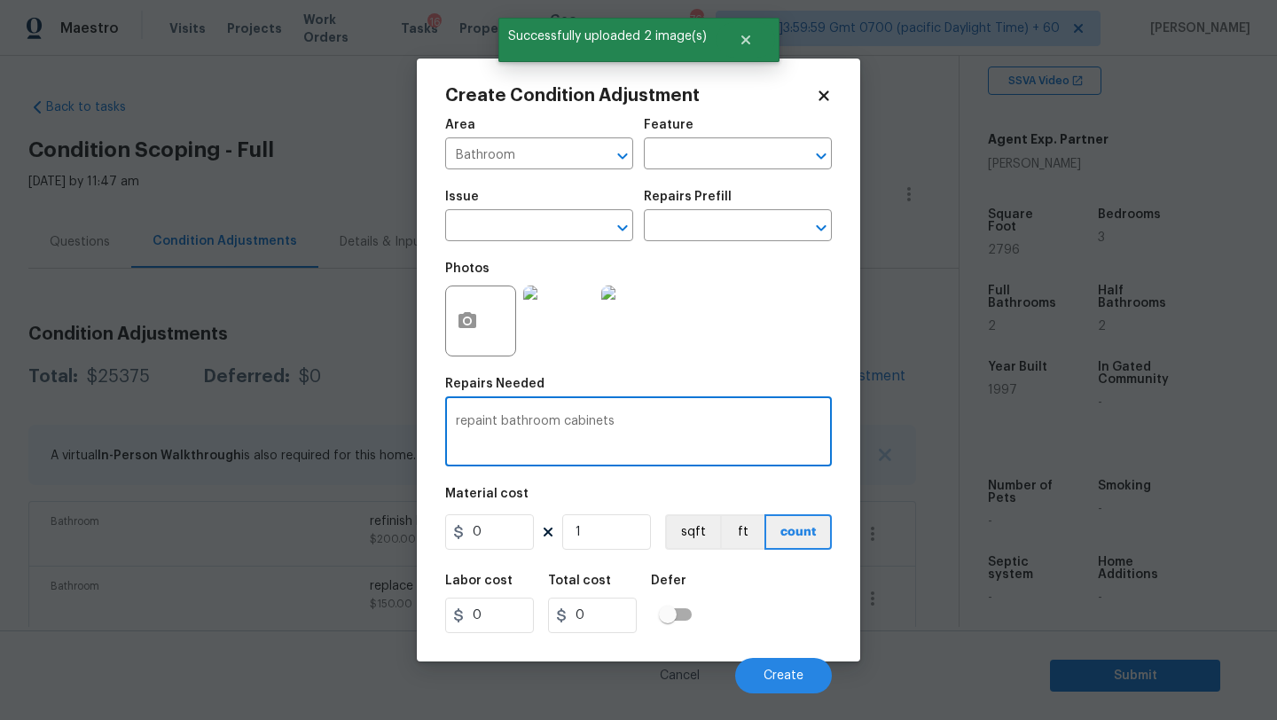
type textarea "repaint bathroom cabinets"
click at [504, 547] on input "0" at bounding box center [489, 531] width 89 height 35
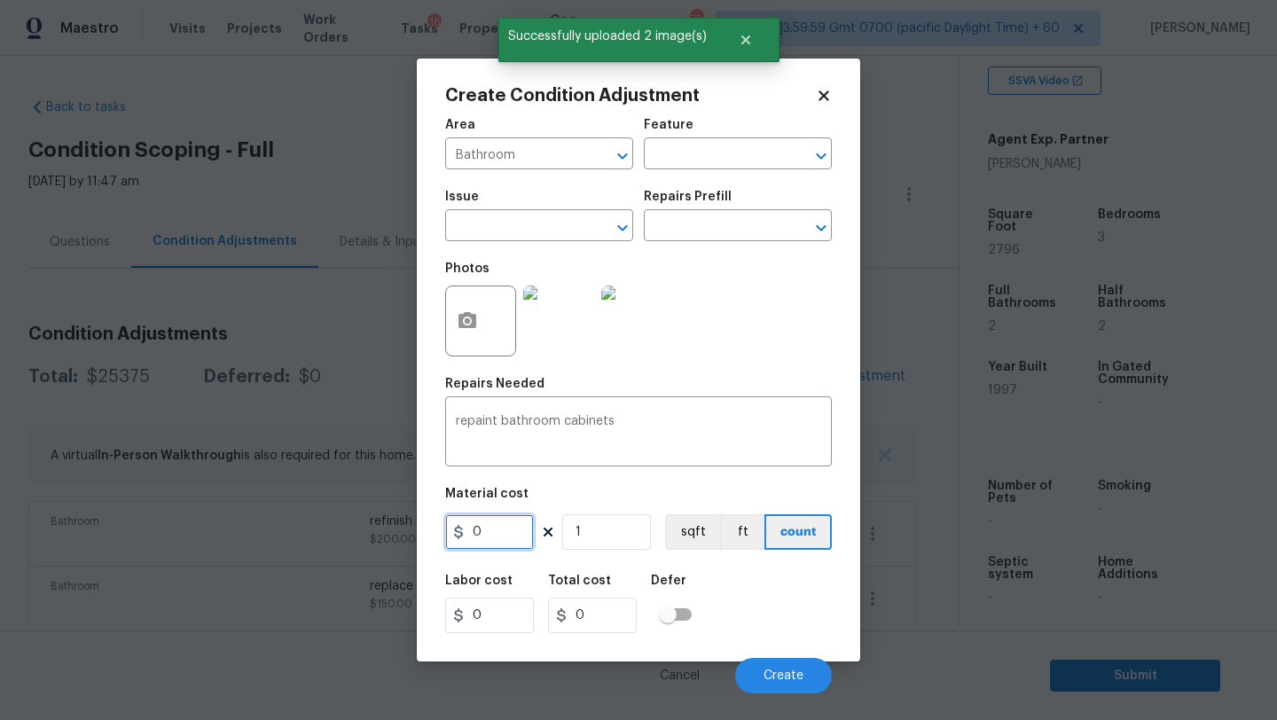
click at [504, 547] on input "0" at bounding box center [489, 531] width 89 height 35
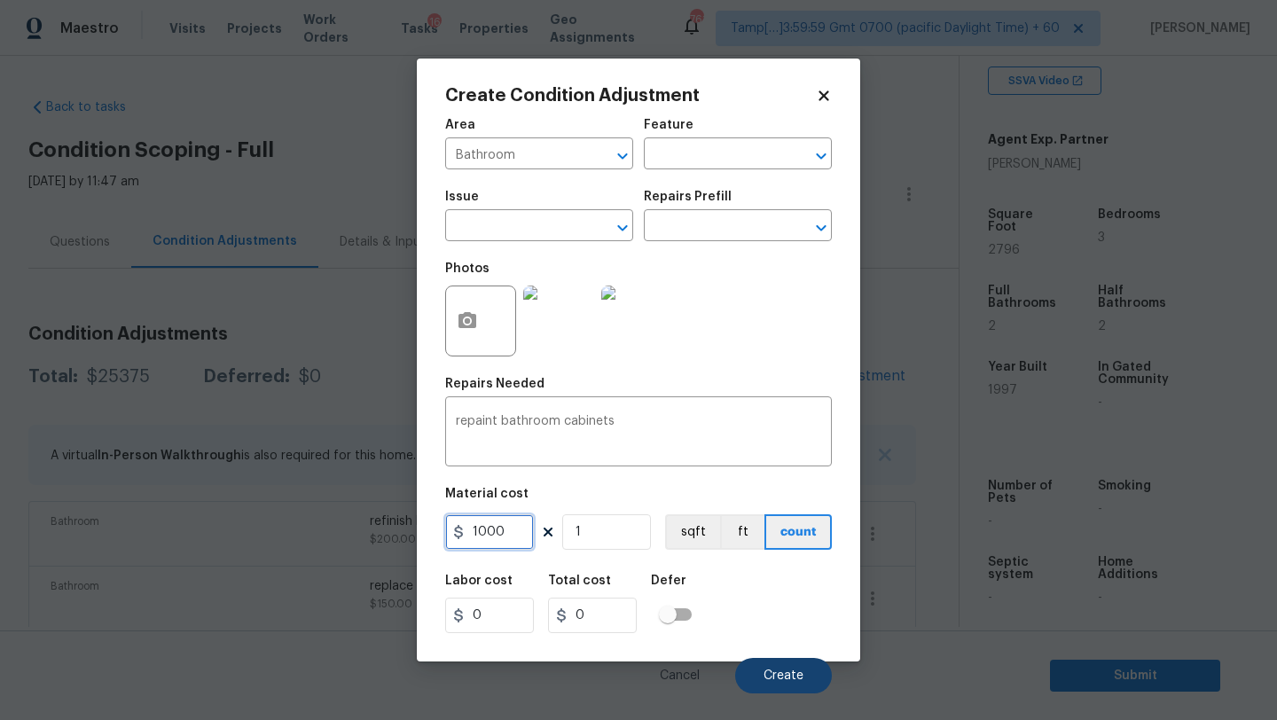
type input "1000"
click at [807, 674] on button "Create" at bounding box center [783, 675] width 97 height 35
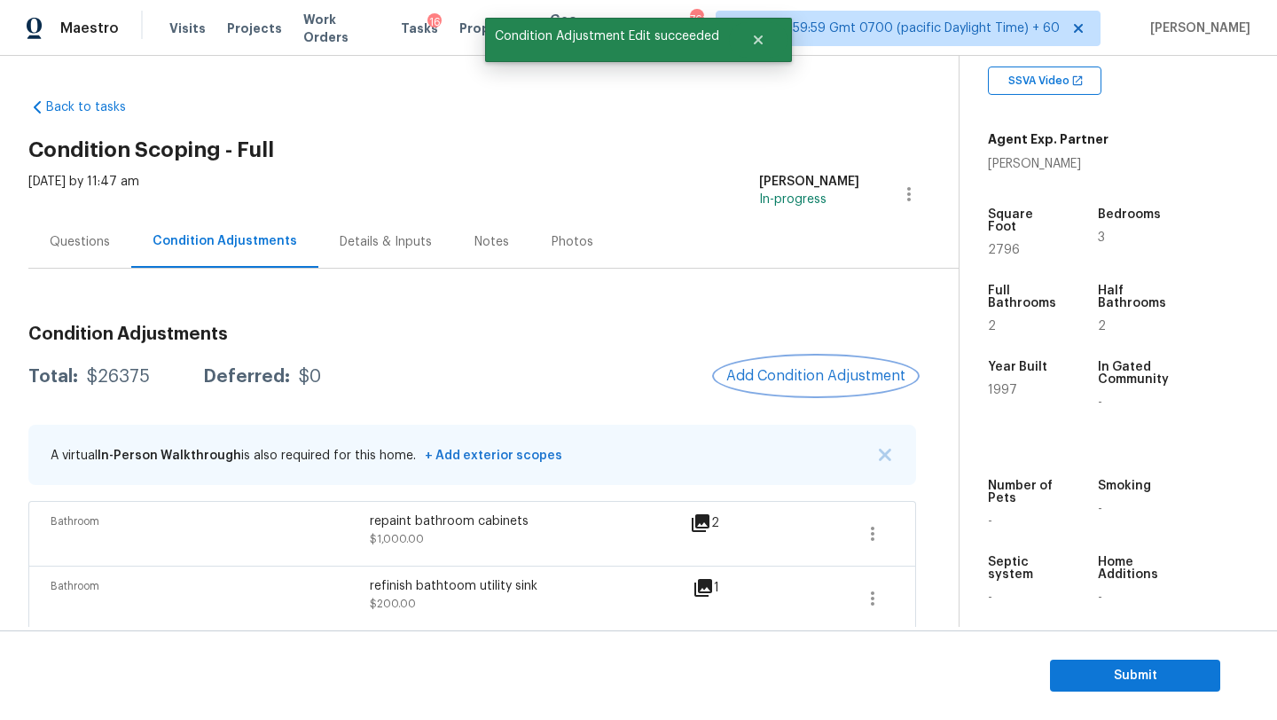
click at [802, 365] on button "Add Condition Adjustment" at bounding box center [816, 375] width 200 height 37
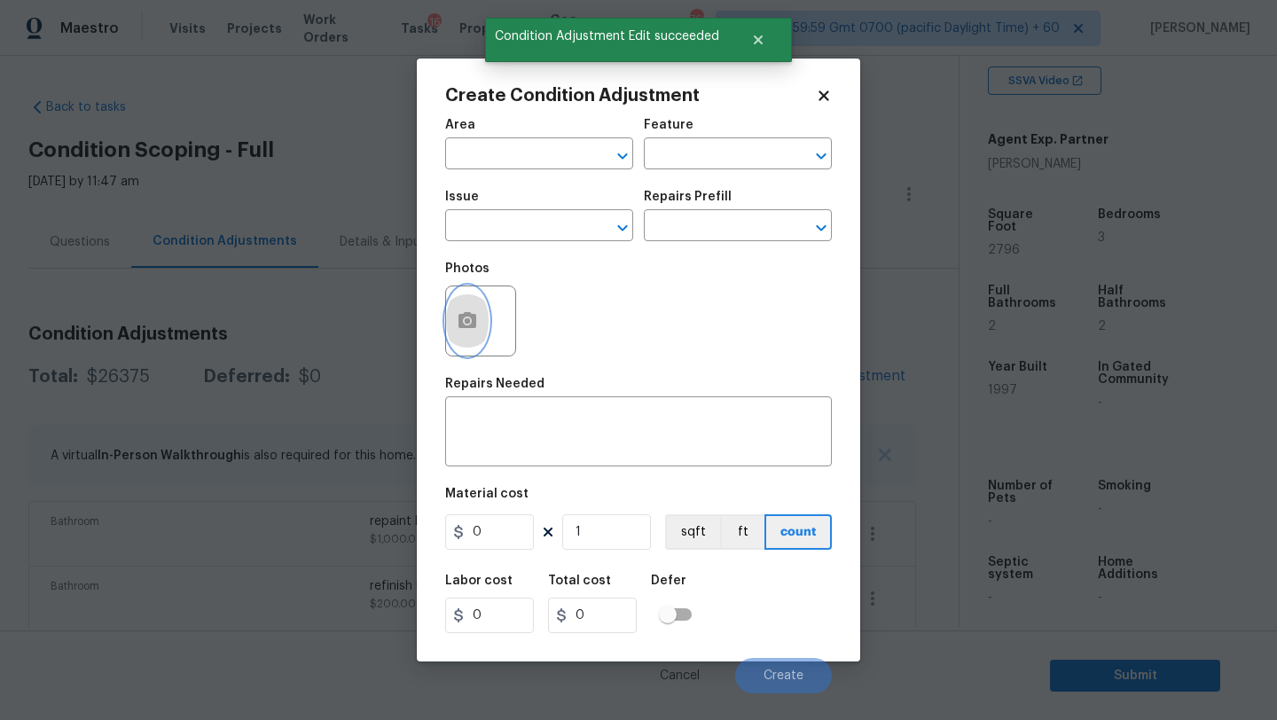
click at [468, 328] on icon "button" at bounding box center [468, 320] width 18 height 16
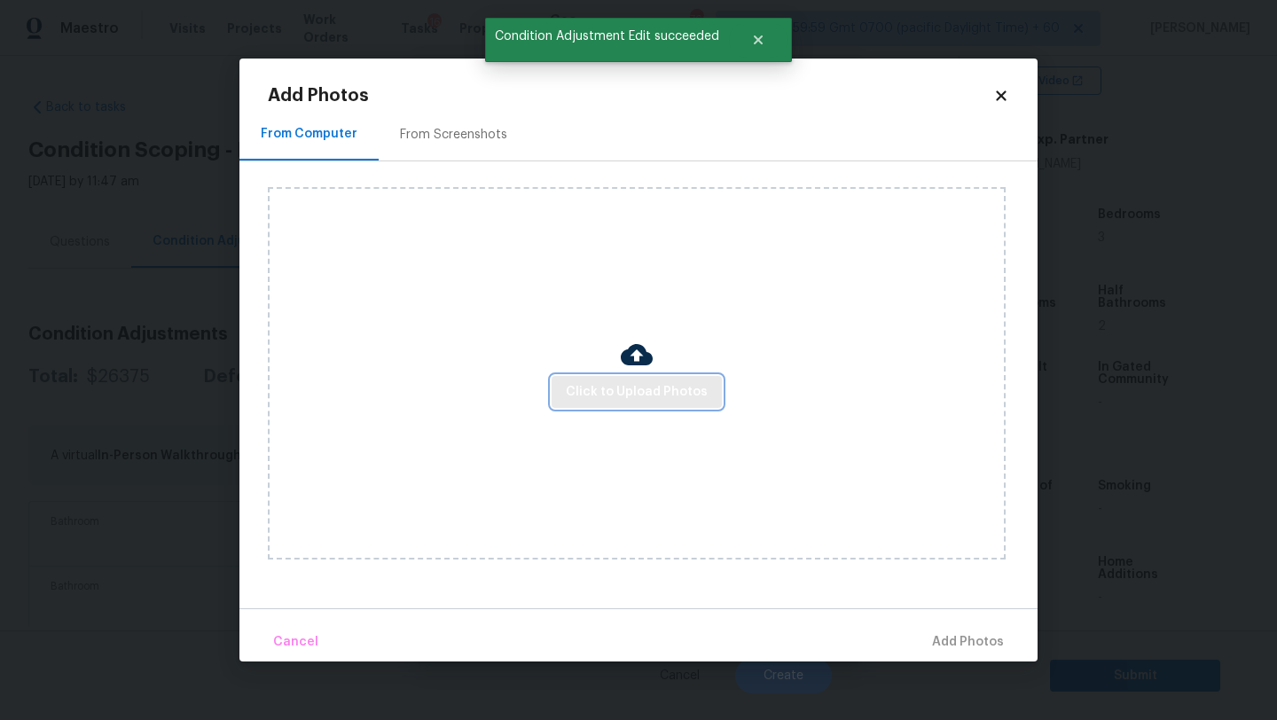
click at [578, 389] on span "Click to Upload Photos" at bounding box center [637, 392] width 142 height 22
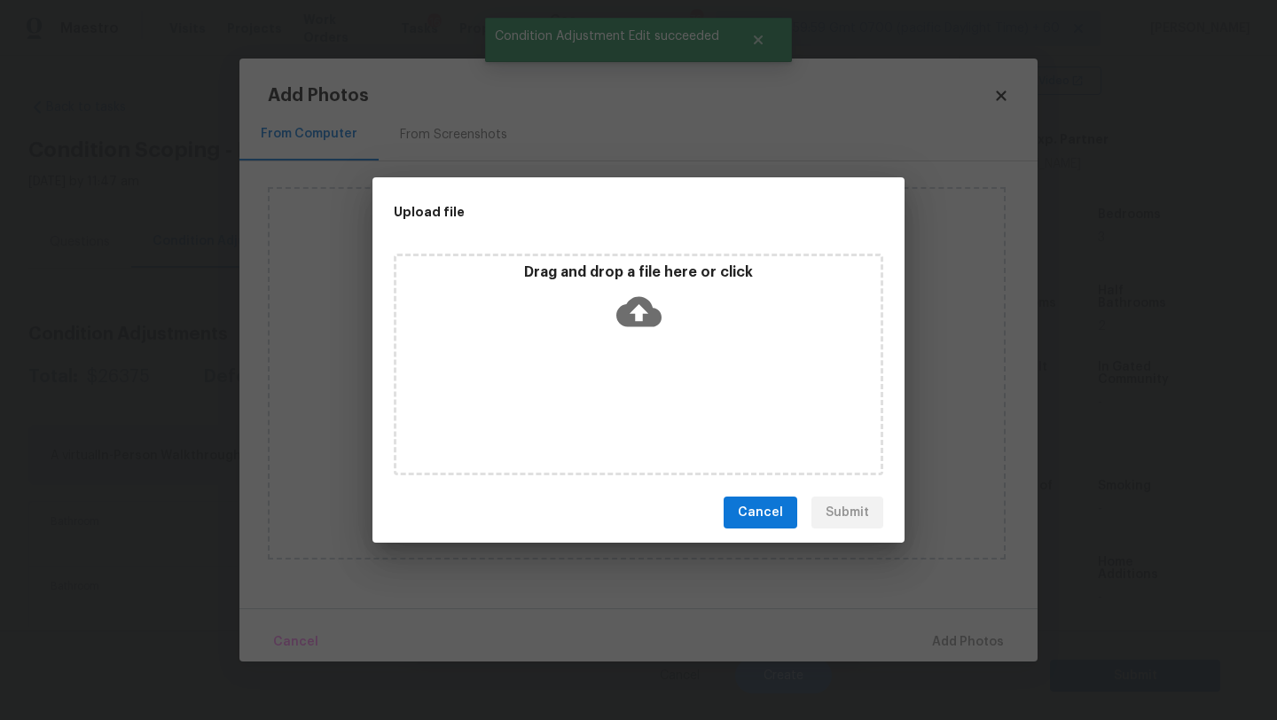
click at [616, 361] on div "Drag and drop a file here or click" at bounding box center [639, 365] width 490 height 222
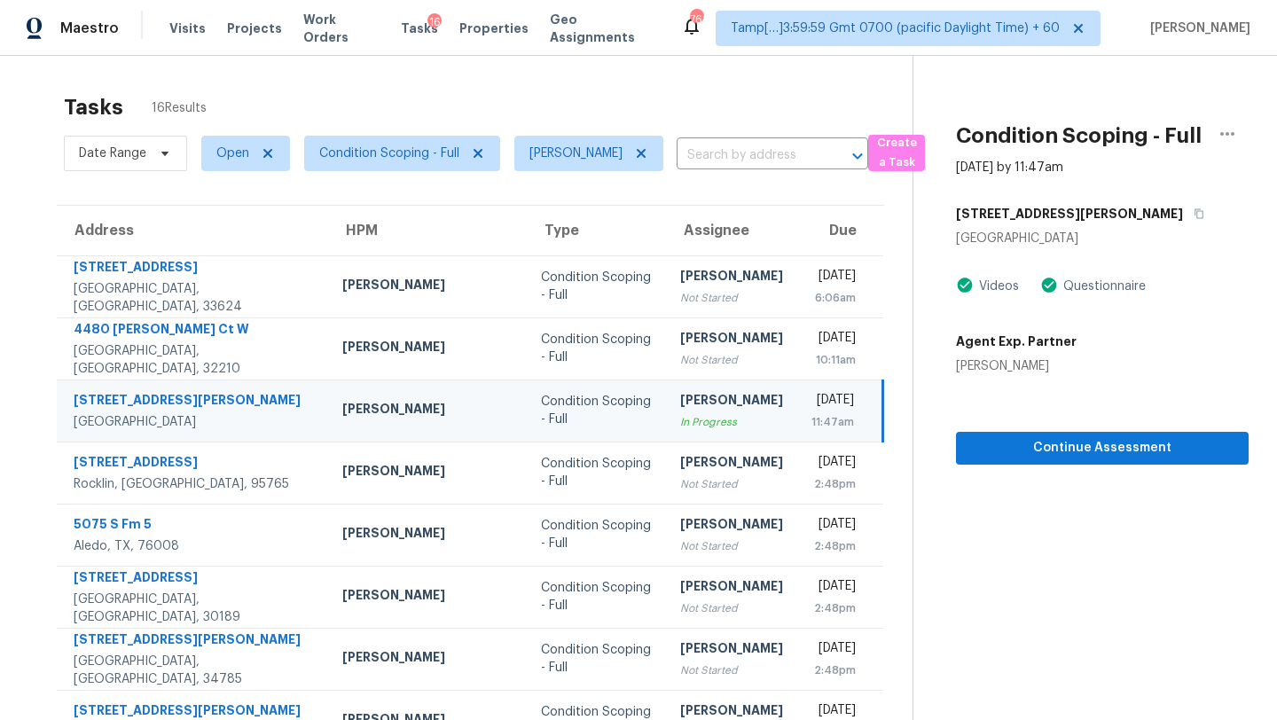
scroll to position [52, 0]
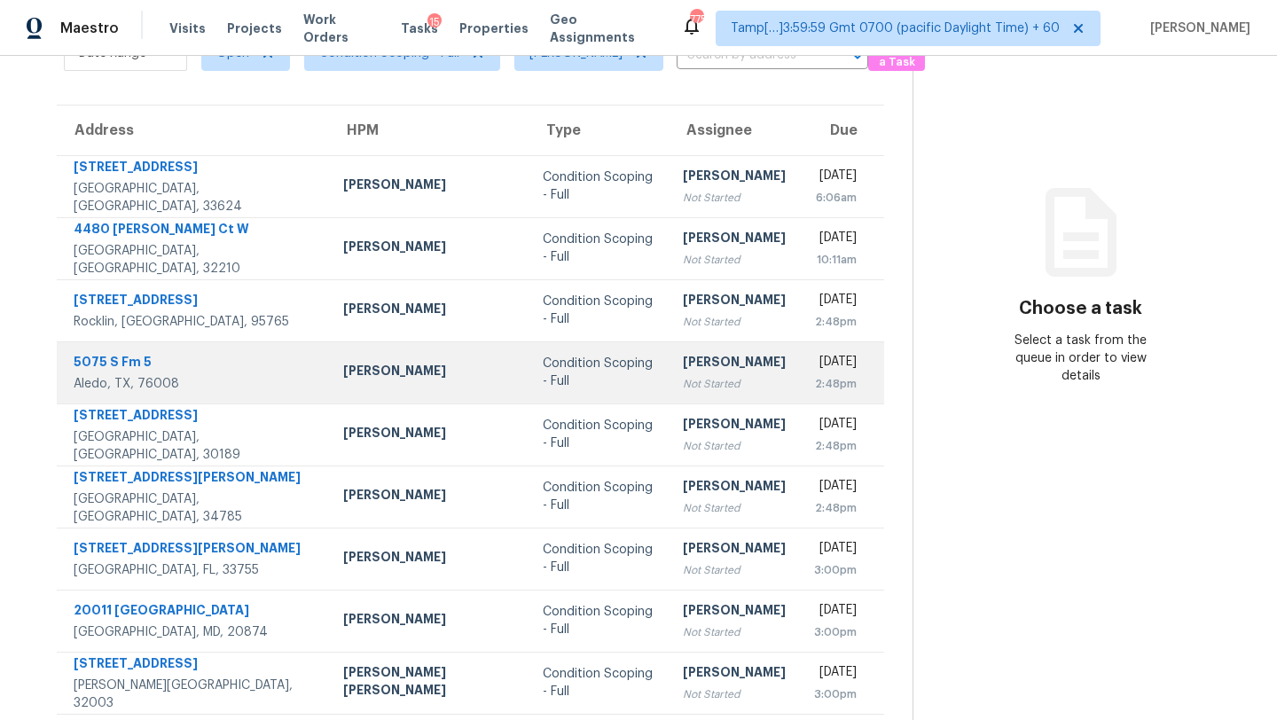
scroll to position [66, 0]
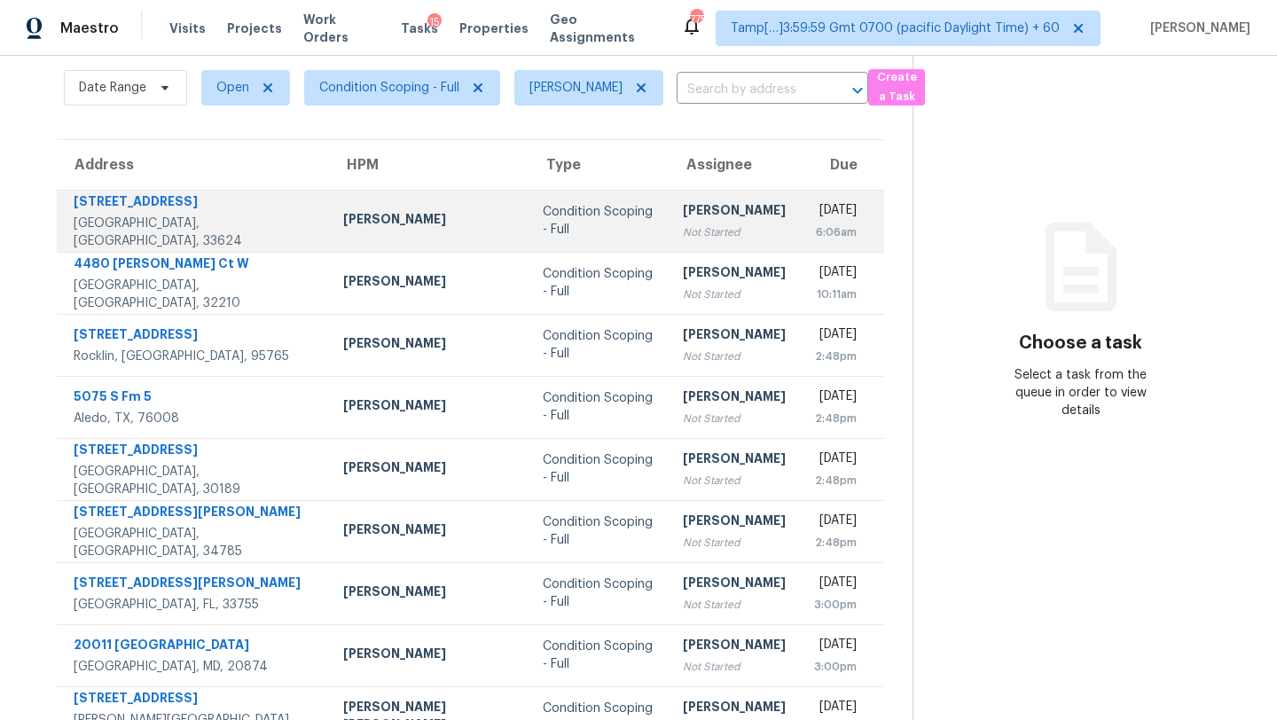
click at [694, 220] on td "[PERSON_NAME] Not Started" at bounding box center [734, 221] width 131 height 62
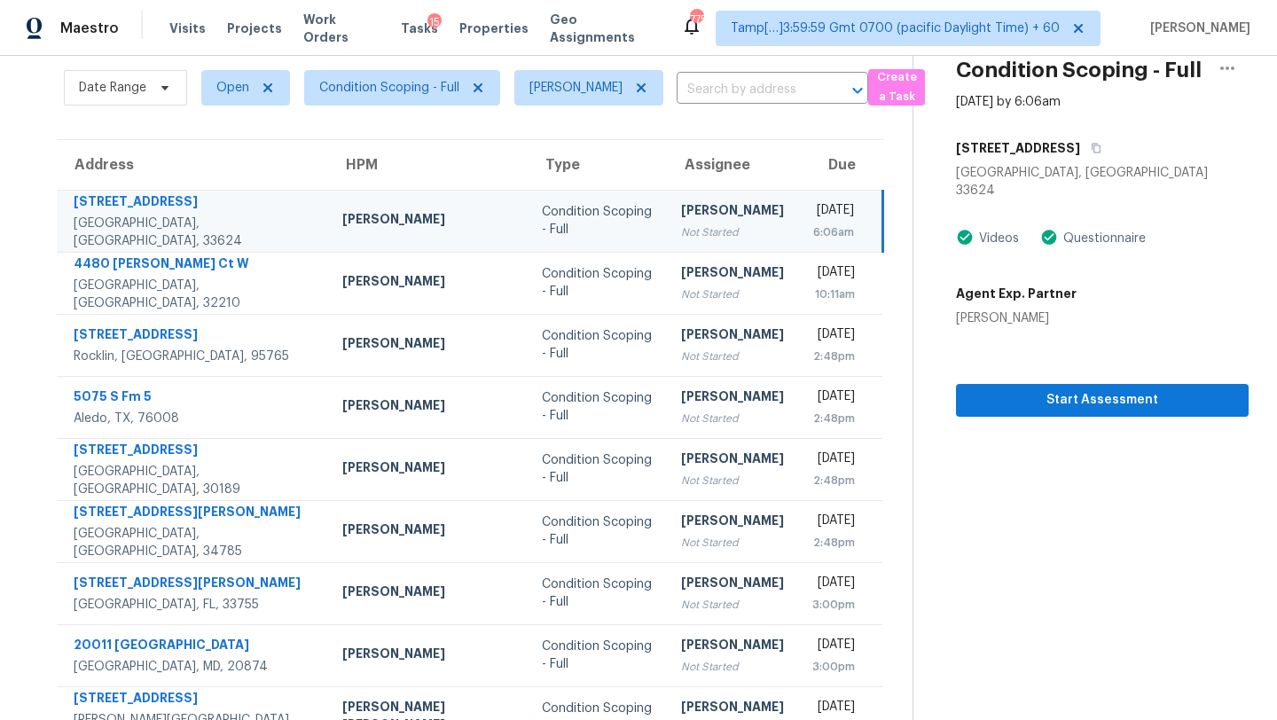
click at [681, 228] on div "Not Started" at bounding box center [732, 233] width 103 height 18
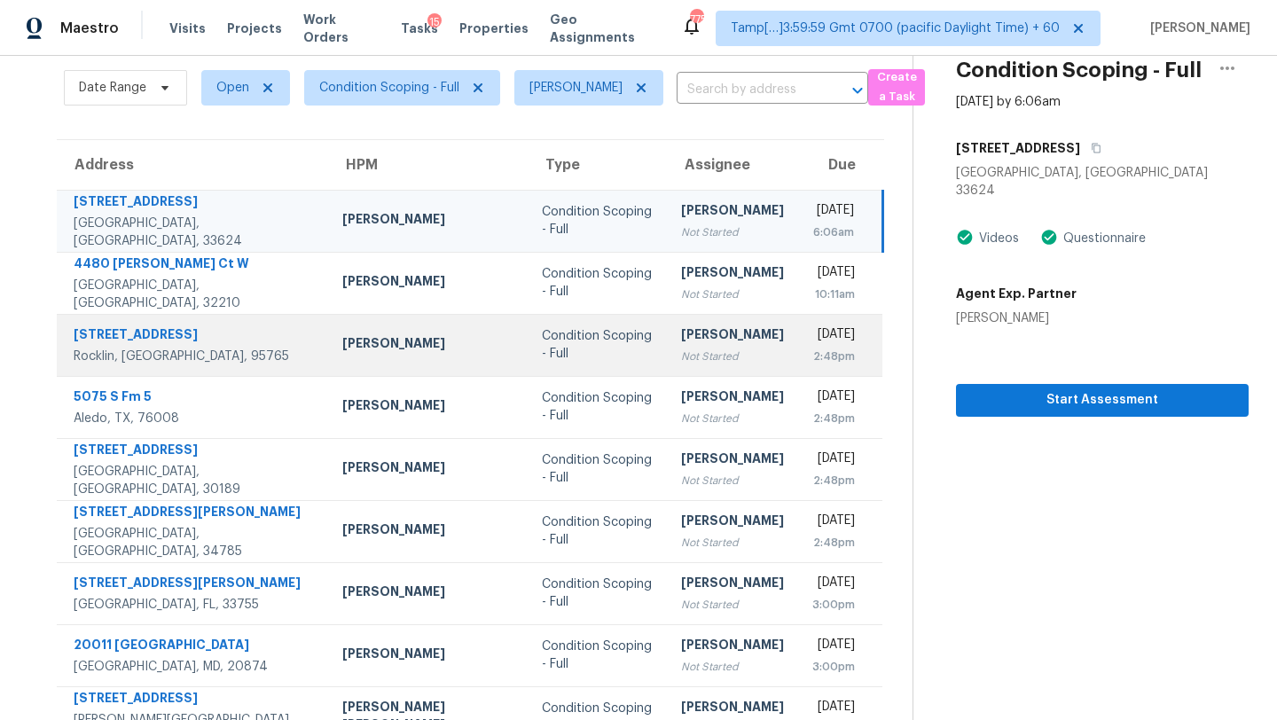
click at [565, 353] on div "Condition Scoping - Full" at bounding box center [597, 344] width 111 height 35
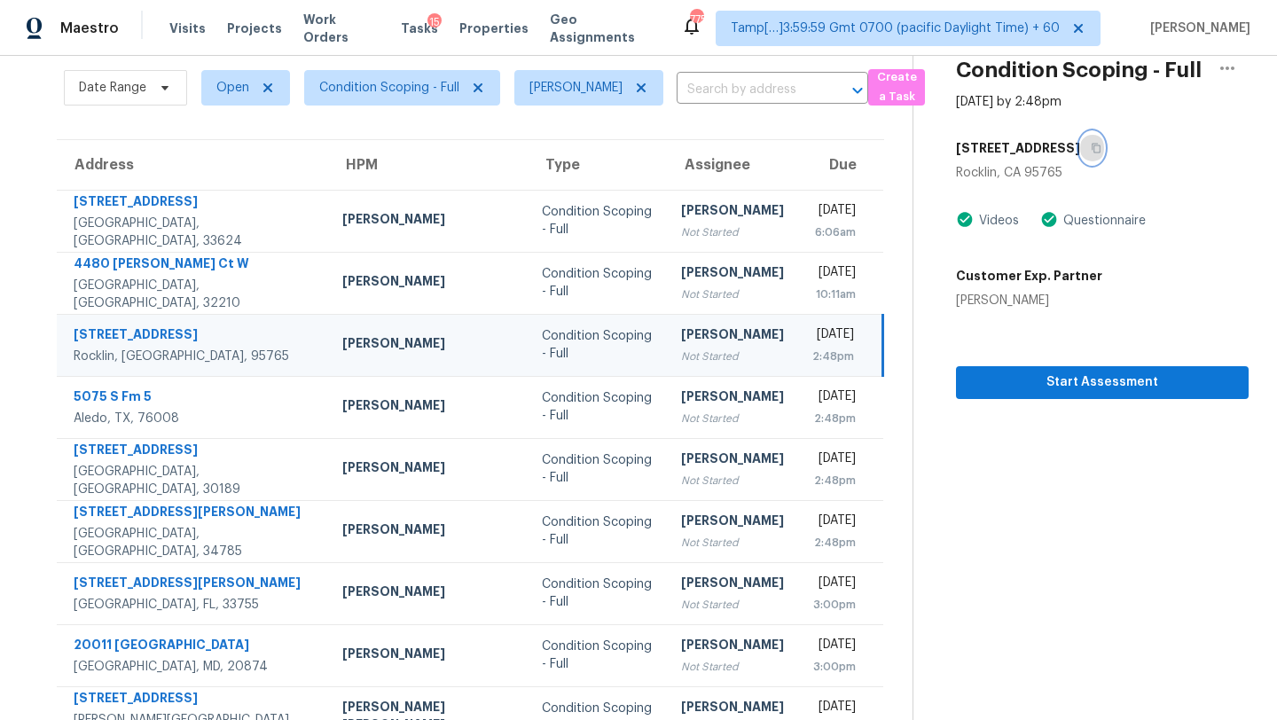
click at [1080, 141] on button "button" at bounding box center [1092, 148] width 24 height 32
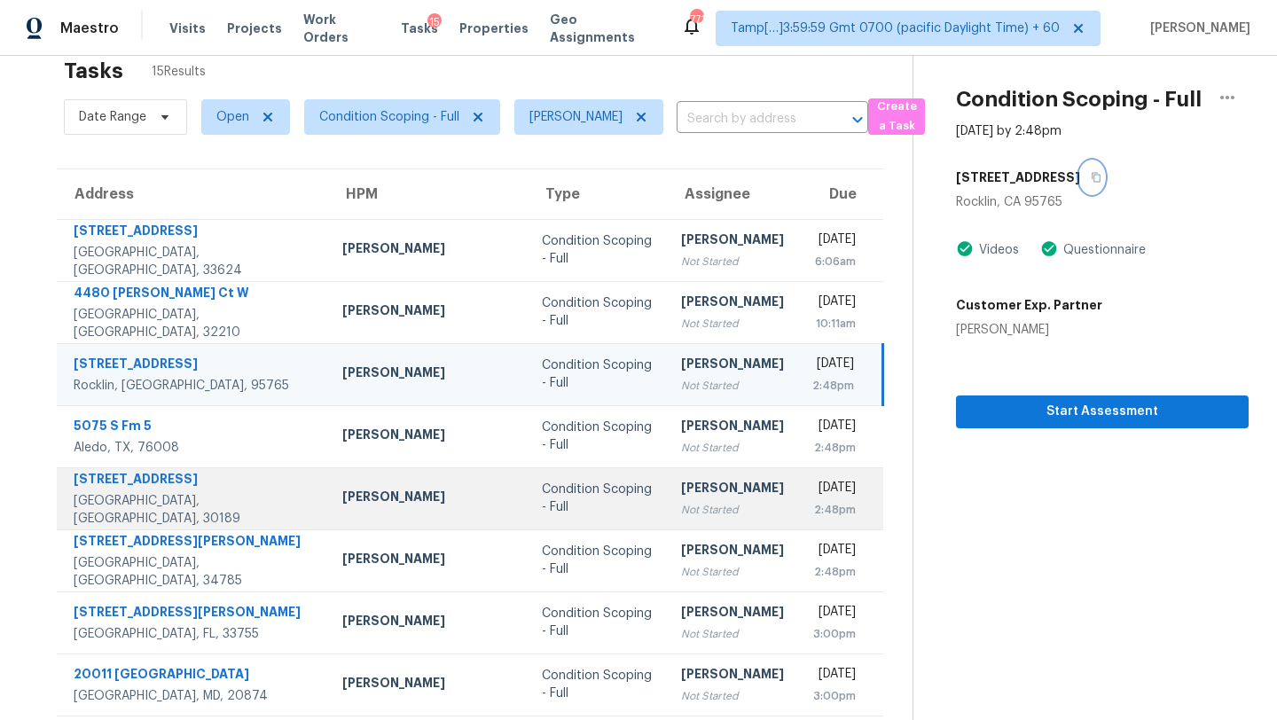
scroll to position [0, 0]
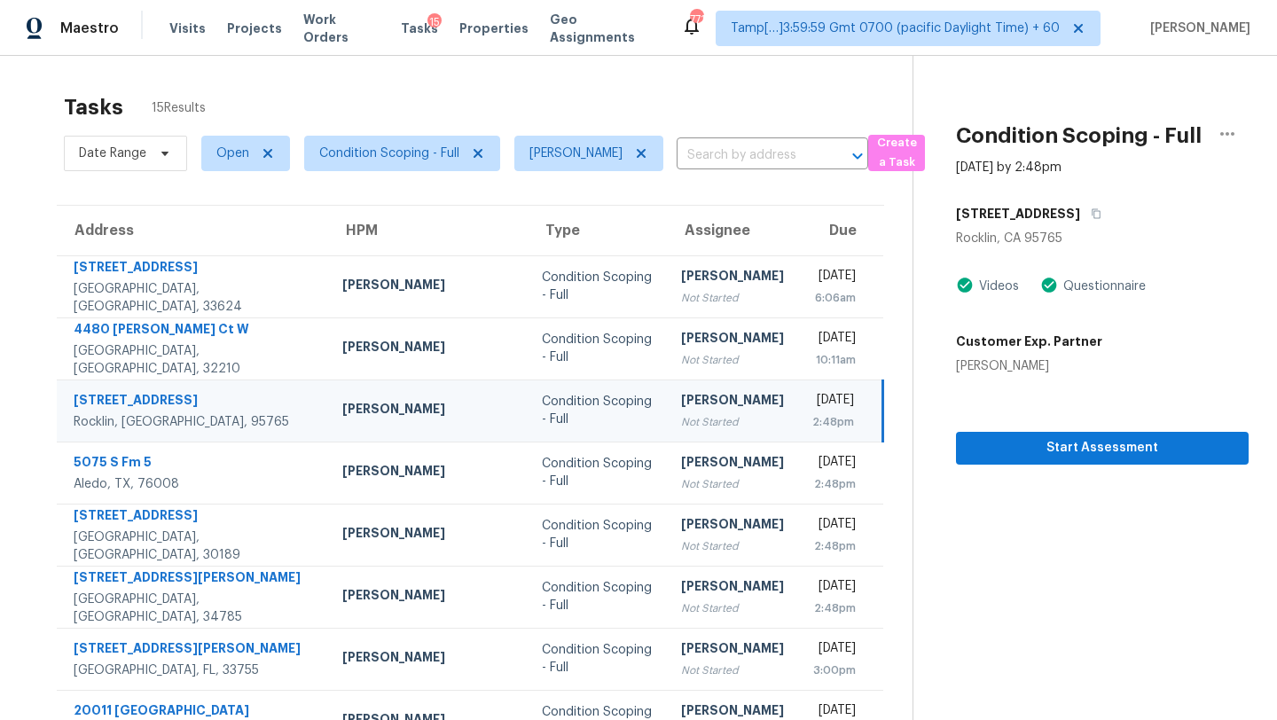
click at [798, 418] on td "Thu, Sep 4th 2025 2:48pm" at bounding box center [840, 411] width 85 height 62
click at [1227, 125] on icon "button" at bounding box center [1227, 133] width 21 height 21
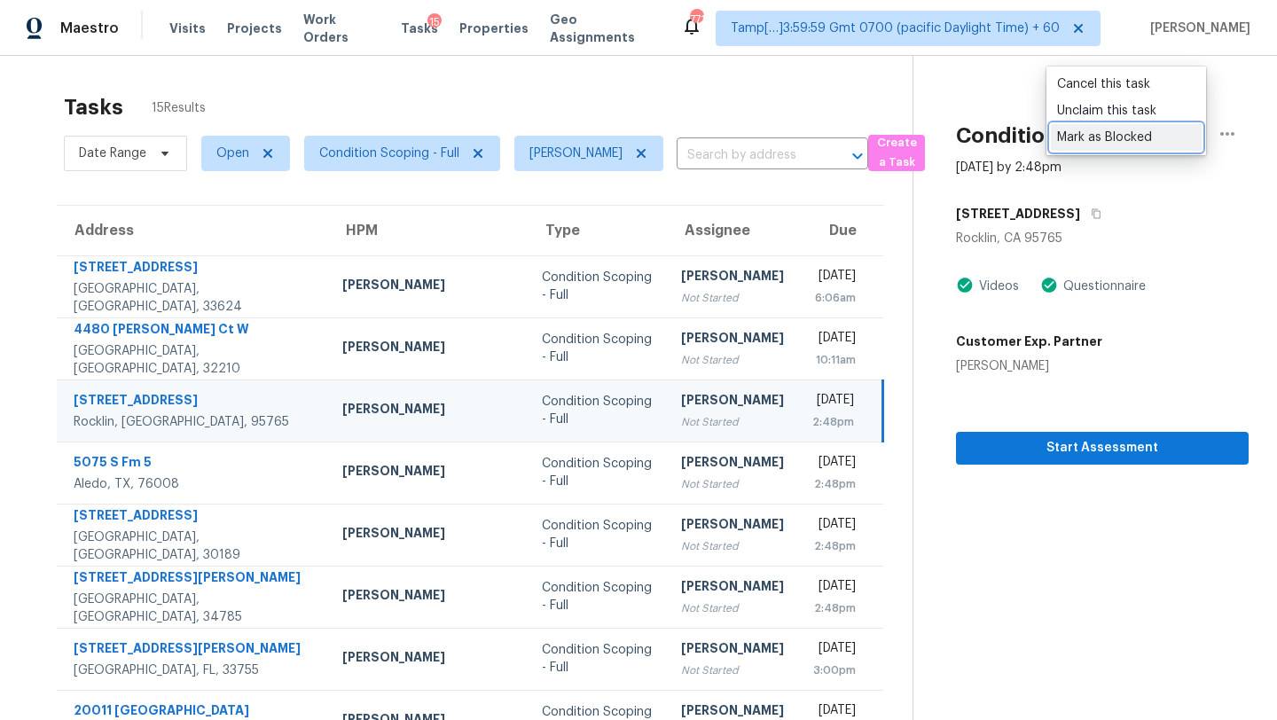
click at [1091, 129] on div "Mark as Blocked" at bounding box center [1126, 138] width 138 height 18
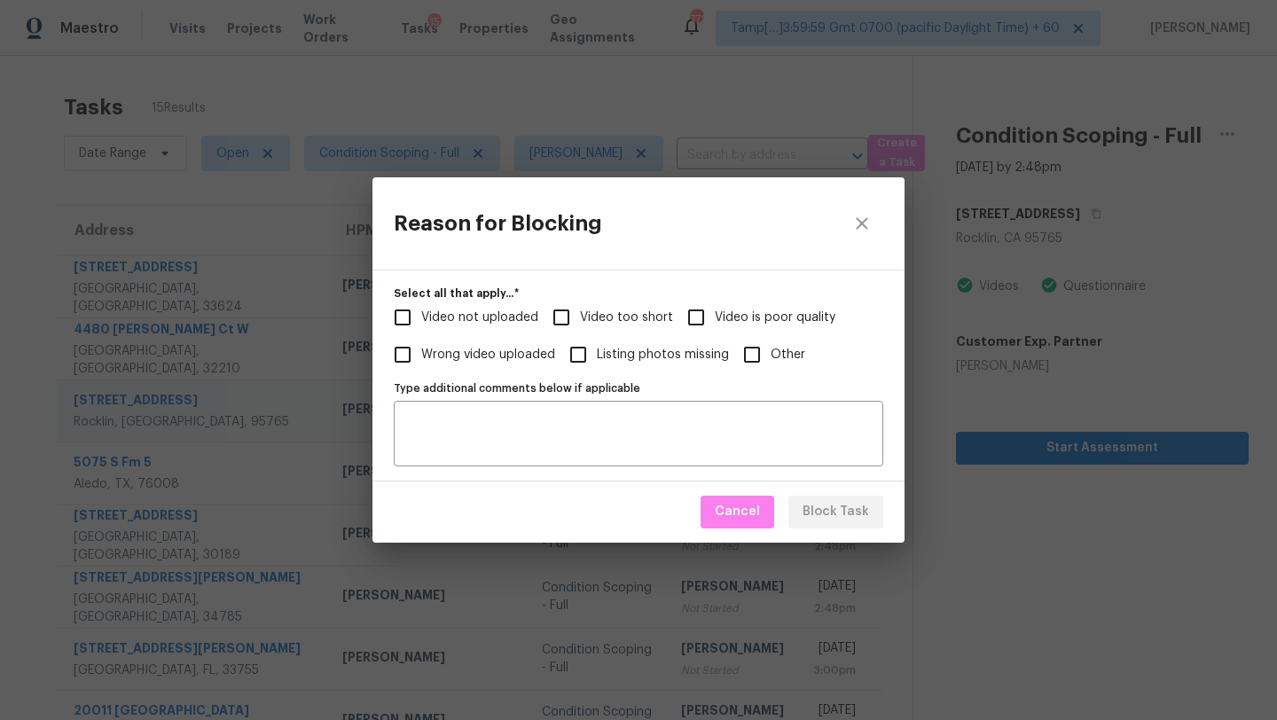
click at [552, 318] on input "Video too short" at bounding box center [561, 317] width 37 height 37
checkbox input "true"
click at [827, 519] on span "Block Task" at bounding box center [836, 512] width 67 height 22
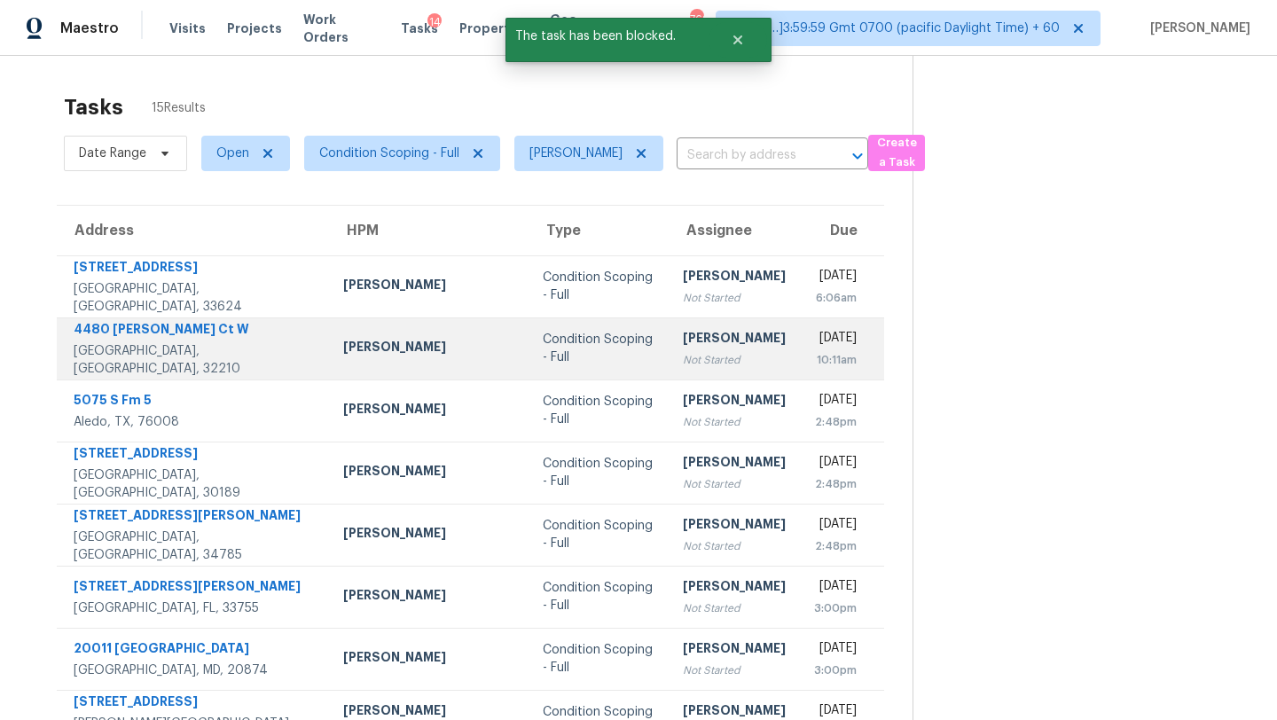
scroll to position [101, 0]
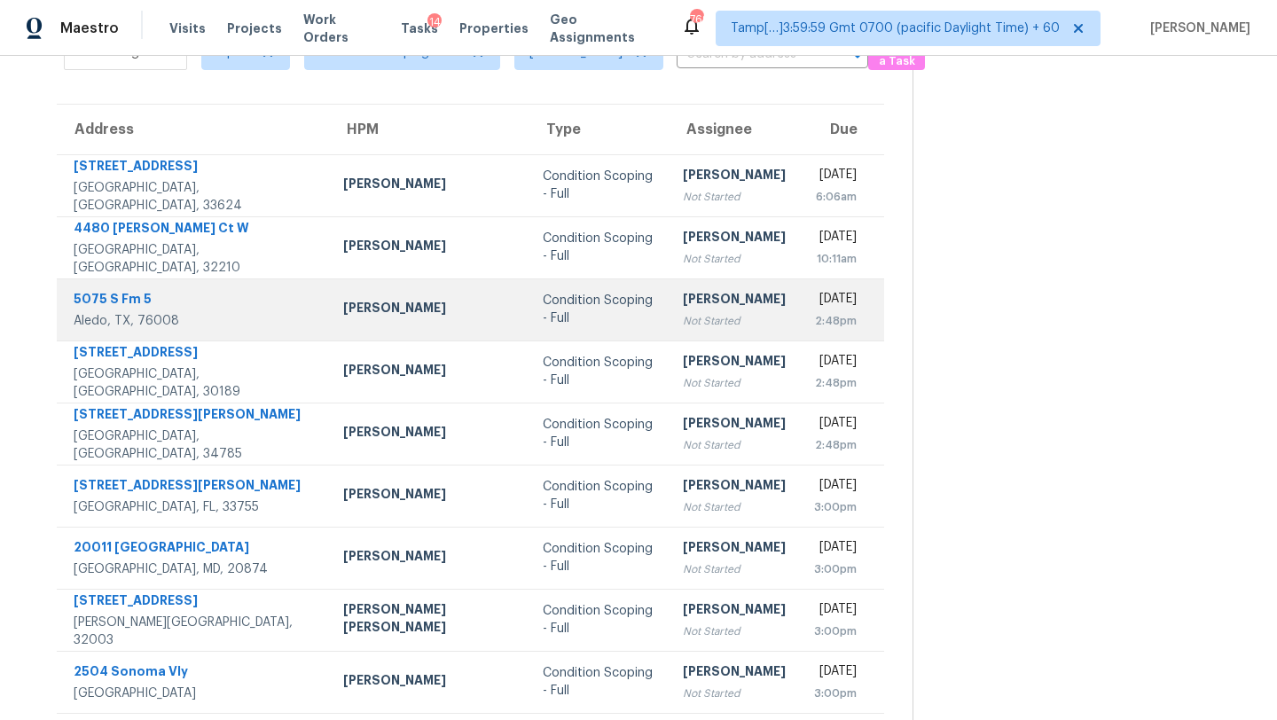
click at [568, 331] on td "Condition Scoping - Full" at bounding box center [598, 310] width 139 height 62
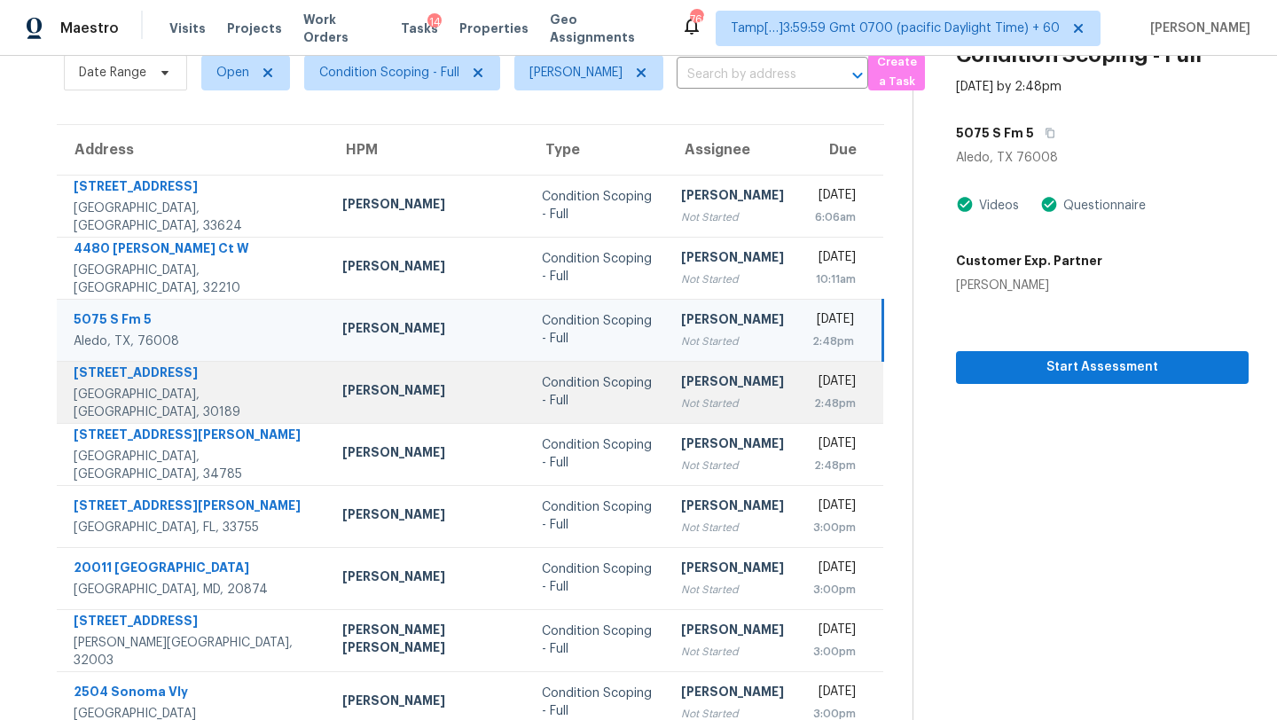
scroll to position [40, 0]
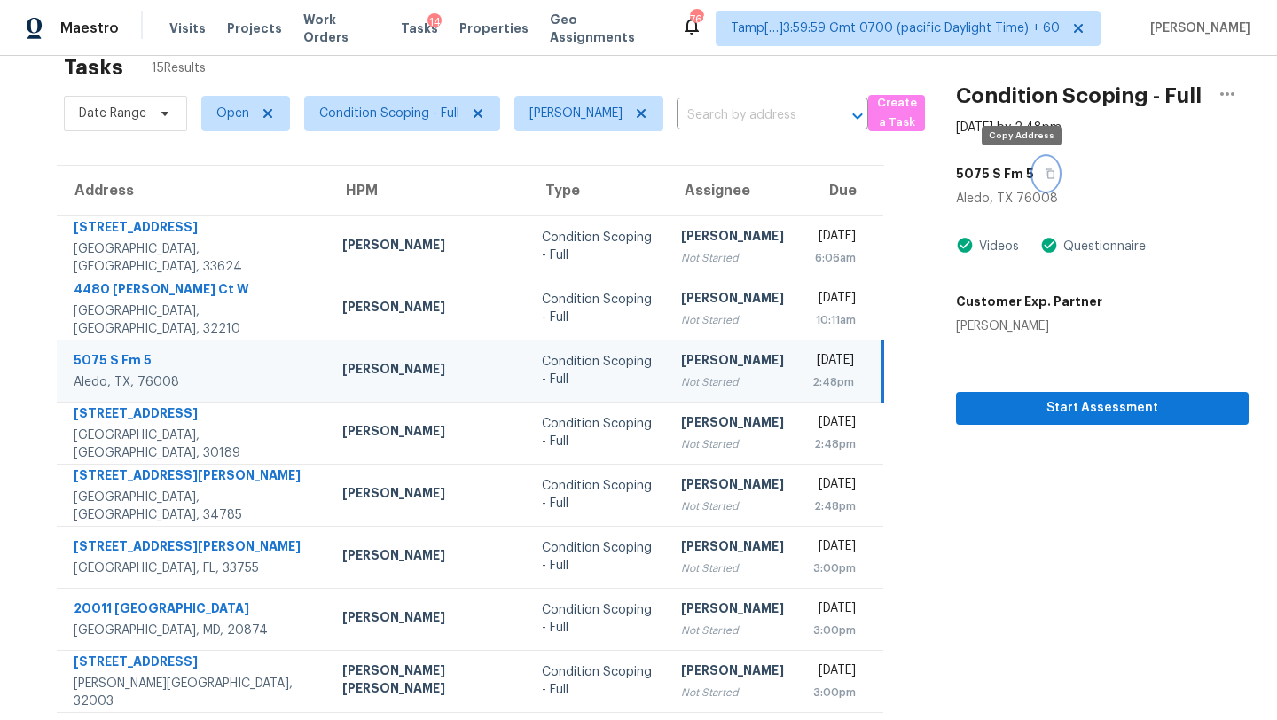
click at [1046, 171] on icon "button" at bounding box center [1050, 174] width 9 height 10
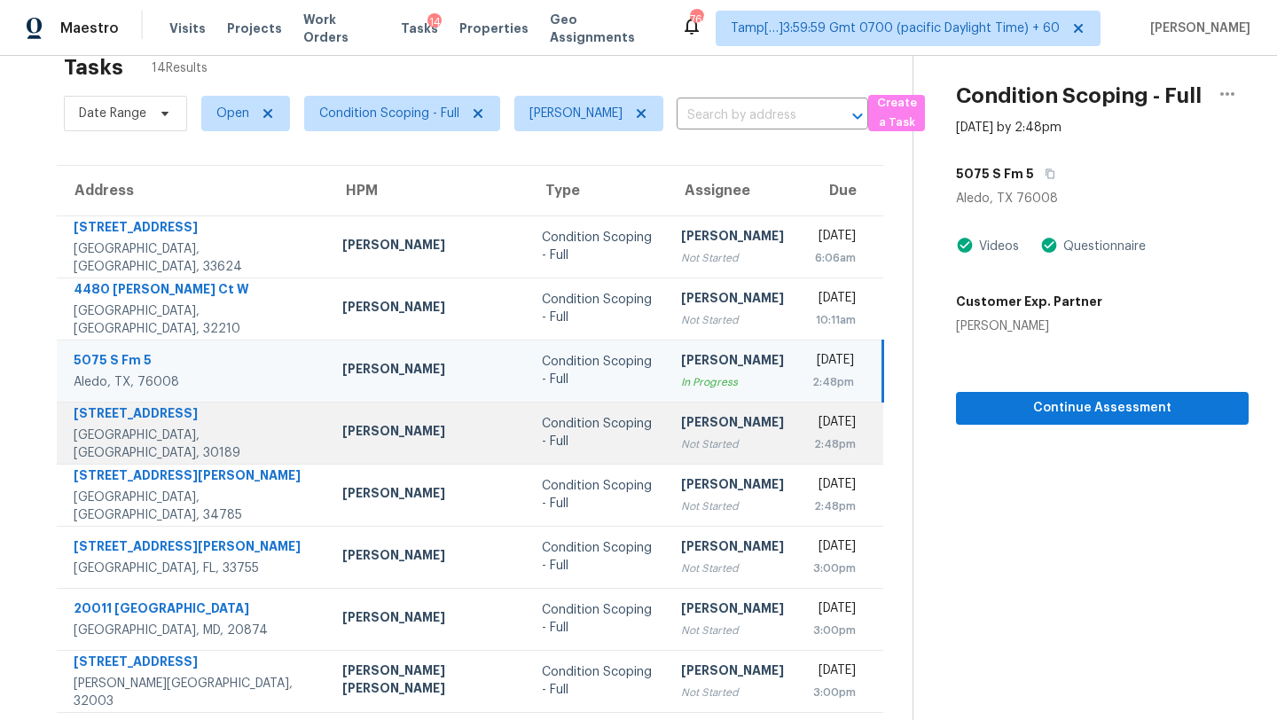
click at [798, 443] on td "Thu, Sep 4th 2025 2:48pm" at bounding box center [840, 433] width 85 height 62
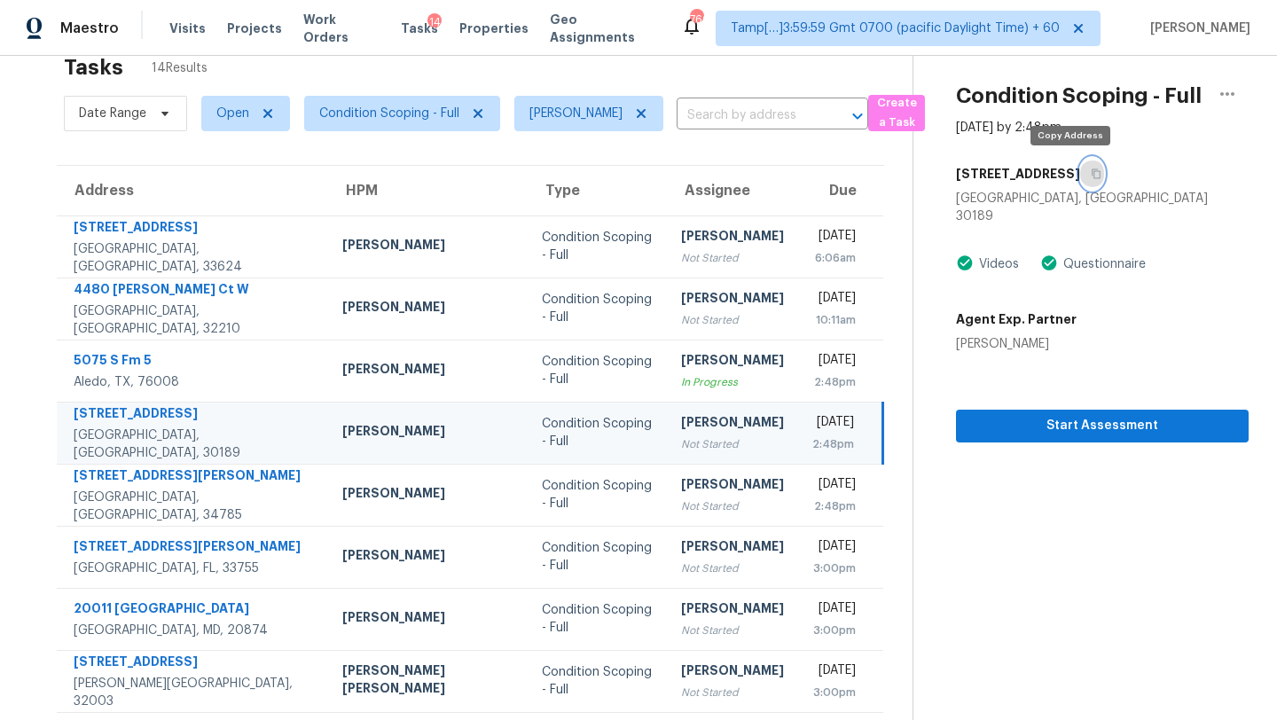
click at [1092, 177] on icon "button" at bounding box center [1096, 174] width 9 height 10
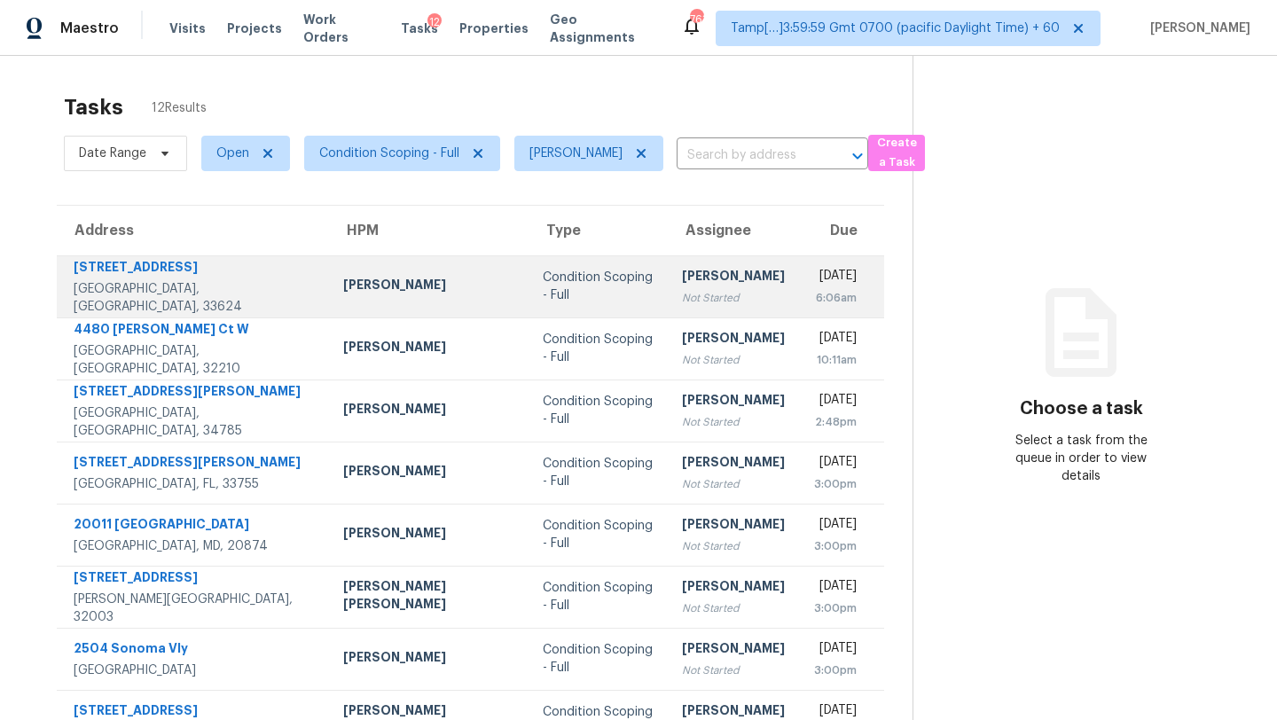
click at [682, 297] on div "Not Started" at bounding box center [733, 298] width 103 height 18
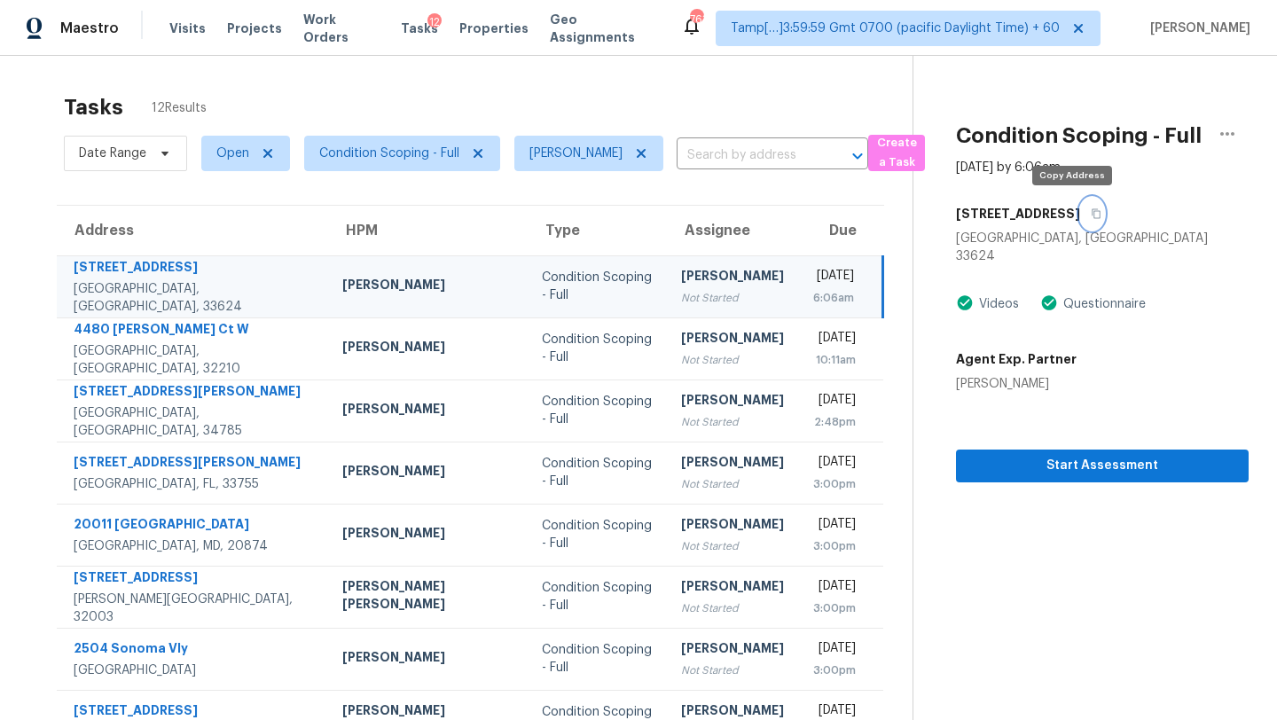
click at [1093, 217] on icon "button" at bounding box center [1097, 214] width 9 height 10
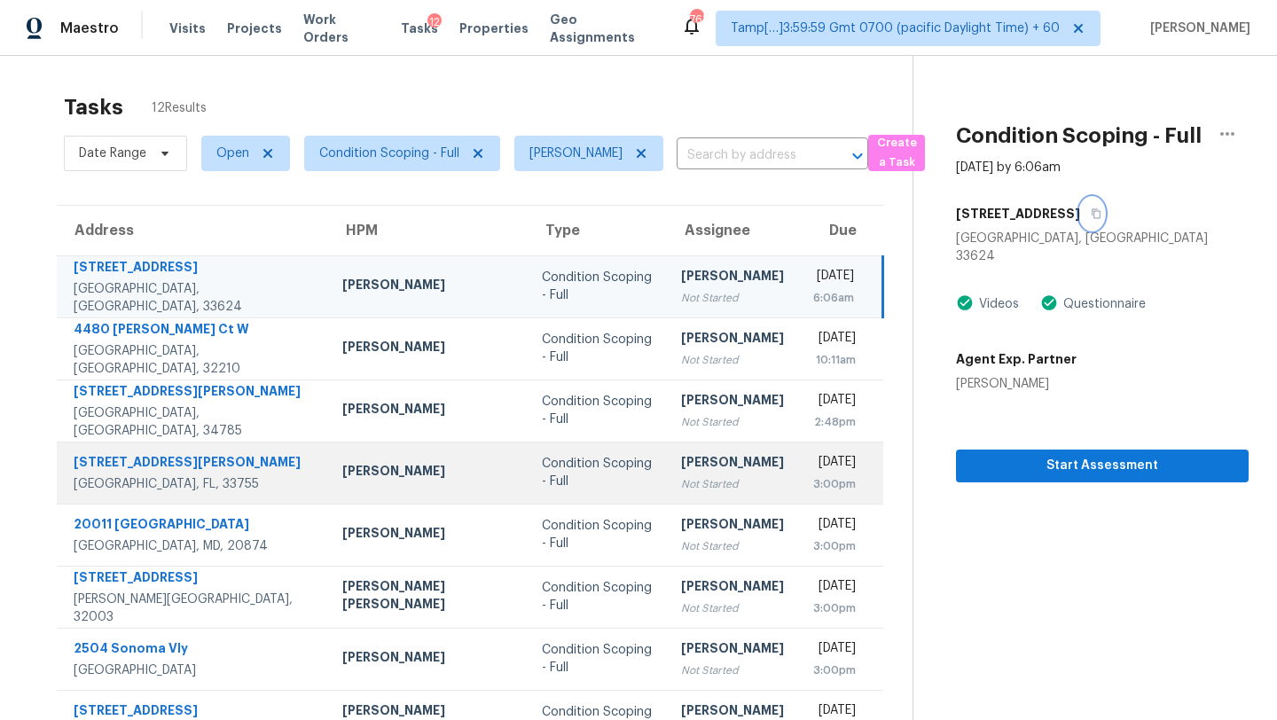
scroll to position [84, 0]
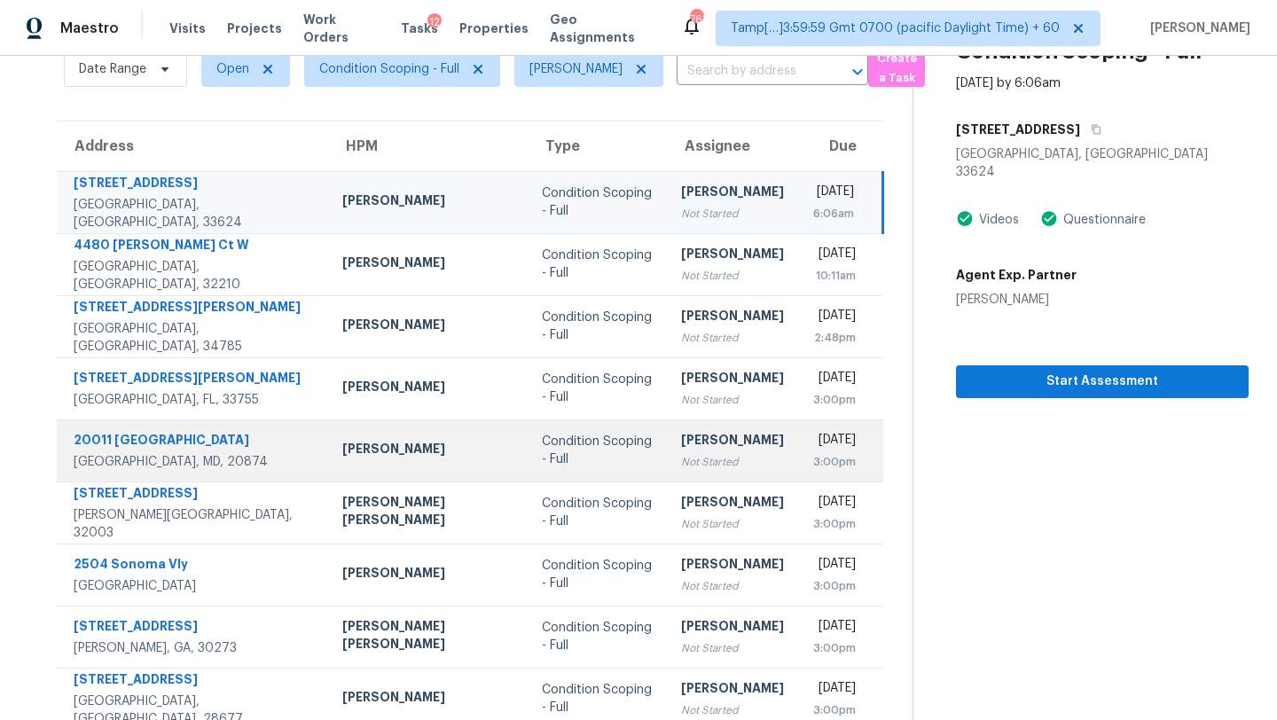
click at [669, 472] on td "[PERSON_NAME] Not Started" at bounding box center [732, 451] width 131 height 62
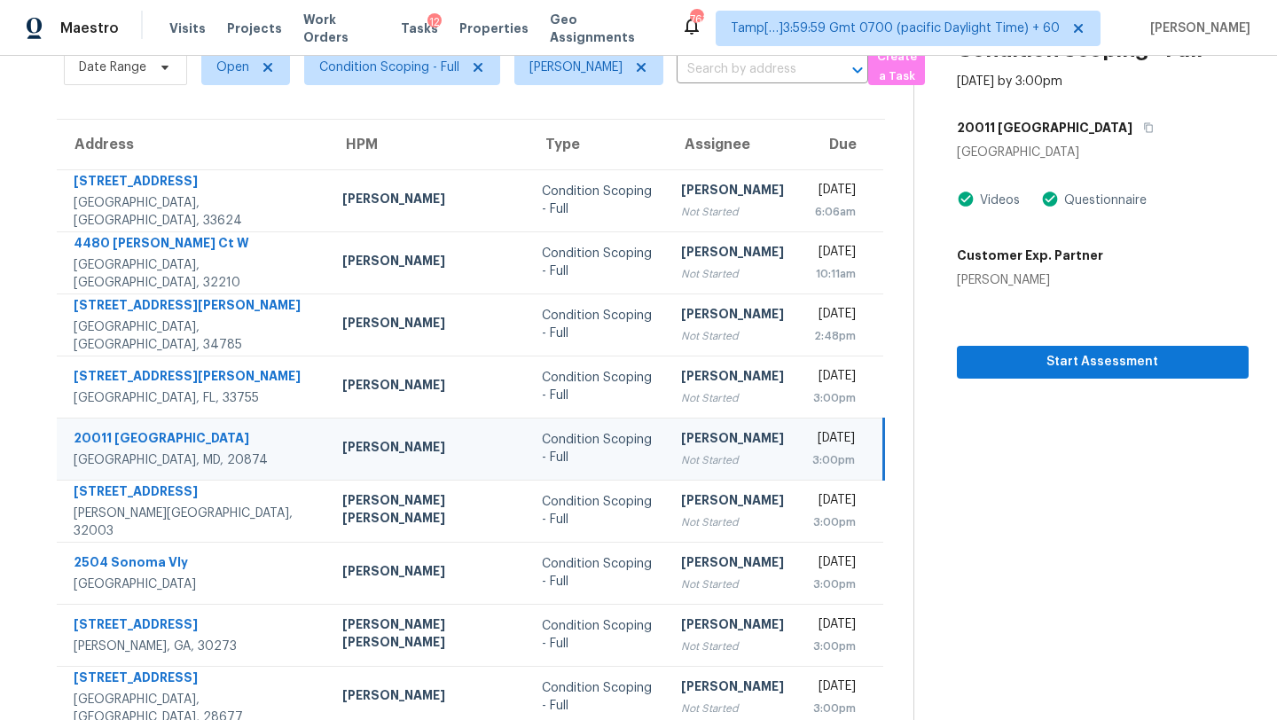
scroll to position [69, 0]
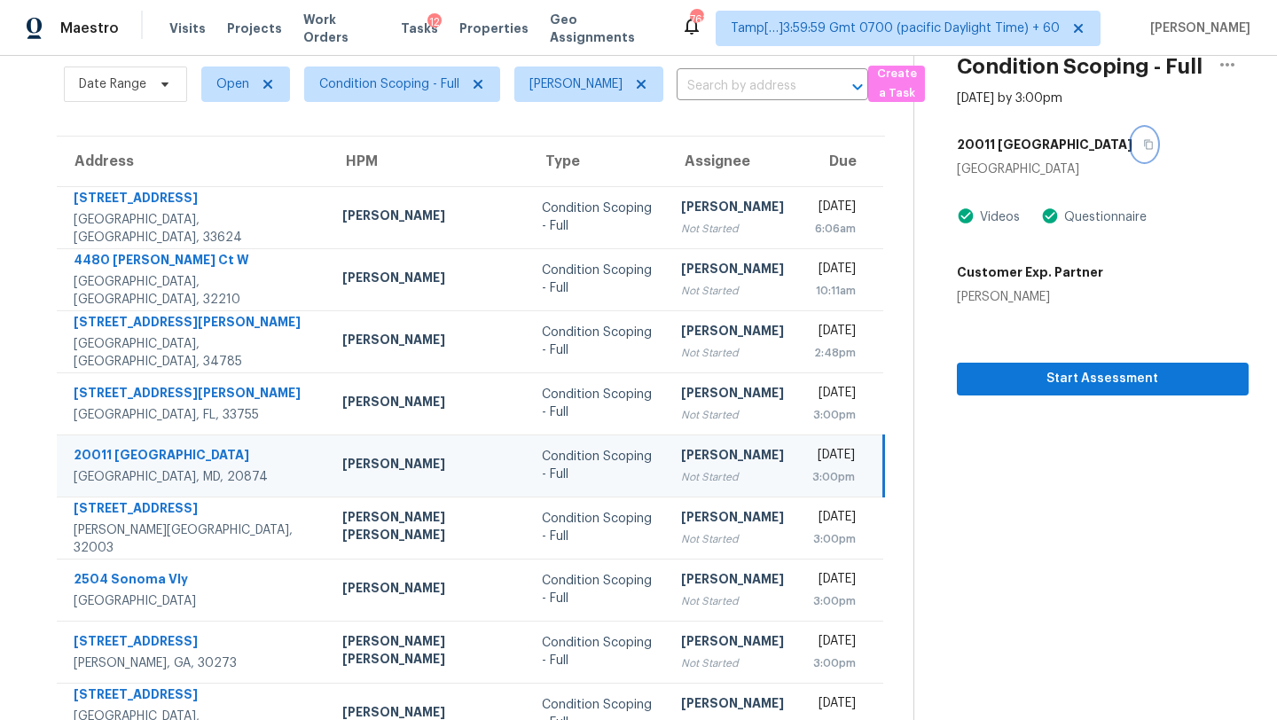
click at [1144, 140] on icon "button" at bounding box center [1148, 145] width 9 height 10
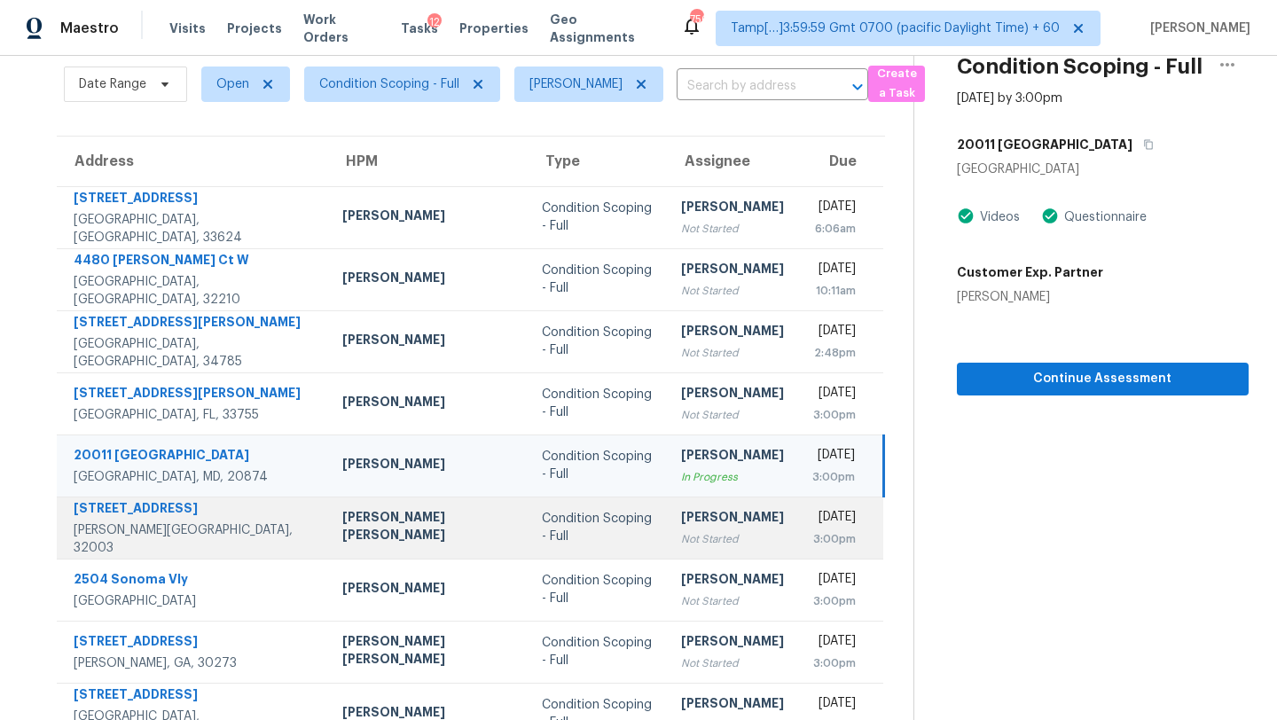
click at [542, 519] on div "Condition Scoping - Full" at bounding box center [597, 527] width 111 height 35
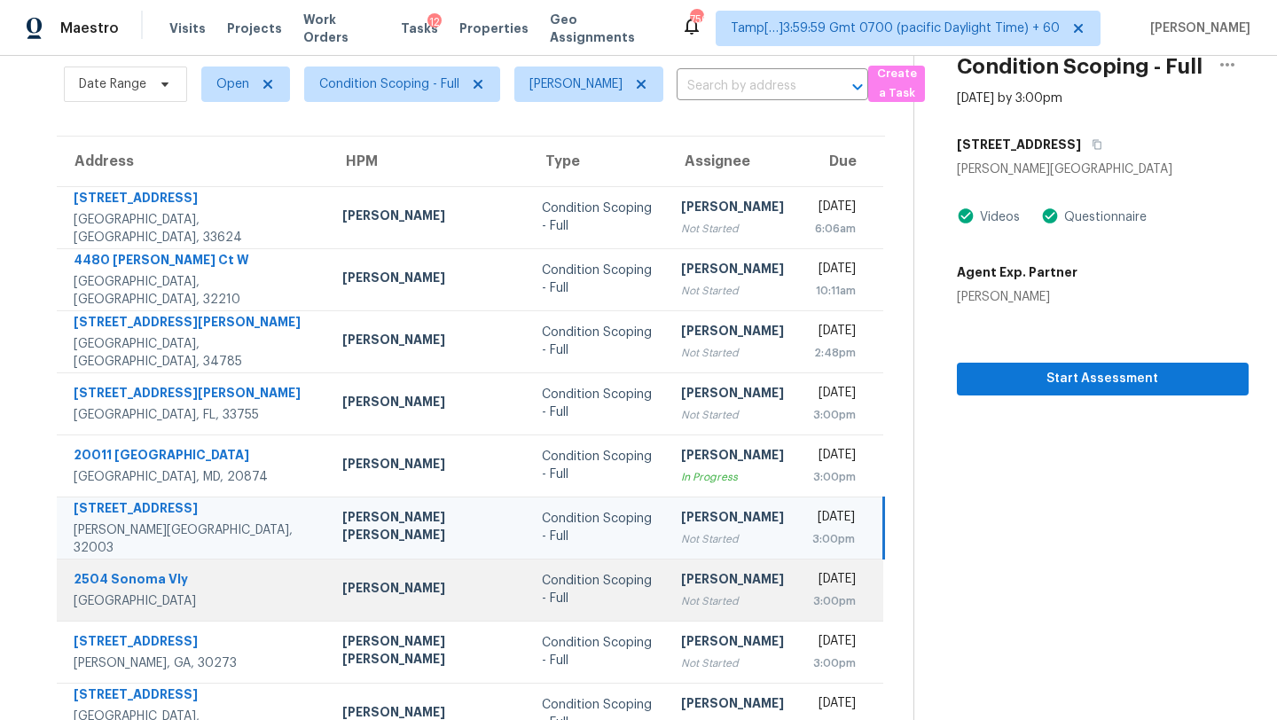
click at [681, 588] on div "[PERSON_NAME]" at bounding box center [732, 581] width 103 height 22
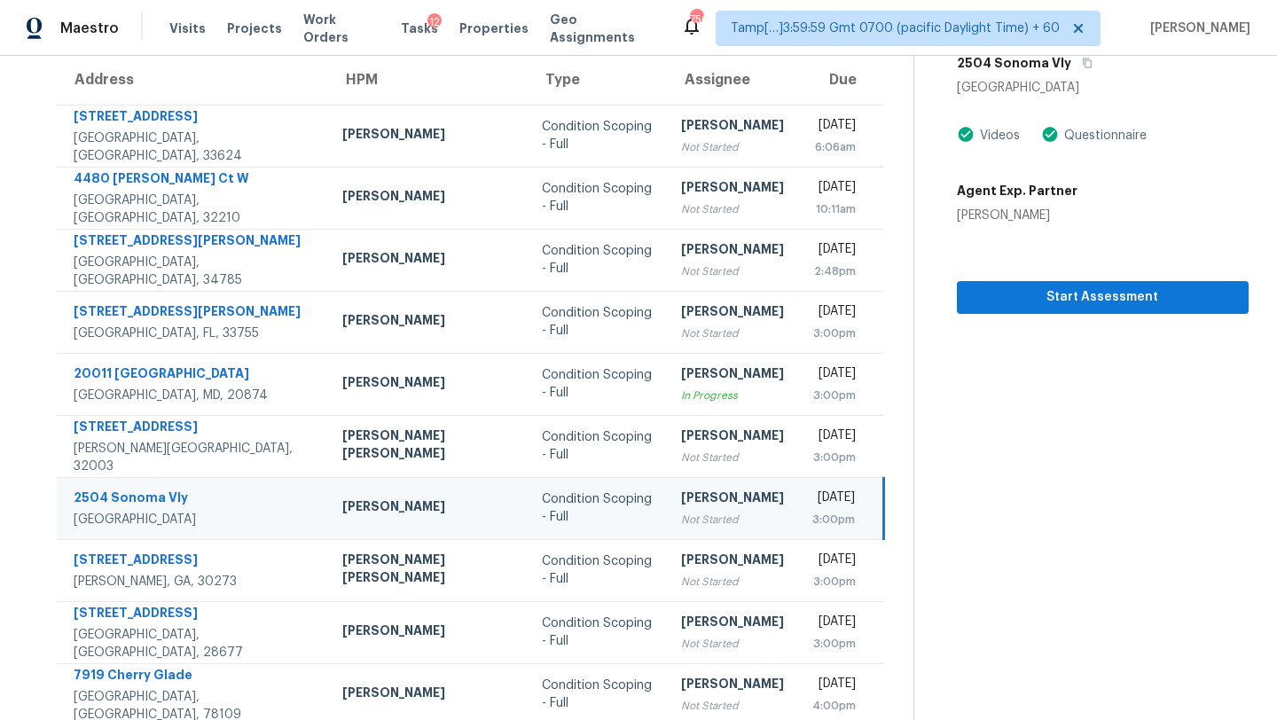
scroll to position [144, 0]
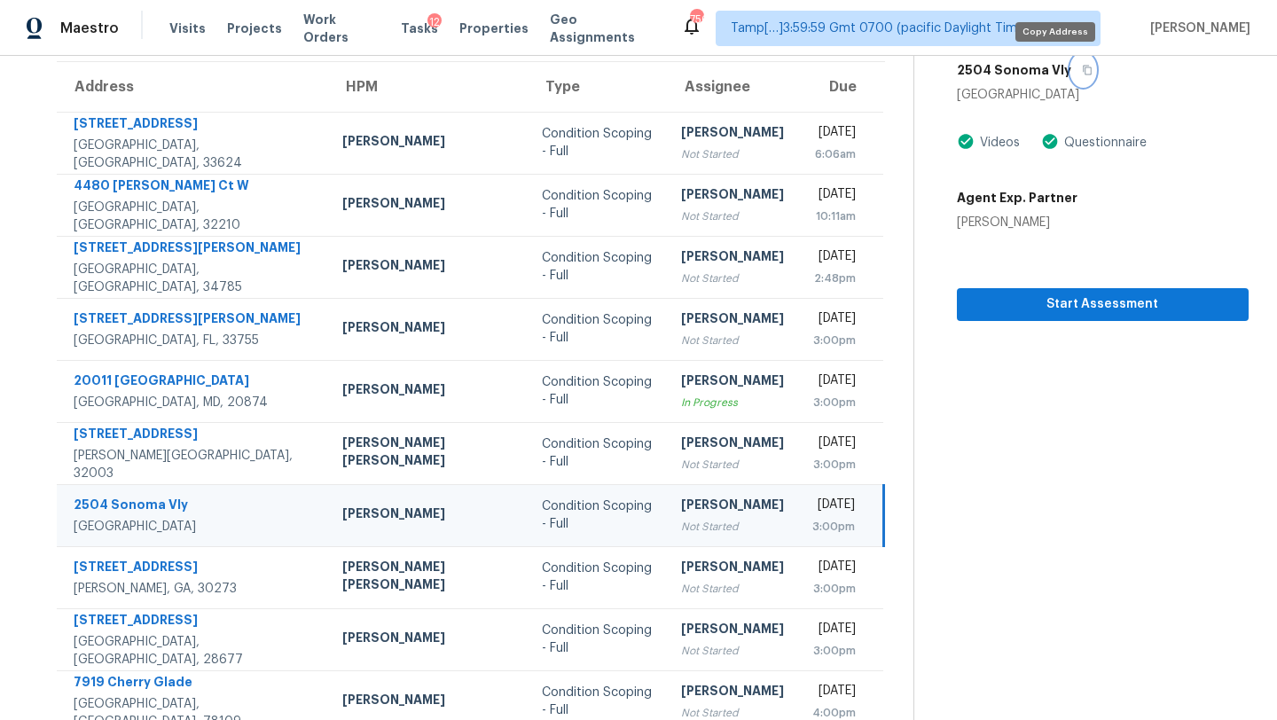
click at [1071, 75] on button "button" at bounding box center [1083, 70] width 24 height 32
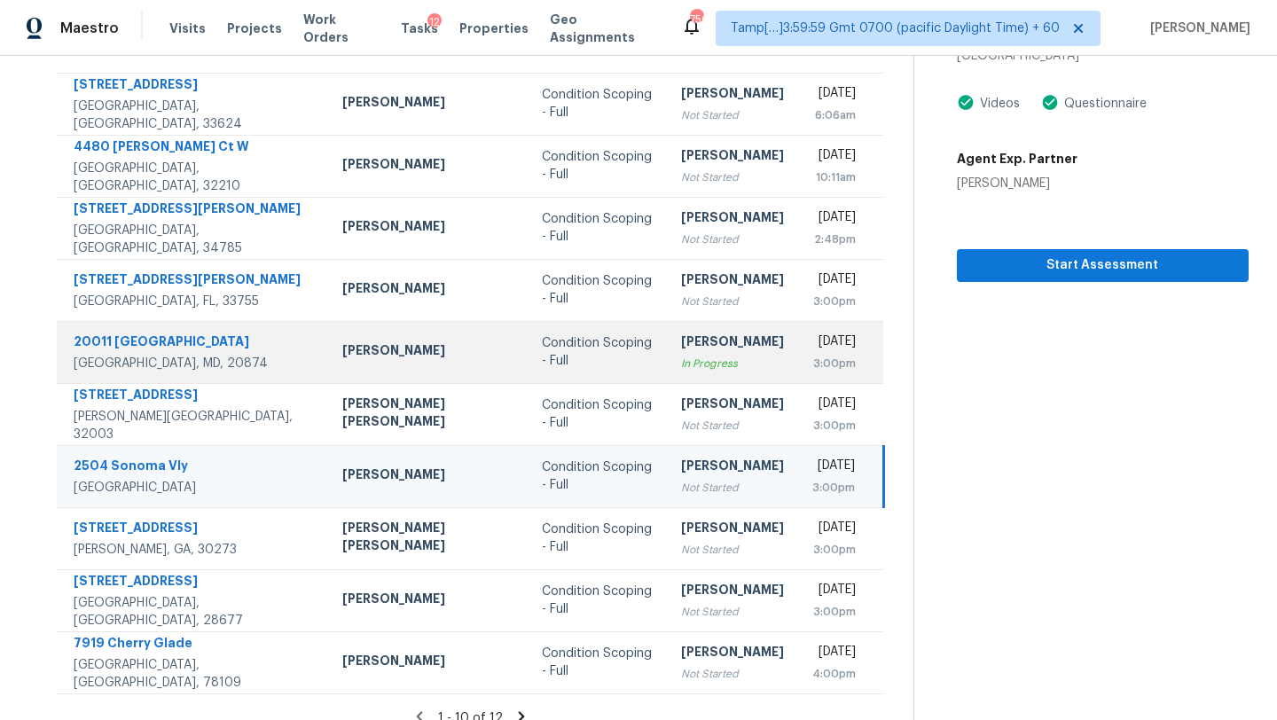
scroll to position [203, 0]
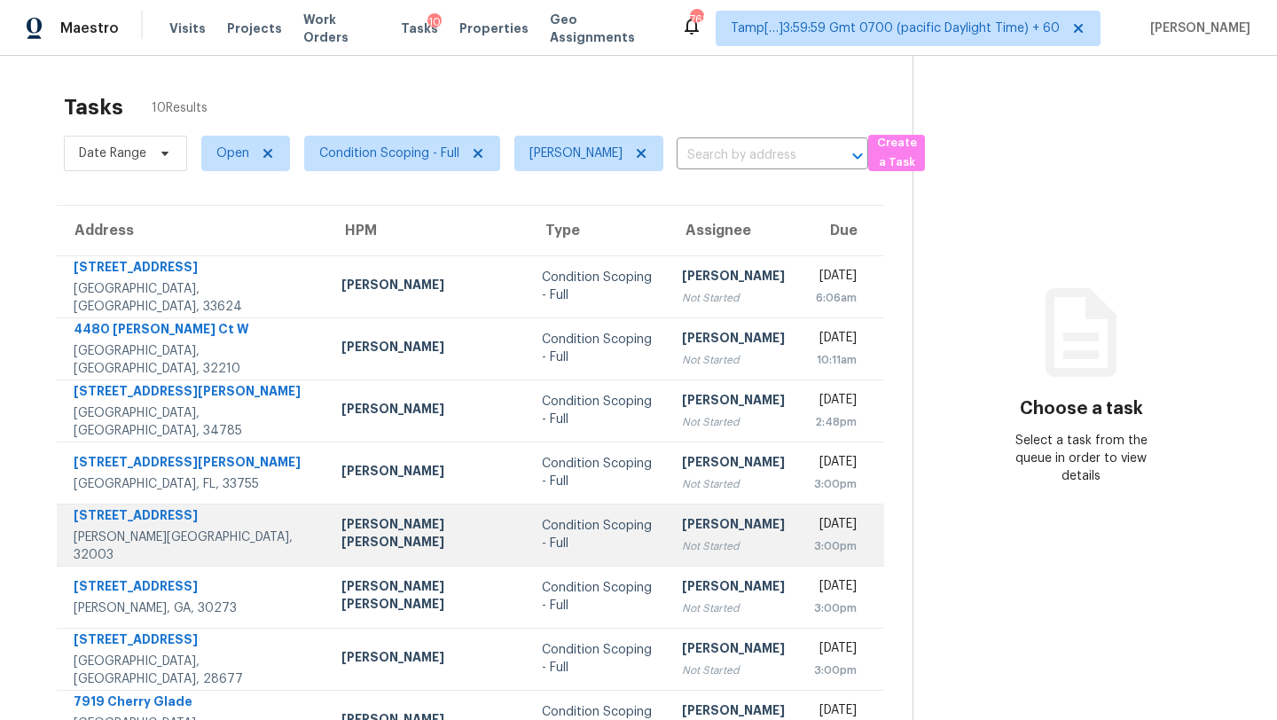
scroll to position [170, 0]
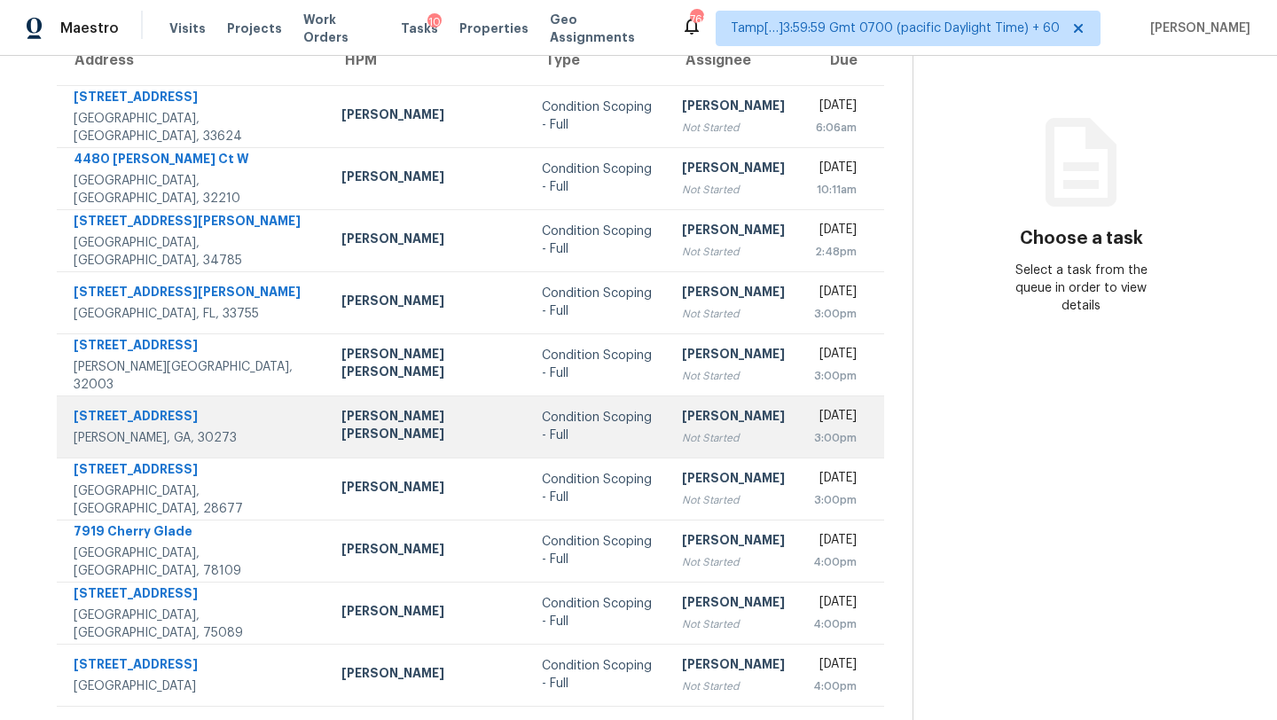
click at [542, 442] on td "Condition Scoping - Full" at bounding box center [598, 427] width 140 height 62
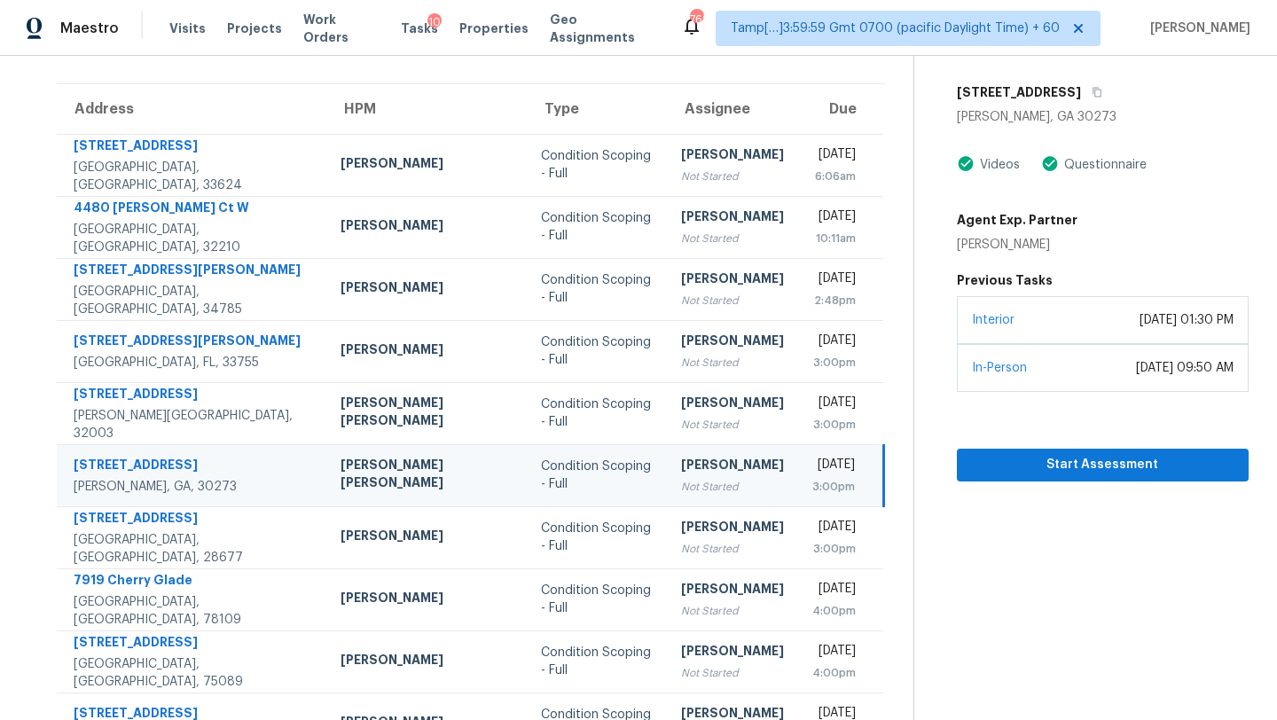
scroll to position [118, 0]
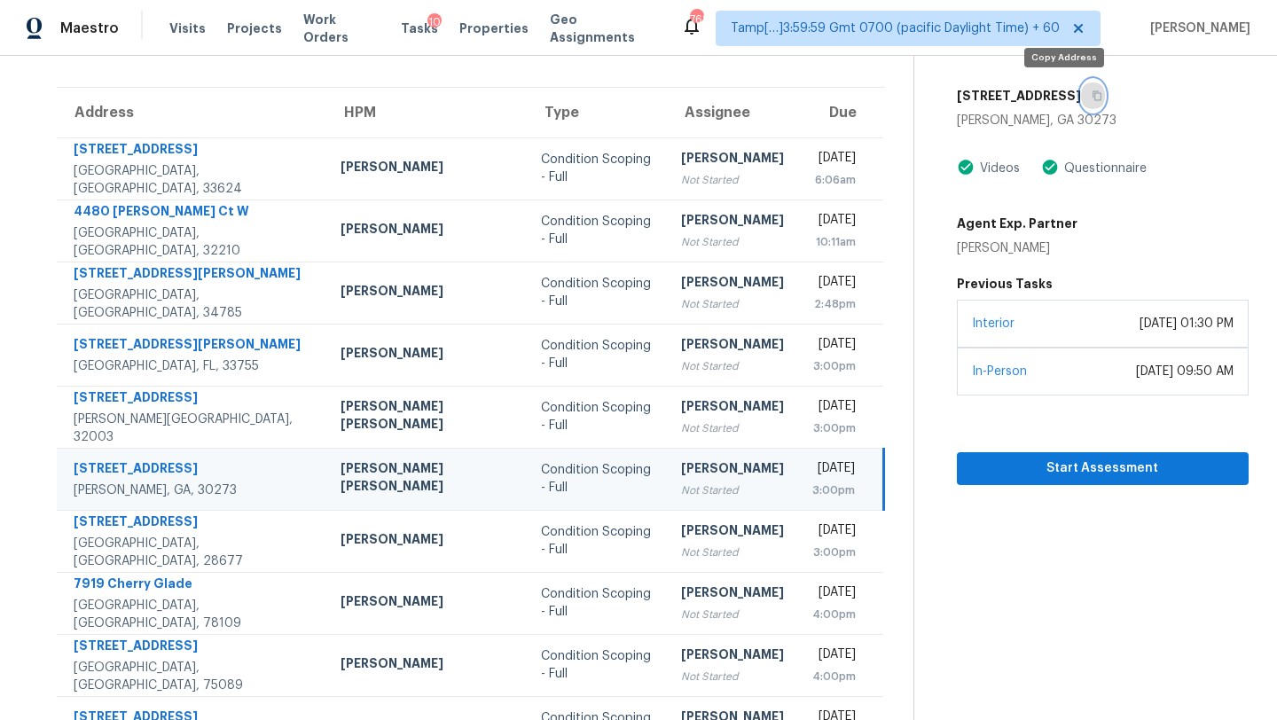
click at [1081, 88] on button "button" at bounding box center [1093, 96] width 24 height 32
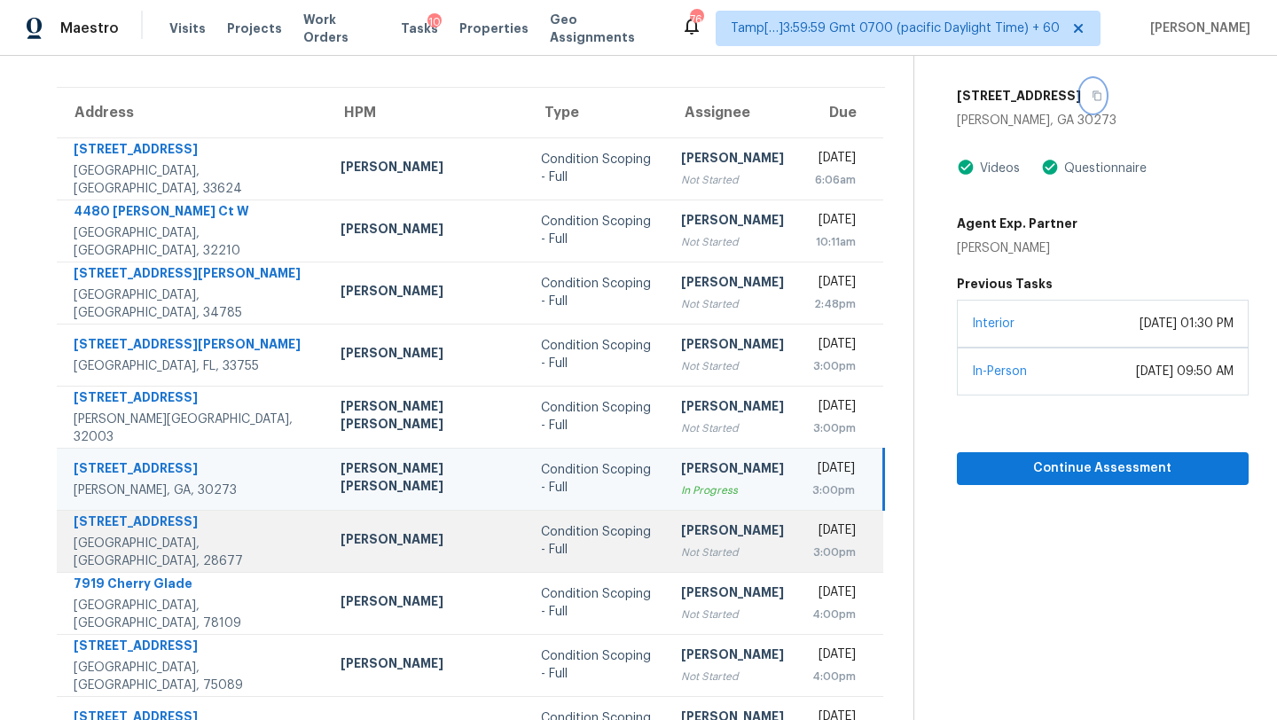
scroll to position [170, 0]
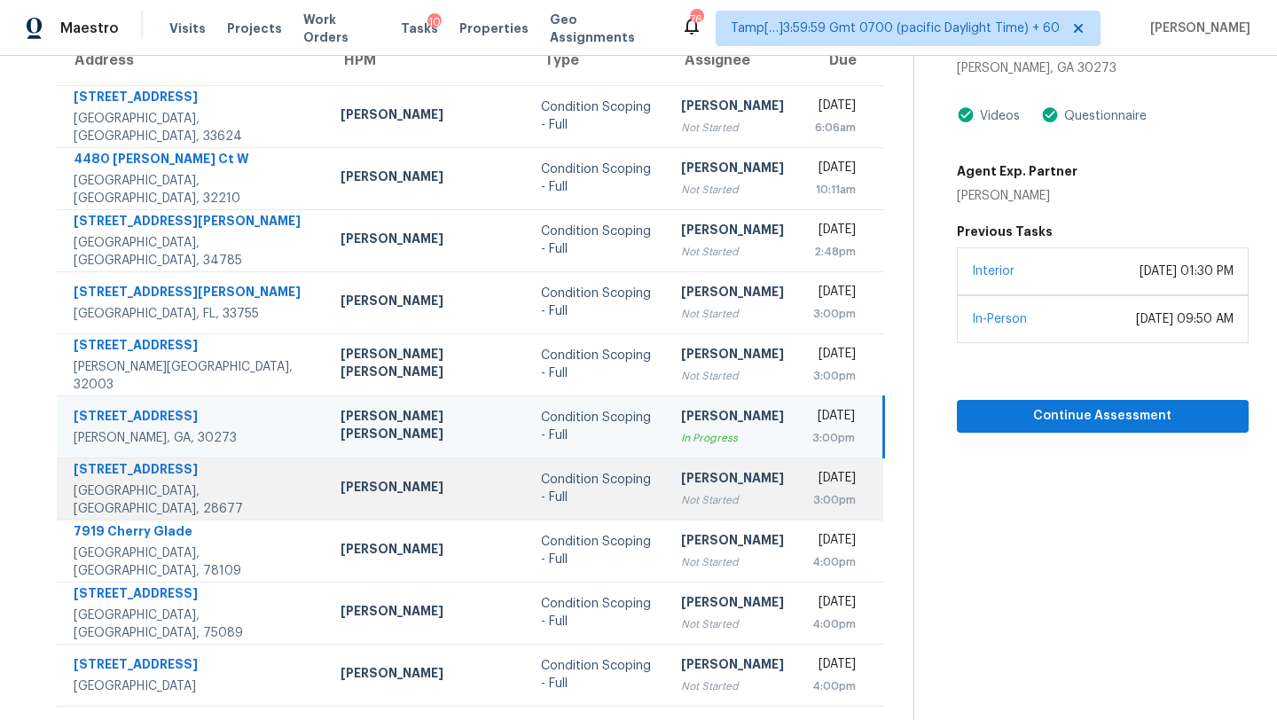
click at [596, 498] on td "Condition Scoping - Full" at bounding box center [597, 489] width 140 height 62
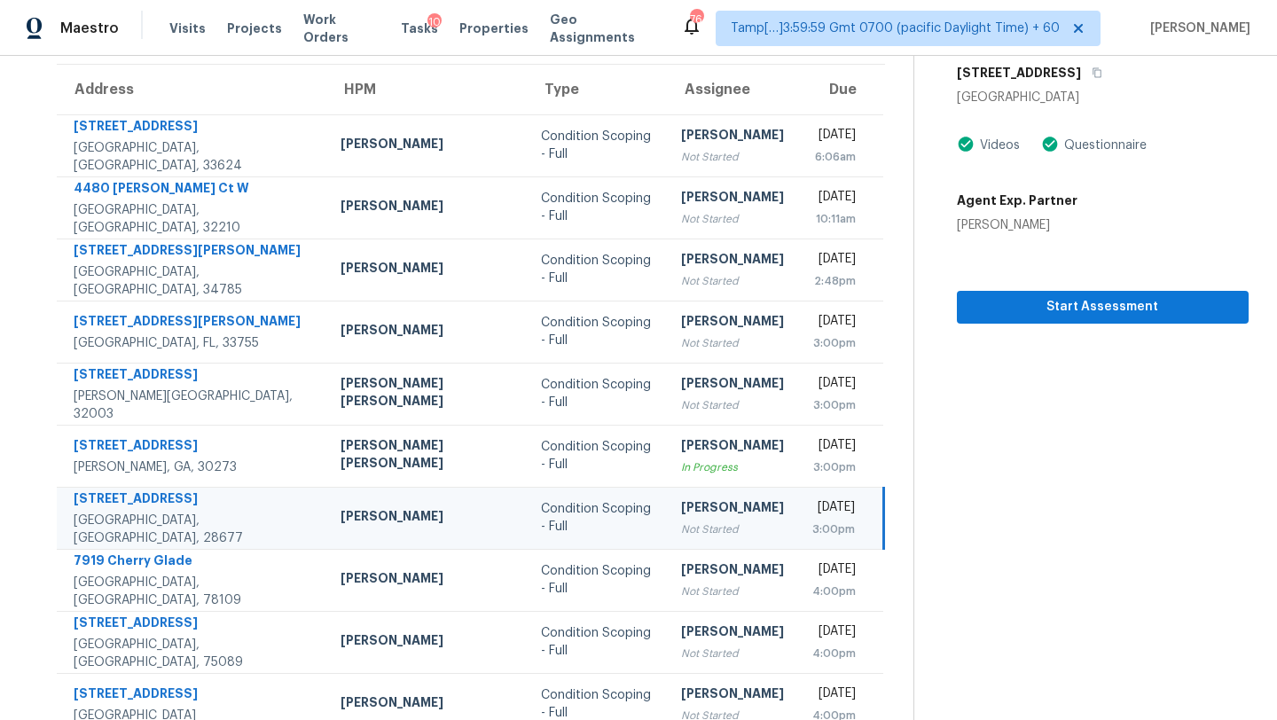
scroll to position [115, 0]
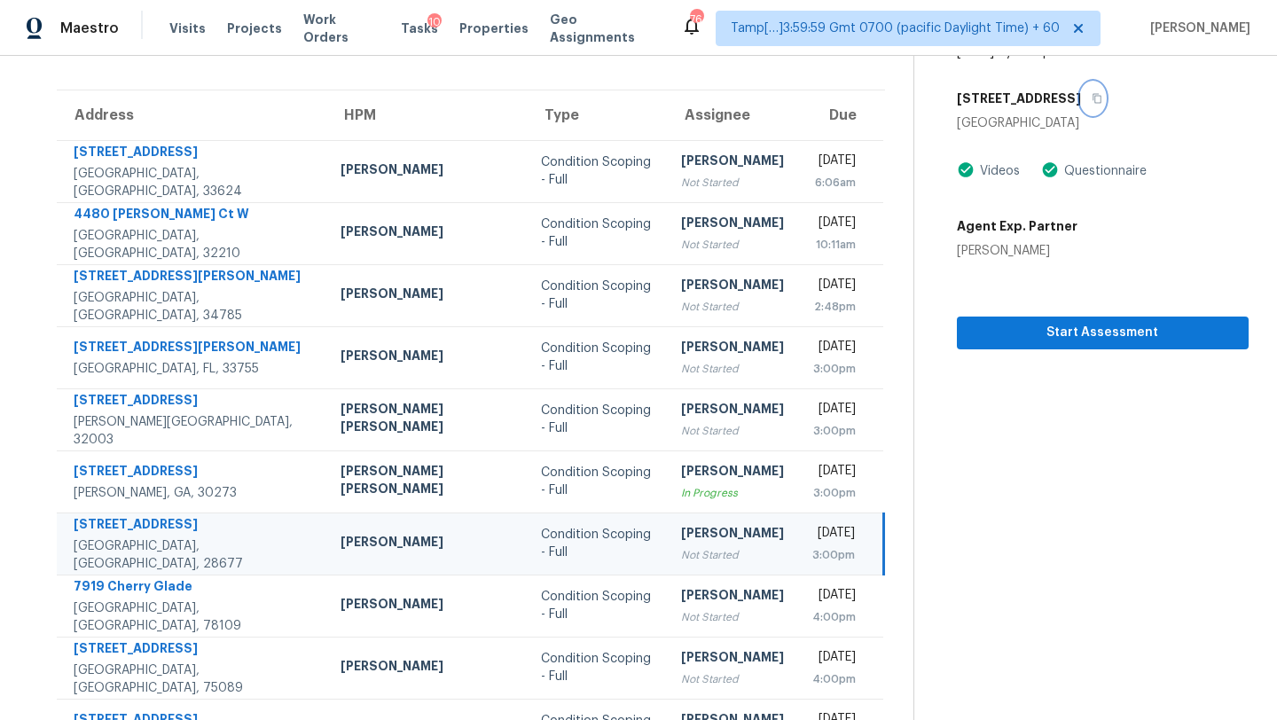
click at [1081, 107] on button "button" at bounding box center [1093, 98] width 24 height 32
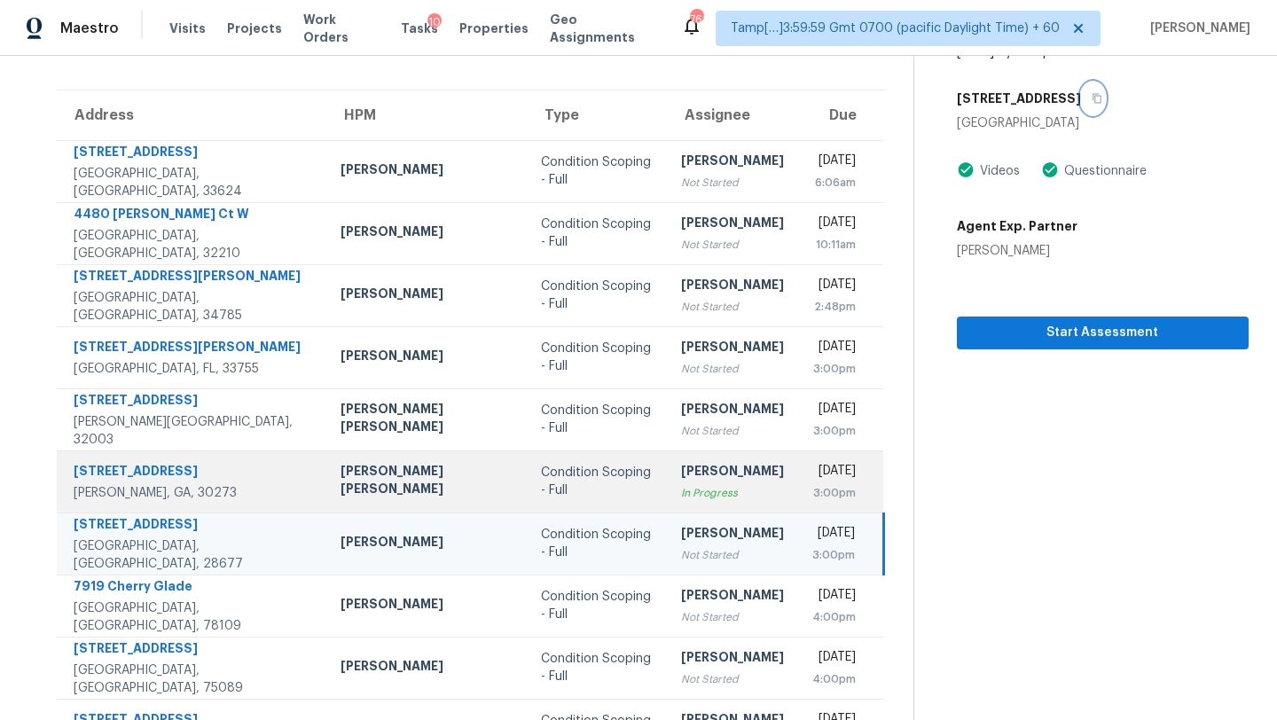
scroll to position [170, 0]
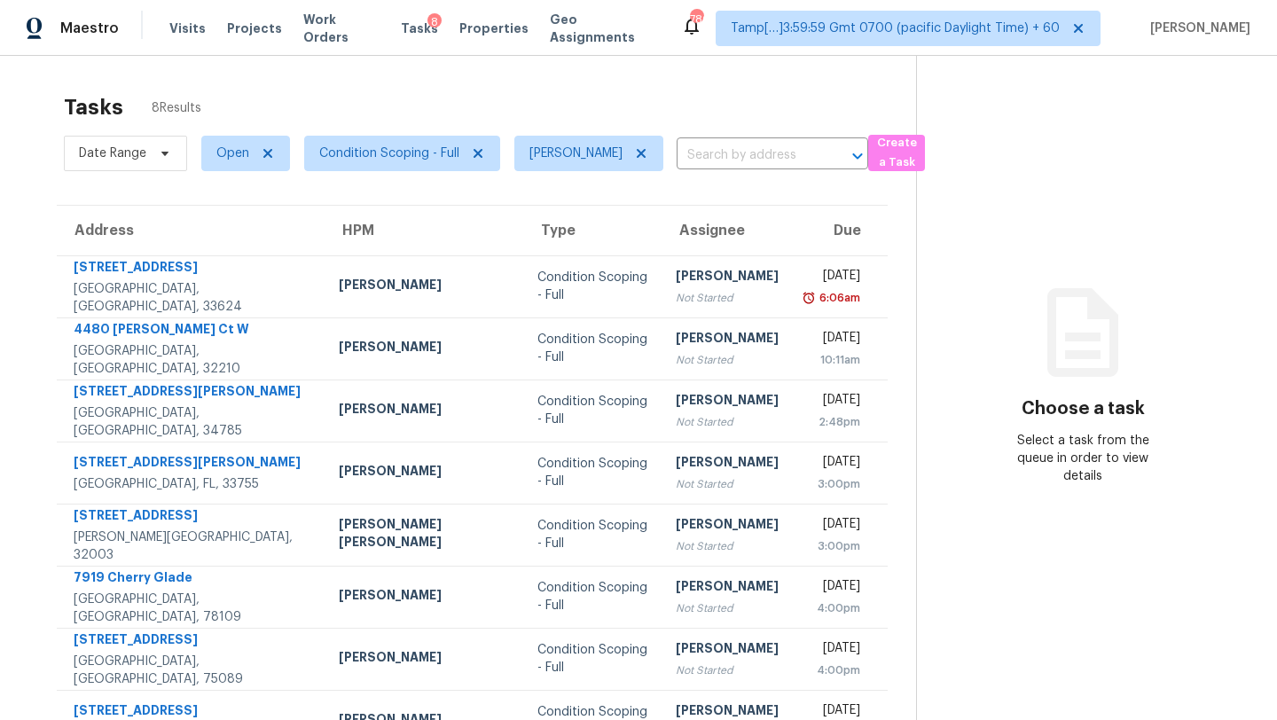
scroll to position [56, 0]
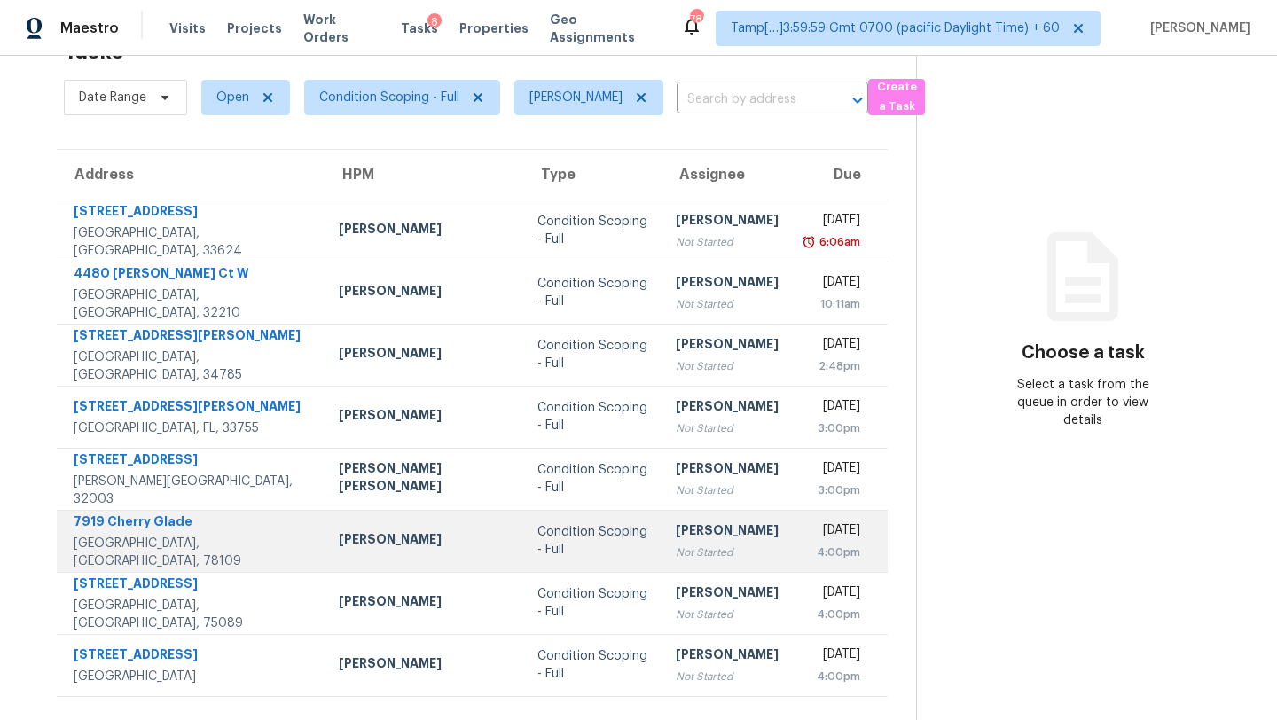
click at [603, 557] on td "Condition Scoping - Full" at bounding box center [592, 541] width 138 height 62
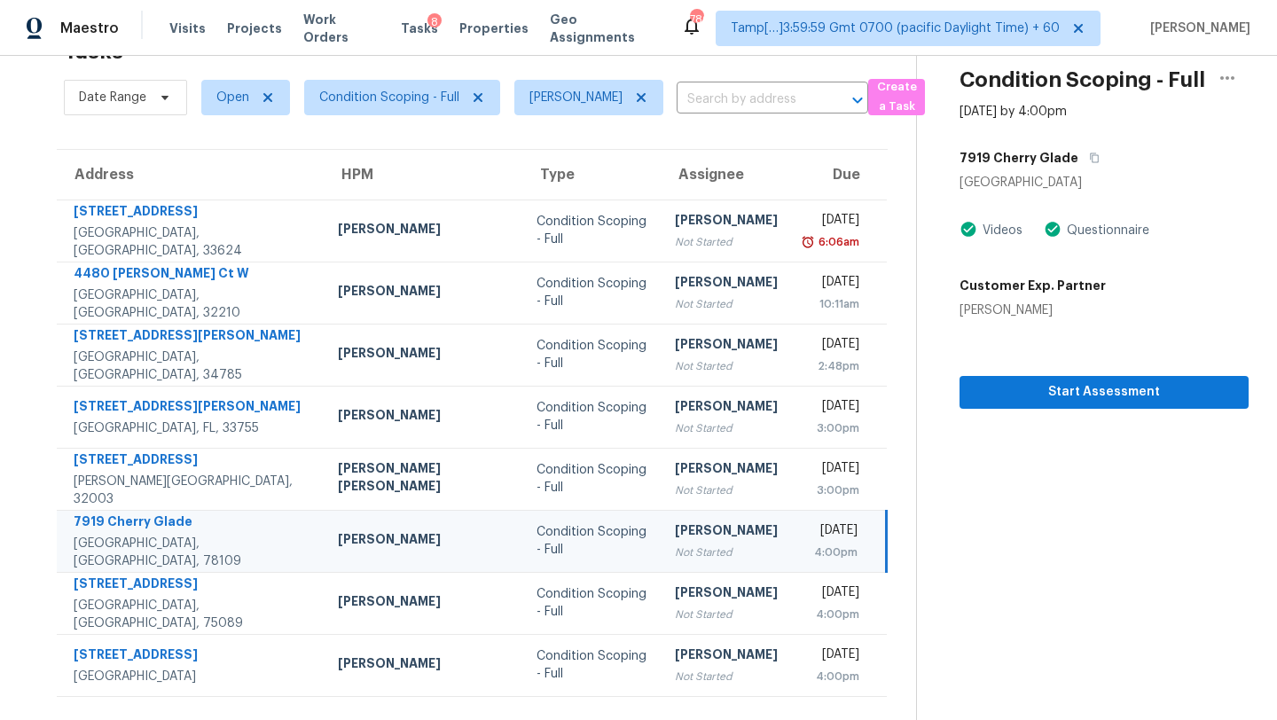
scroll to position [0, 0]
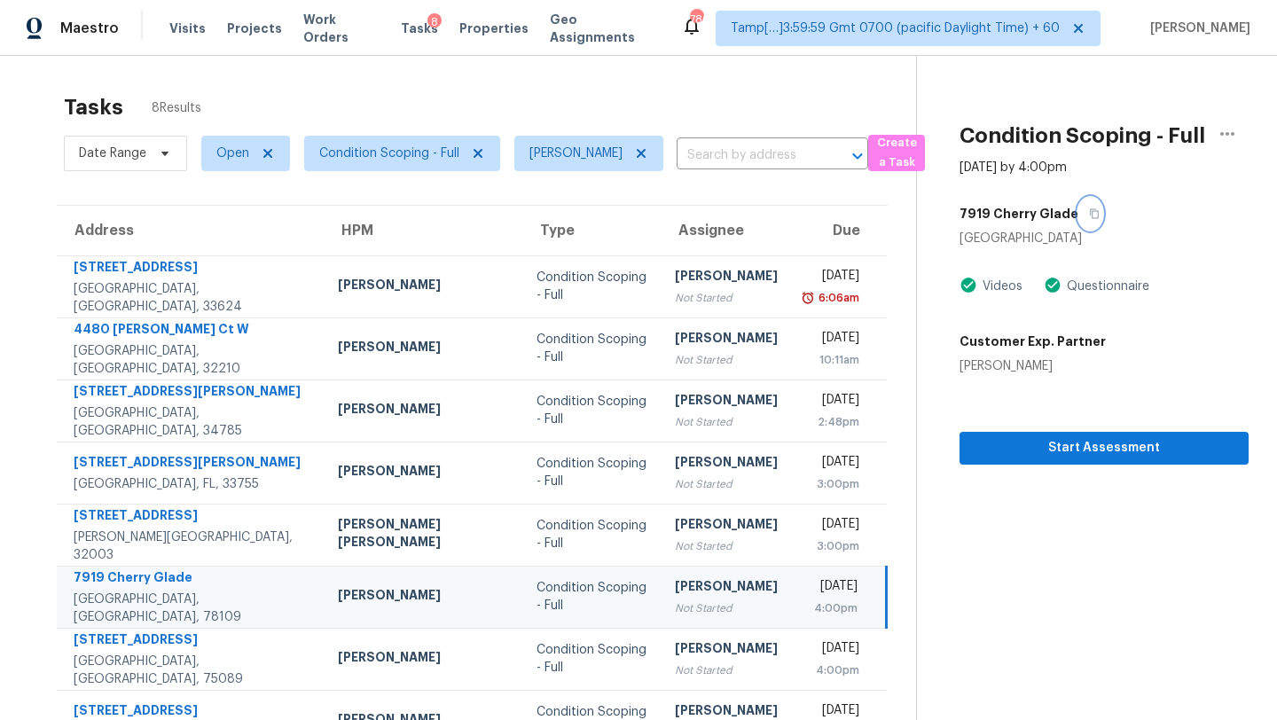
click at [1091, 210] on icon "button" at bounding box center [1095, 214] width 9 height 10
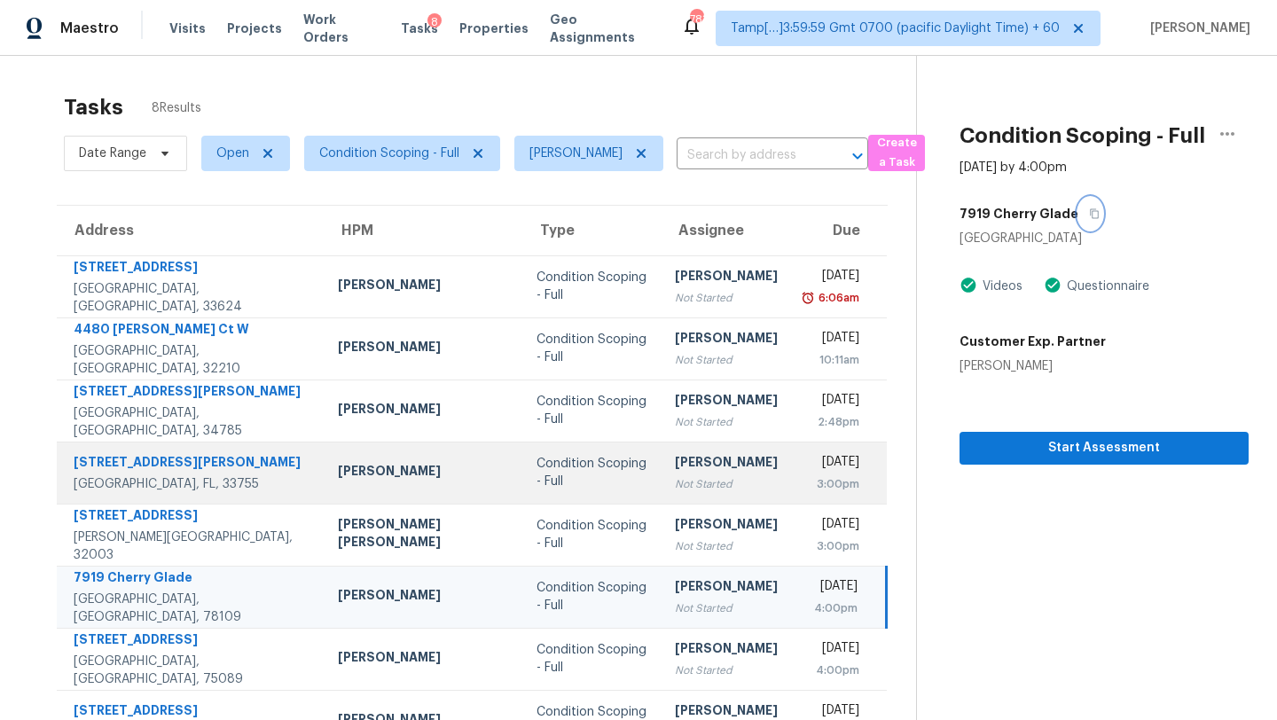
scroll to position [56, 0]
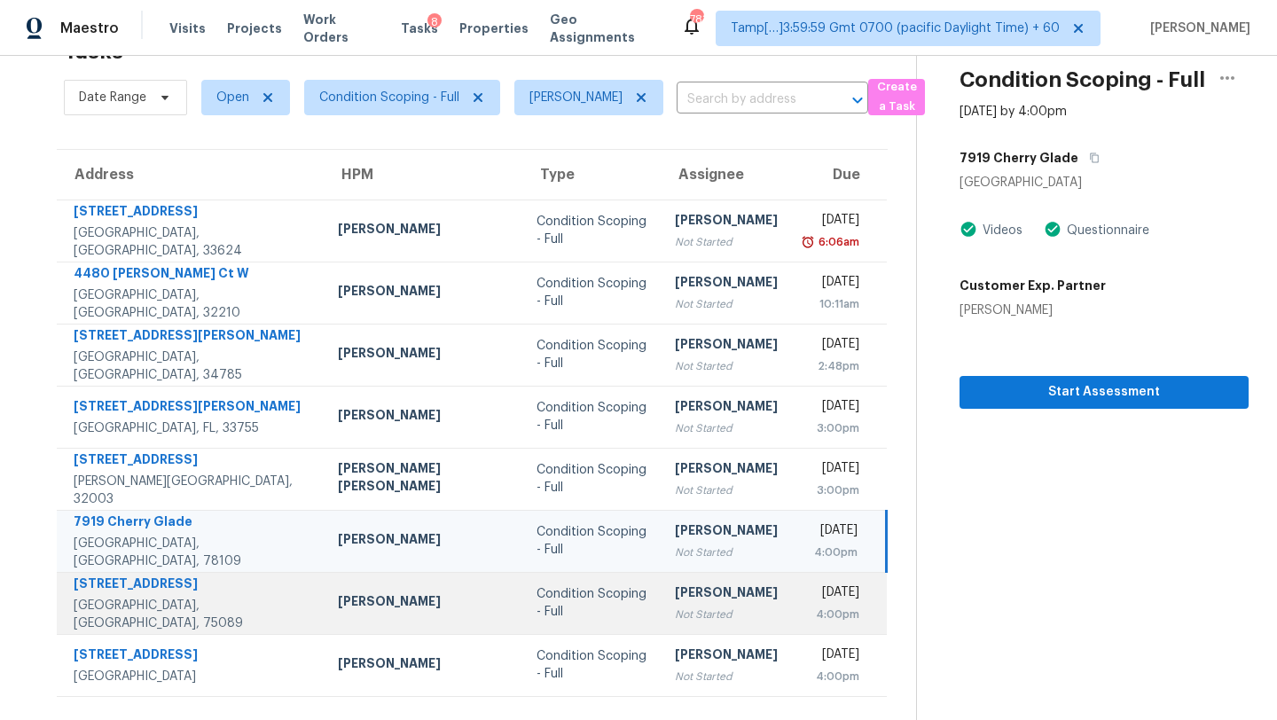
click at [675, 598] on div "[PERSON_NAME]" at bounding box center [726, 595] width 103 height 22
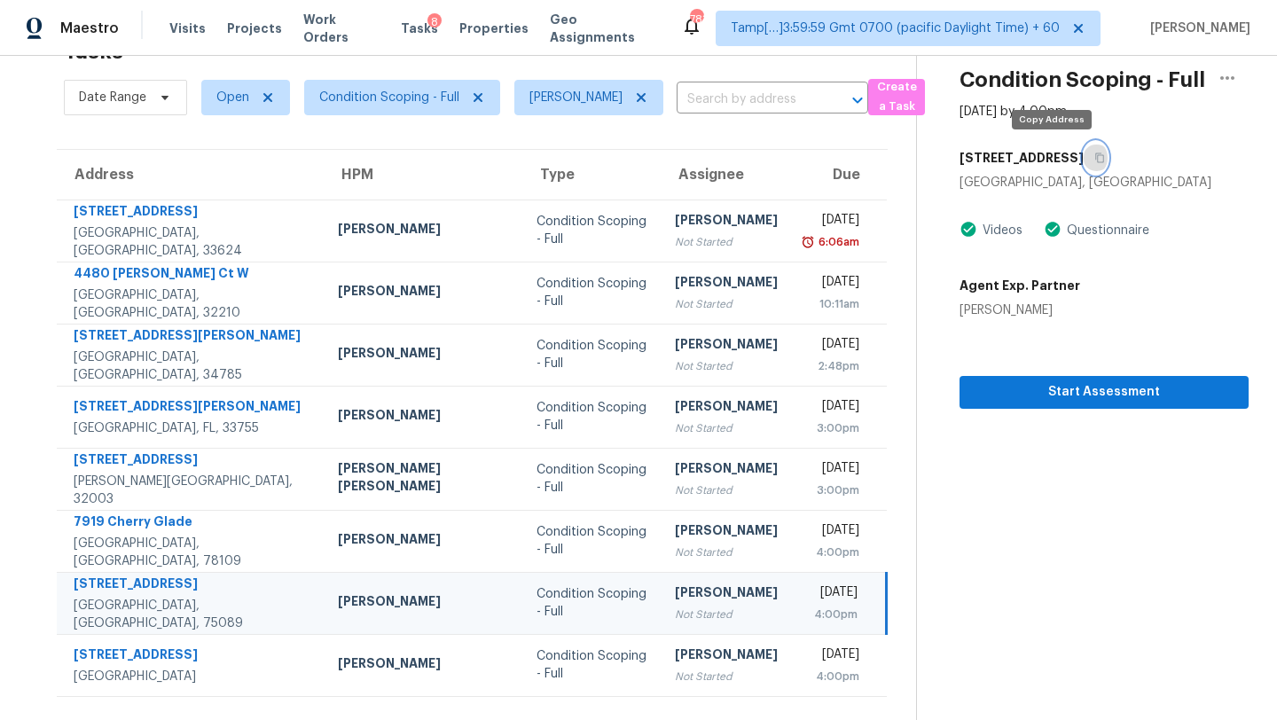
click at [1095, 159] on icon "button" at bounding box center [1100, 158] width 11 height 11
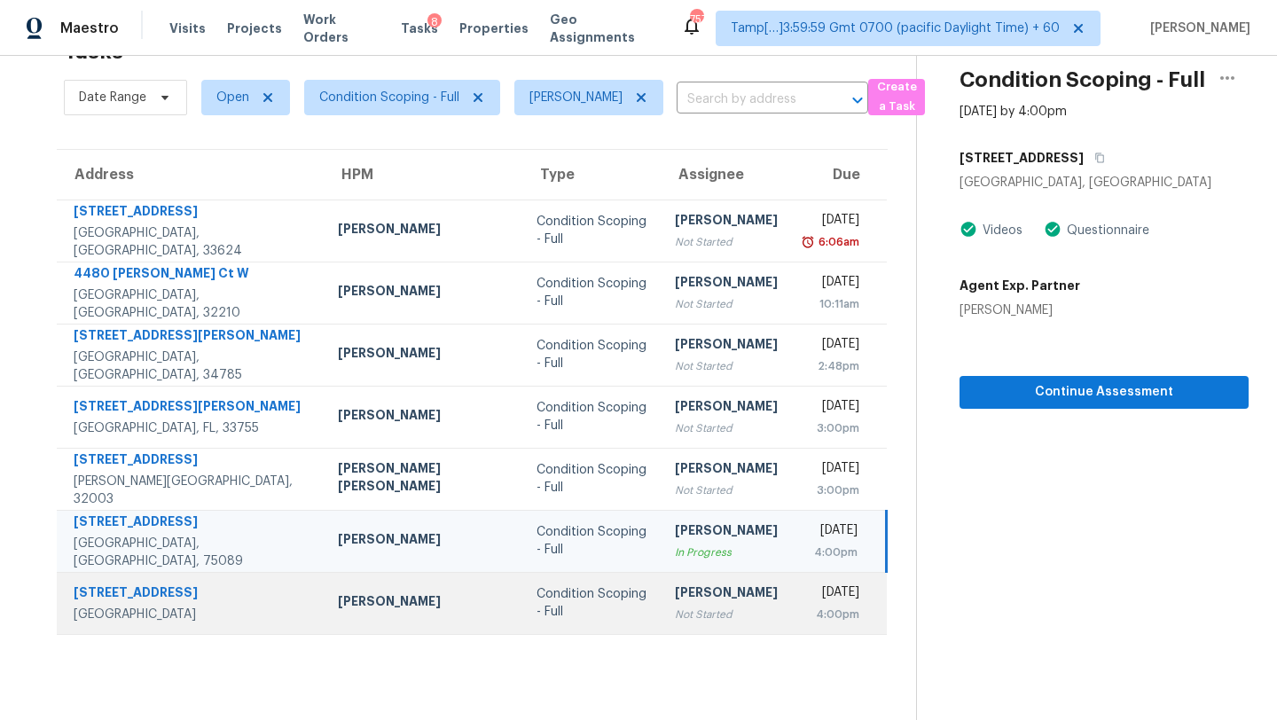
click at [792, 581] on td "Thu, Sep 4th 2025 4:00pm" at bounding box center [839, 603] width 95 height 62
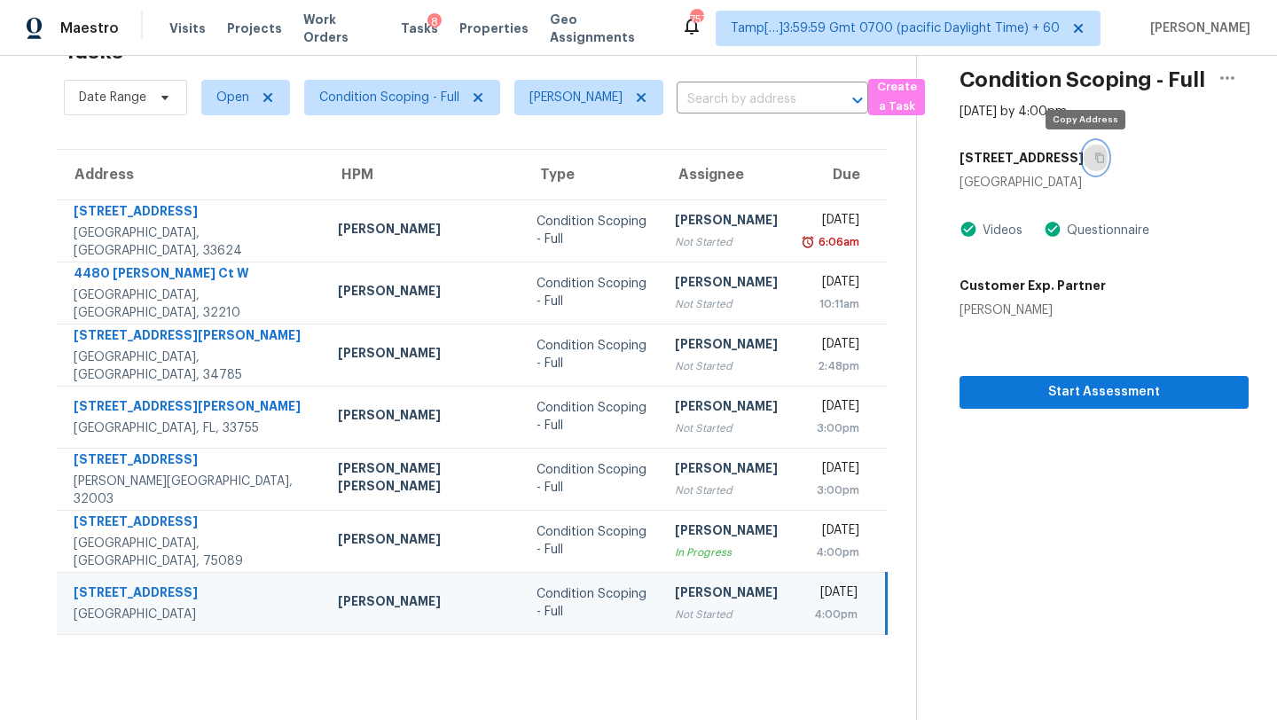
click at [1095, 153] on icon "button" at bounding box center [1100, 158] width 11 height 11
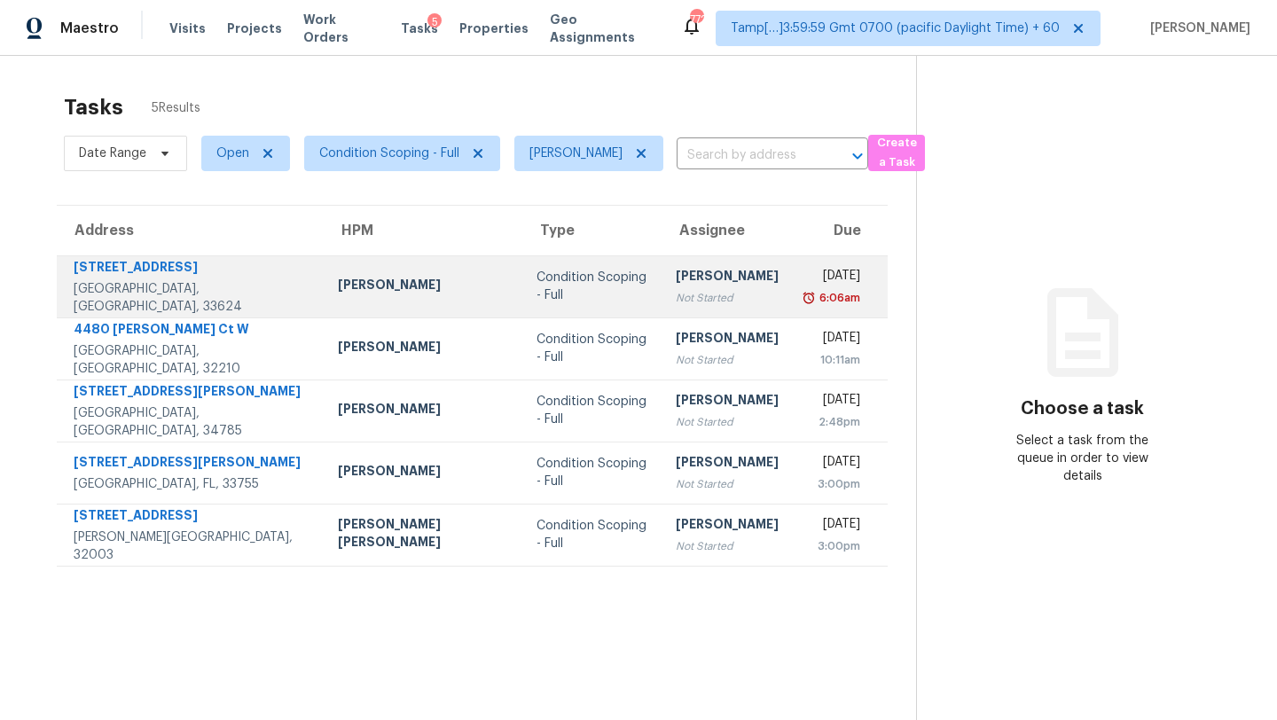
click at [807, 282] on div "[DATE]" at bounding box center [833, 278] width 53 height 22
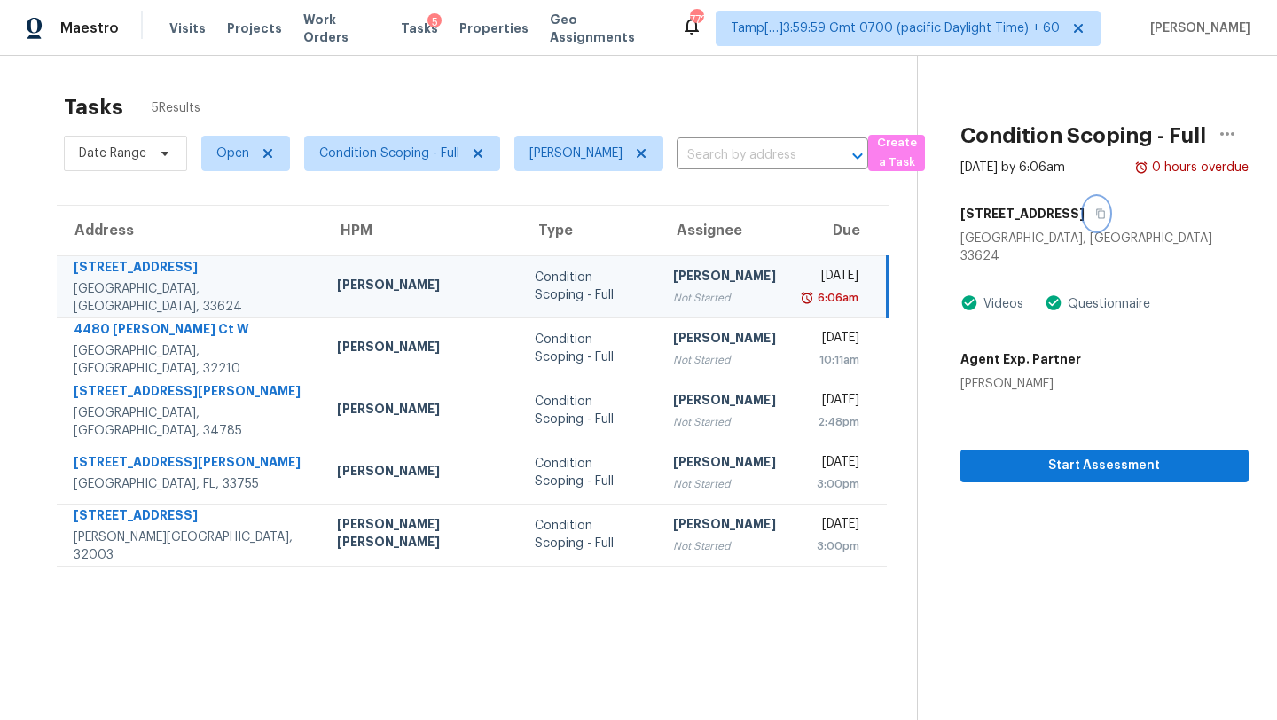
click at [1096, 213] on icon "button" at bounding box center [1100, 214] width 9 height 10
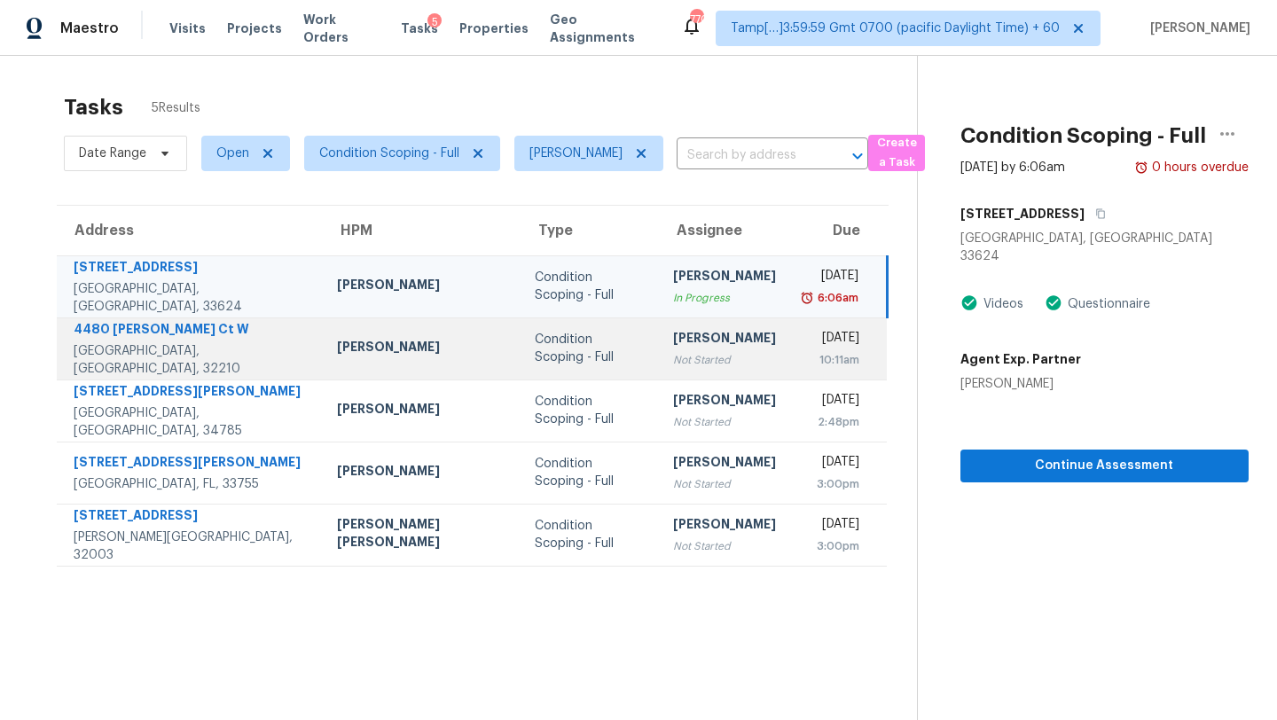
click at [804, 345] on div "[DATE]" at bounding box center [831, 340] width 55 height 22
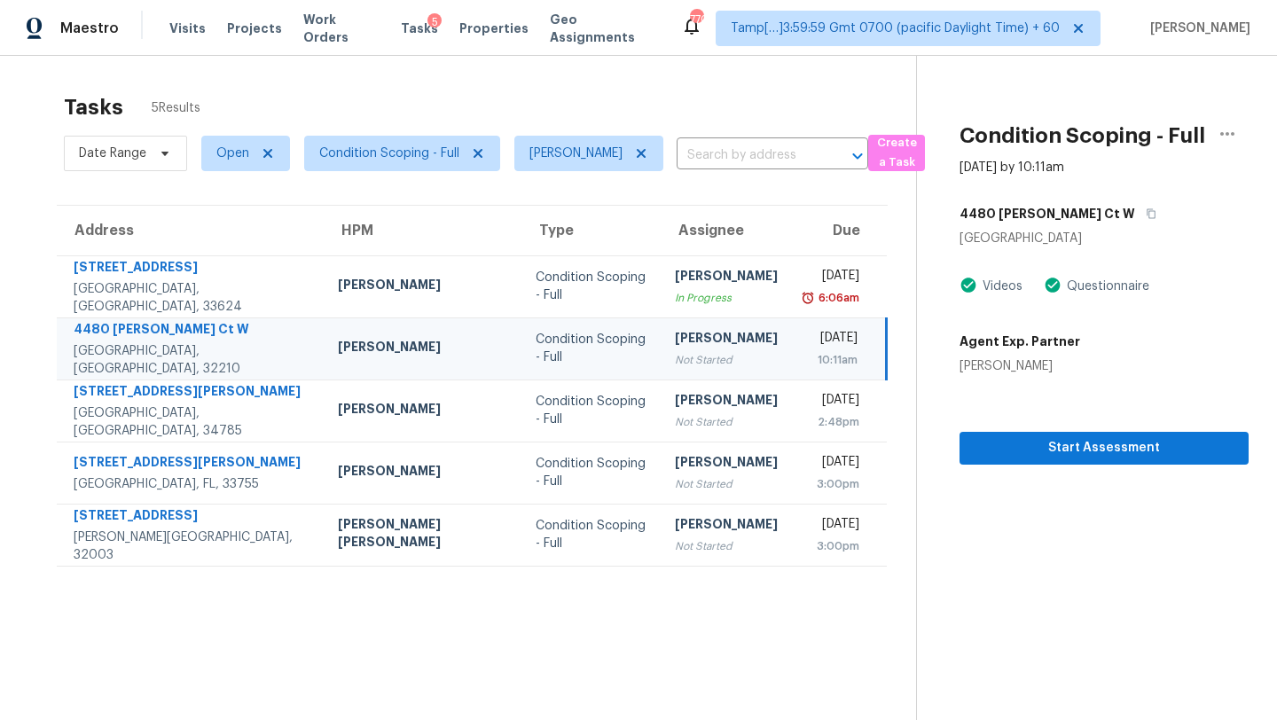
click at [1071, 210] on div "4480 [PERSON_NAME] Ct W" at bounding box center [1104, 214] width 289 height 32
click at [1146, 212] on icon "button" at bounding box center [1151, 213] width 11 height 11
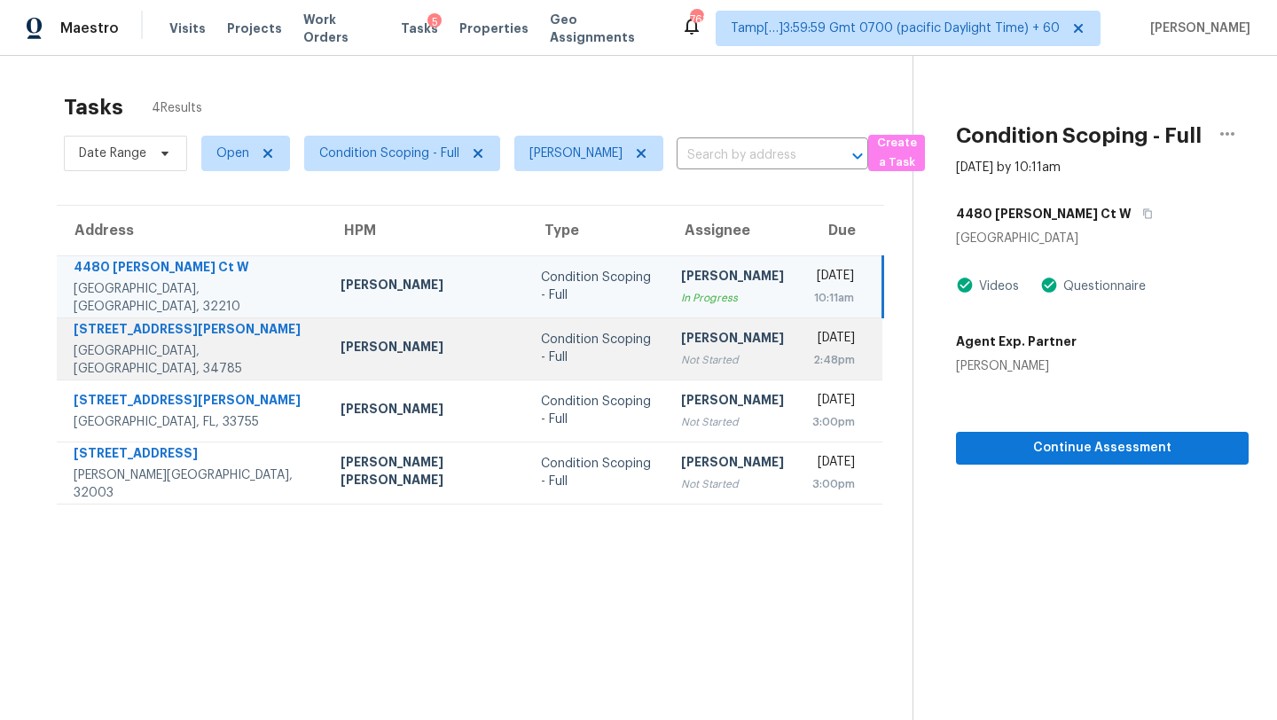
click at [812, 357] on div "2:48pm" at bounding box center [833, 360] width 43 height 18
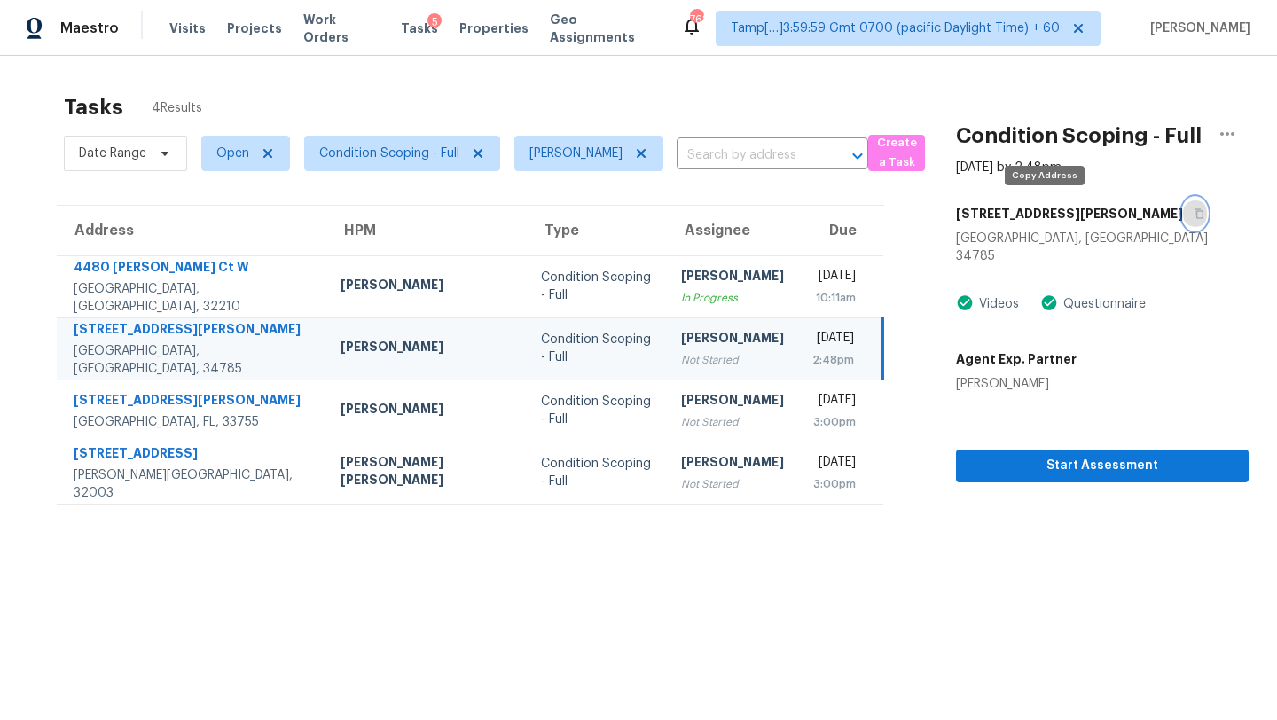
click at [1194, 216] on icon "button" at bounding box center [1199, 213] width 11 height 11
click at [681, 346] on div "[PERSON_NAME]" at bounding box center [732, 340] width 103 height 22
click at [1055, 212] on div "8016 Penrose Pl" at bounding box center [1102, 214] width 293 height 32
click at [1195, 216] on icon "button" at bounding box center [1199, 214] width 9 height 10
click at [673, 89] on div "Tasks 4 Results" at bounding box center [488, 107] width 849 height 46
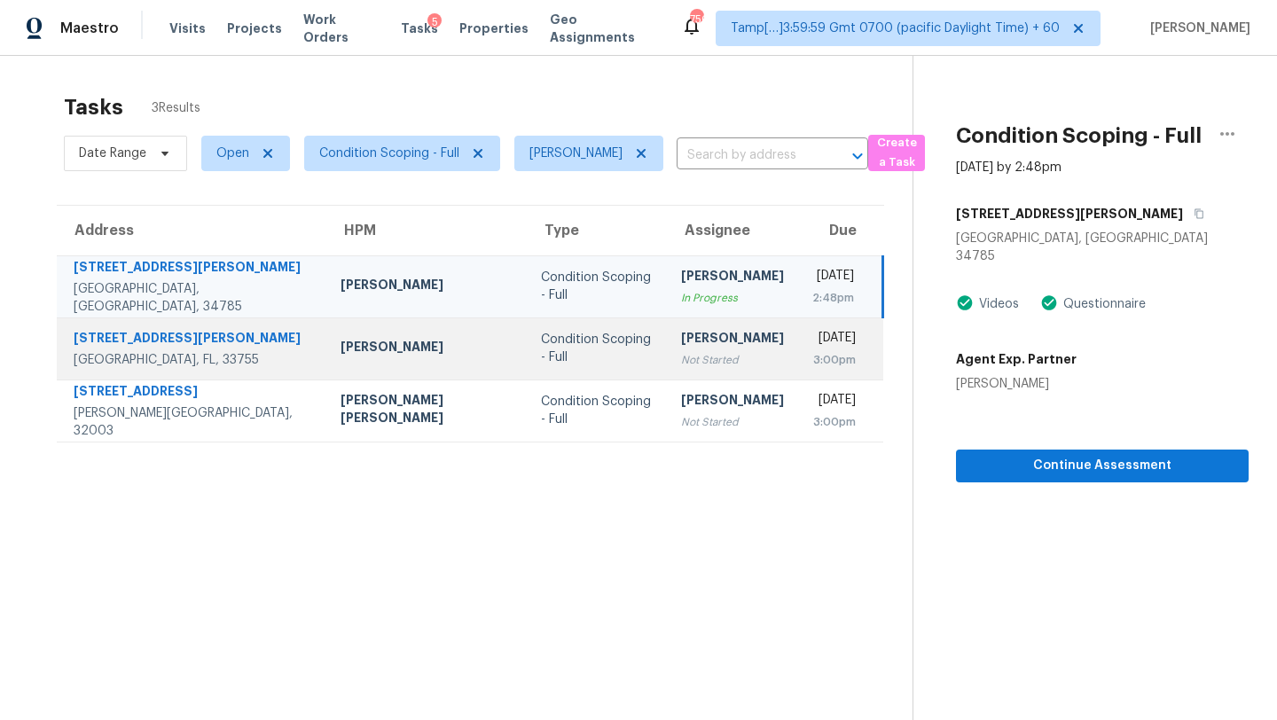
click at [812, 354] on div "3:00pm" at bounding box center [833, 360] width 43 height 18
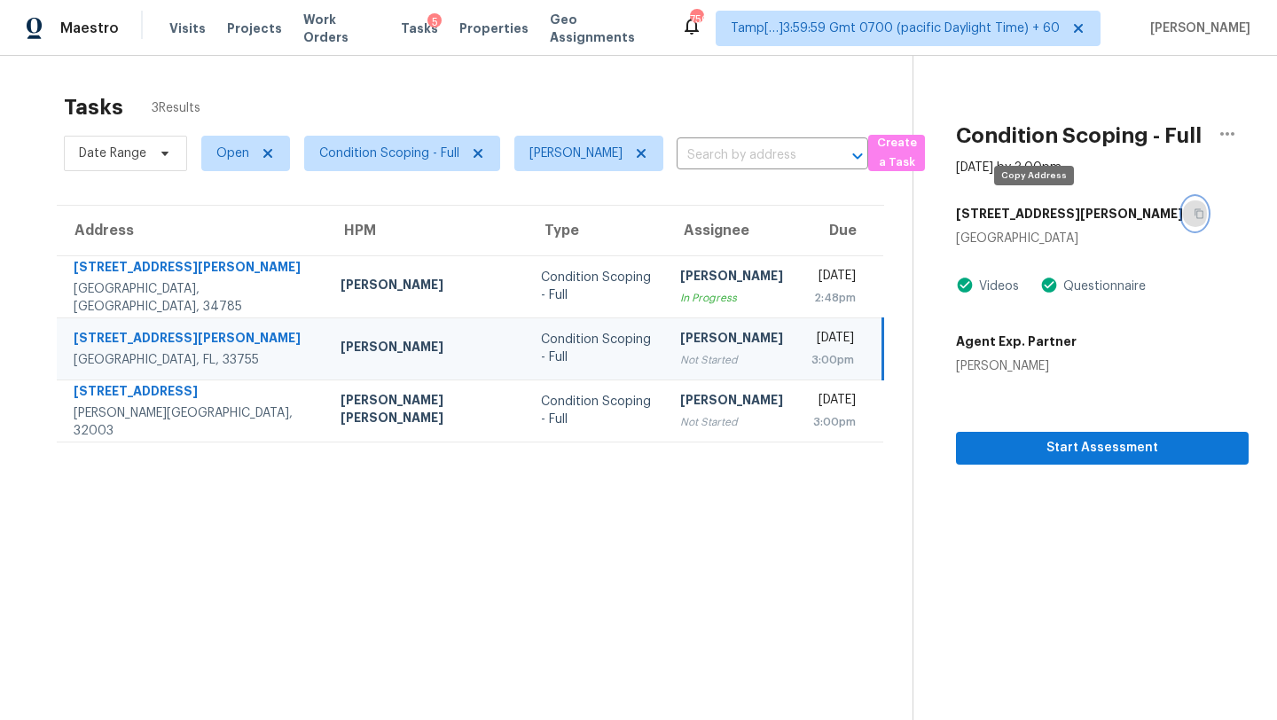
click at [1194, 214] on icon "button" at bounding box center [1199, 213] width 11 height 11
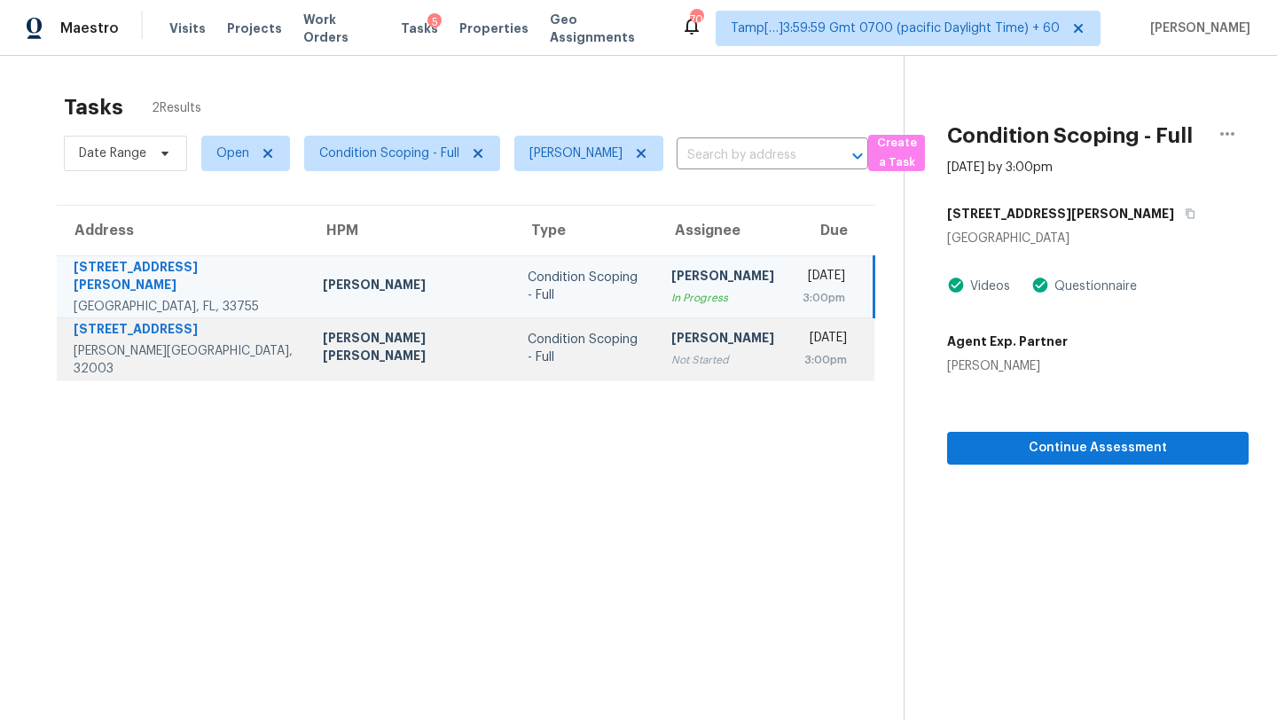
click at [803, 363] on div "3:00pm" at bounding box center [825, 360] width 44 height 18
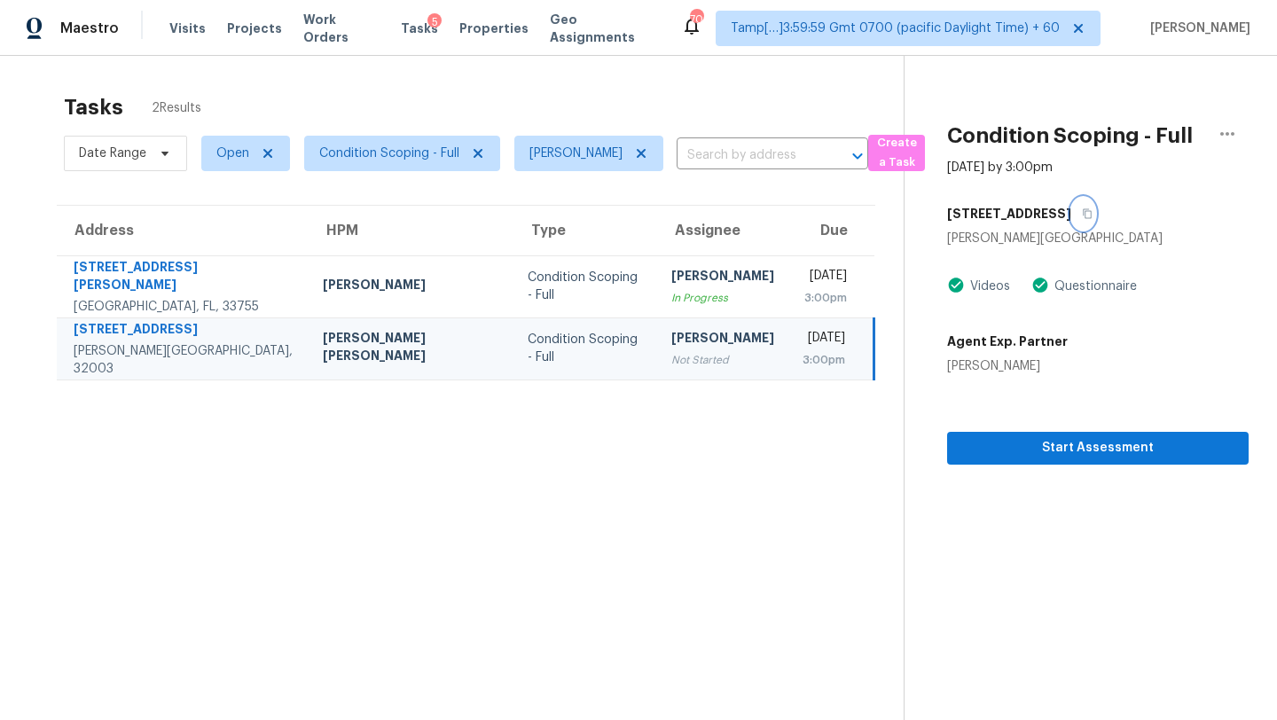
click at [1084, 211] on icon "button" at bounding box center [1088, 214] width 9 height 10
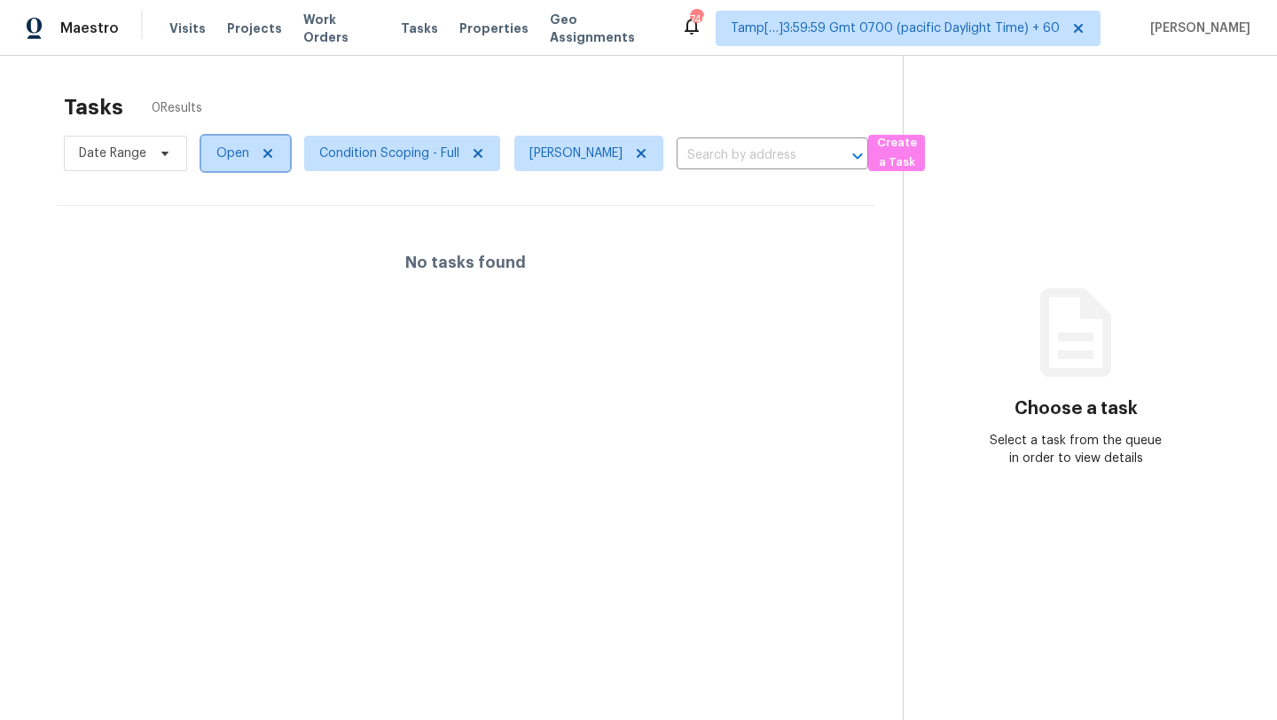
click at [232, 156] on span "Open" at bounding box center [232, 154] width 33 height 18
click at [238, 255] on label "Blocked" at bounding box center [246, 254] width 70 height 18
click at [223, 255] on input "Blocked" at bounding box center [217, 251] width 12 height 12
checkbox input "true"
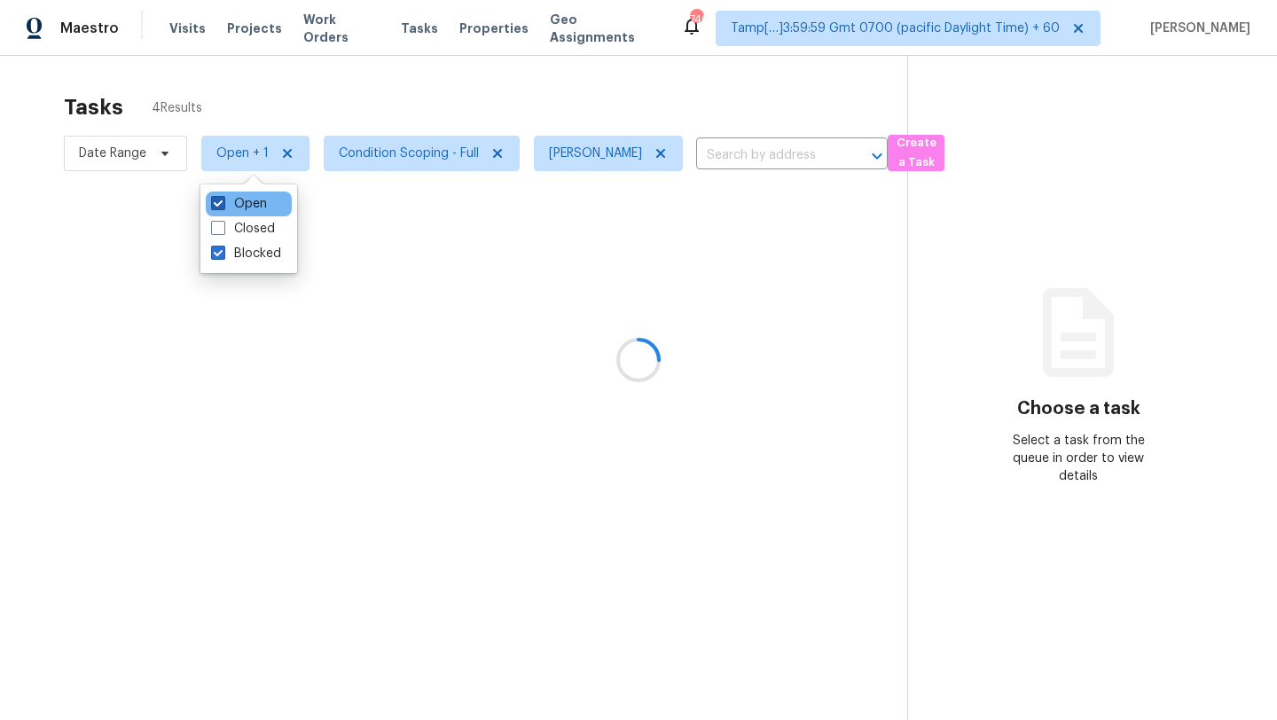
click at [238, 210] on label "Open" at bounding box center [239, 204] width 56 height 18
click at [223, 207] on input "Open" at bounding box center [217, 201] width 12 height 12
checkbox input "false"
click at [374, 98] on div at bounding box center [638, 360] width 1277 height 720
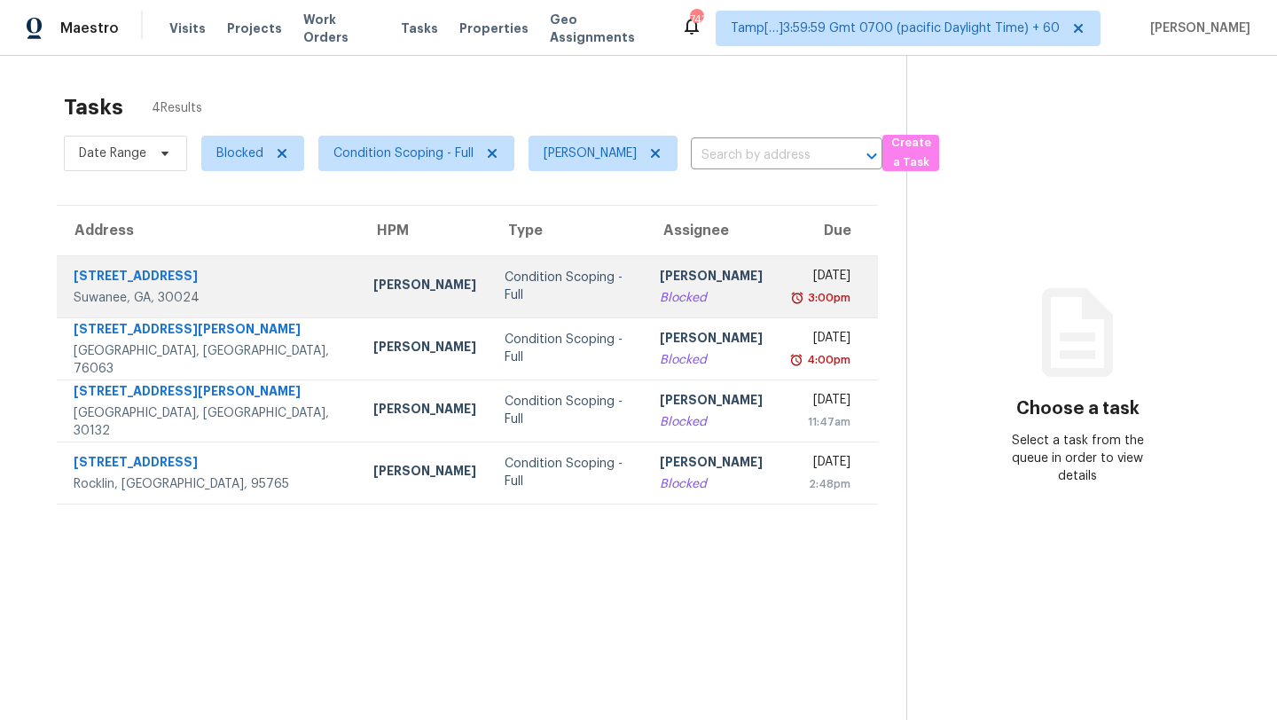
click at [777, 309] on td "[DATE] 3:00pm" at bounding box center [827, 286] width 100 height 62
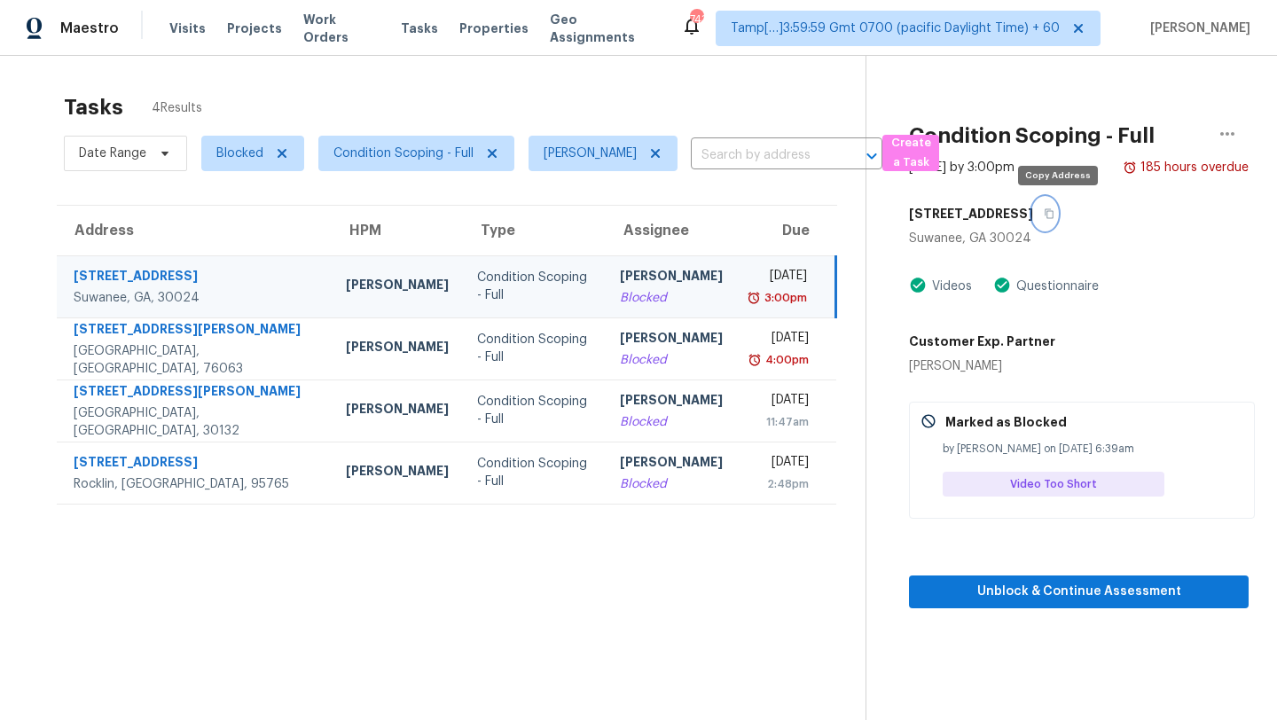
click at [1055, 209] on icon "button" at bounding box center [1049, 213] width 11 height 11
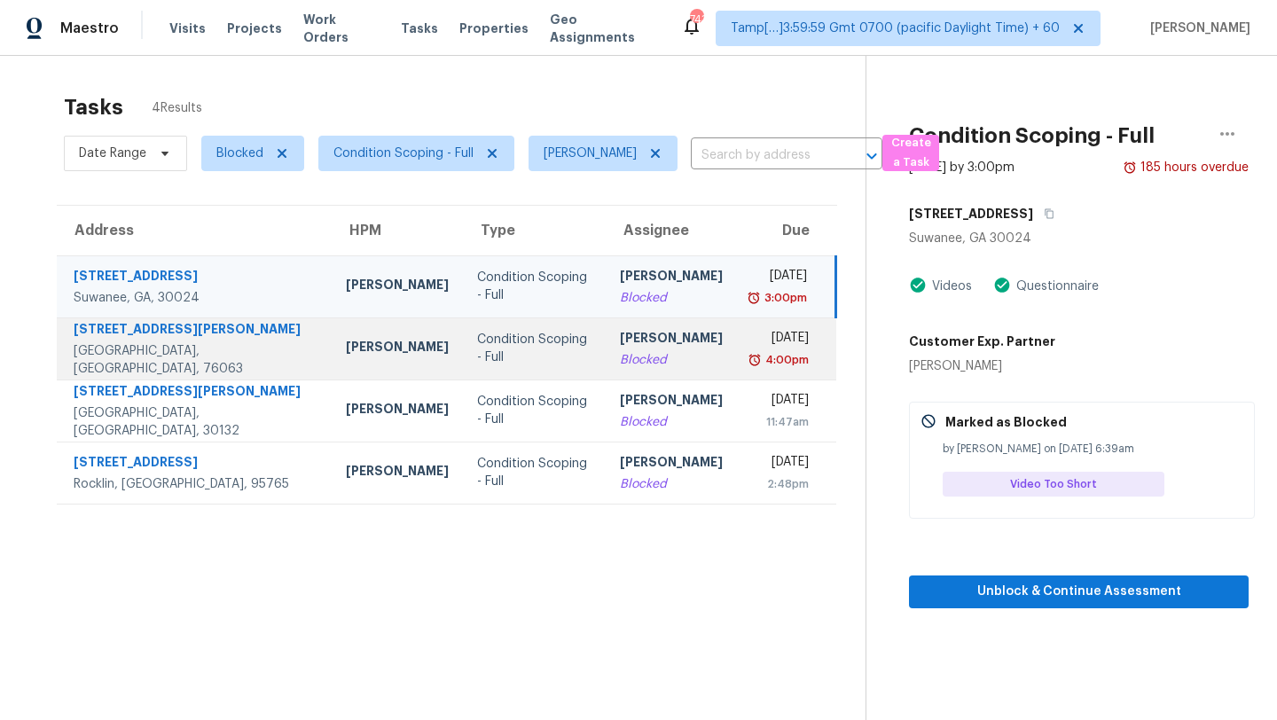
click at [553, 367] on td "Condition Scoping - Full" at bounding box center [534, 349] width 143 height 62
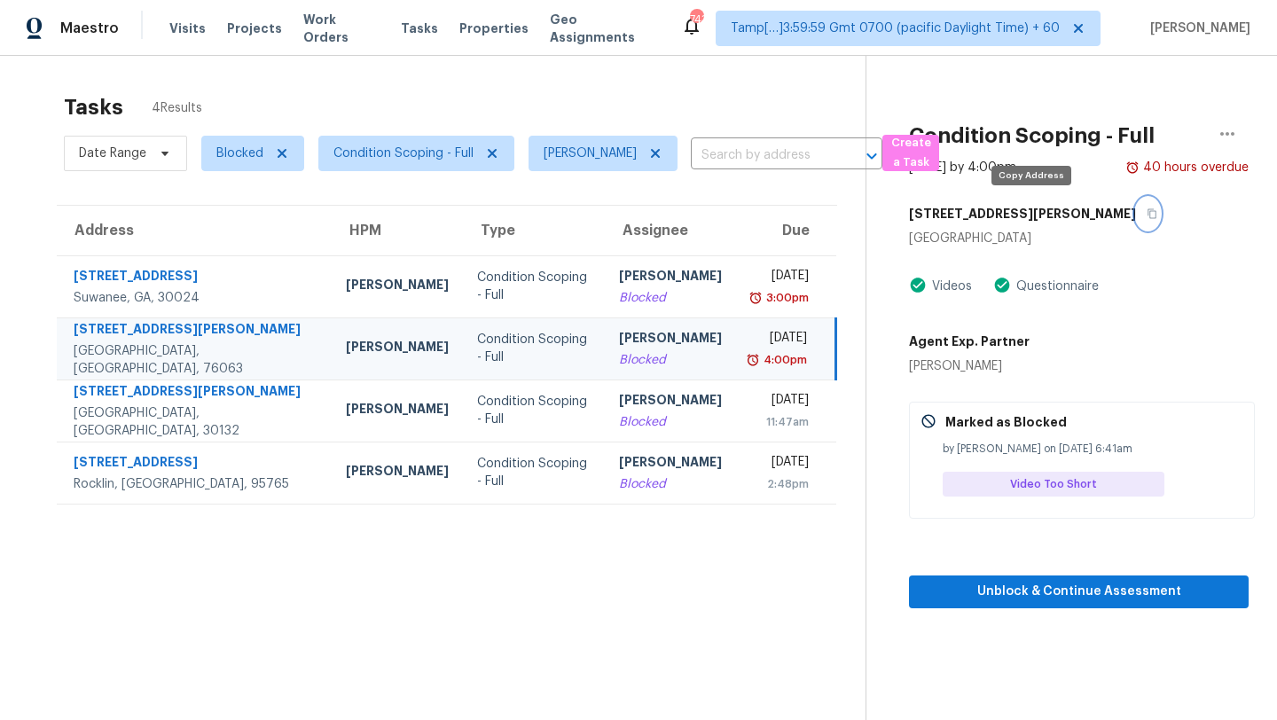
click at [1136, 219] on button "button" at bounding box center [1148, 214] width 24 height 32
drag, startPoint x: 907, startPoint y: 365, endPoint x: 1071, endPoint y: 366, distance: 164.1
click at [1072, 366] on div "Condition Scoping - Full [DATE] by 4:00pm 40 hours overdue [STREET_ADDRESS][PER…" at bounding box center [1058, 332] width 382 height 553
copy div "[PERSON_NAME]"
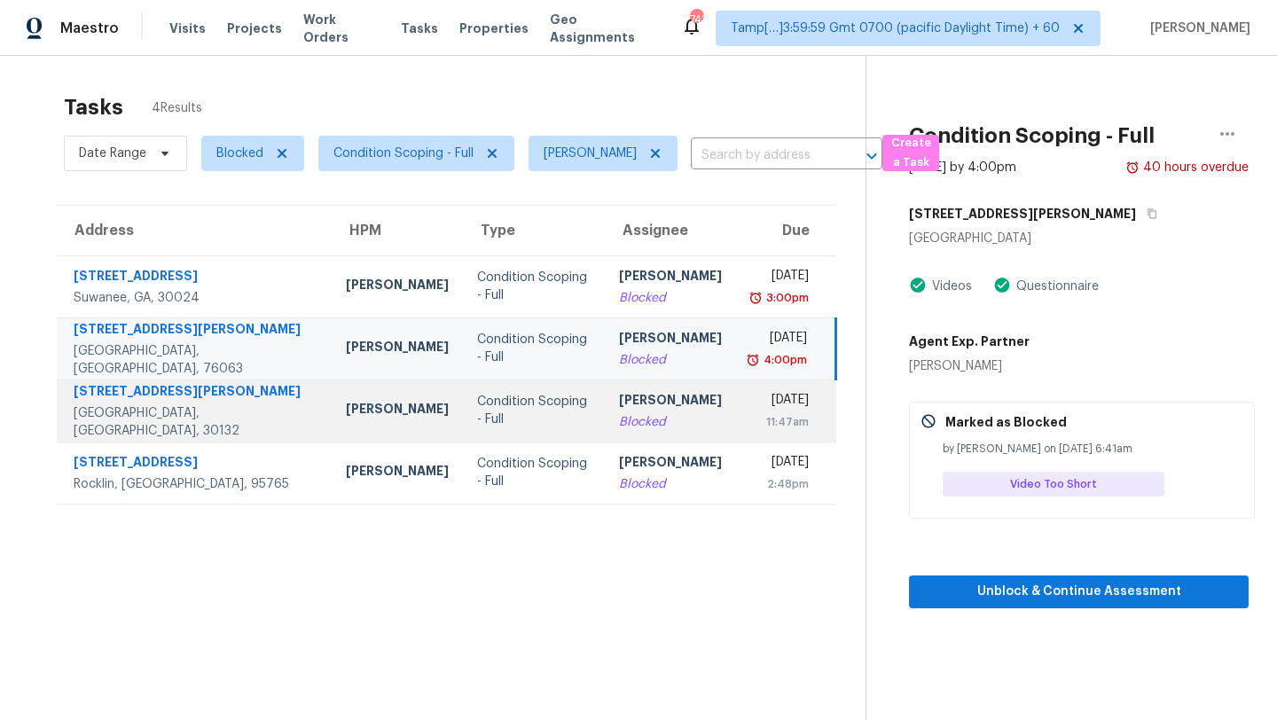
click at [624, 414] on div "Blocked" at bounding box center [670, 422] width 103 height 18
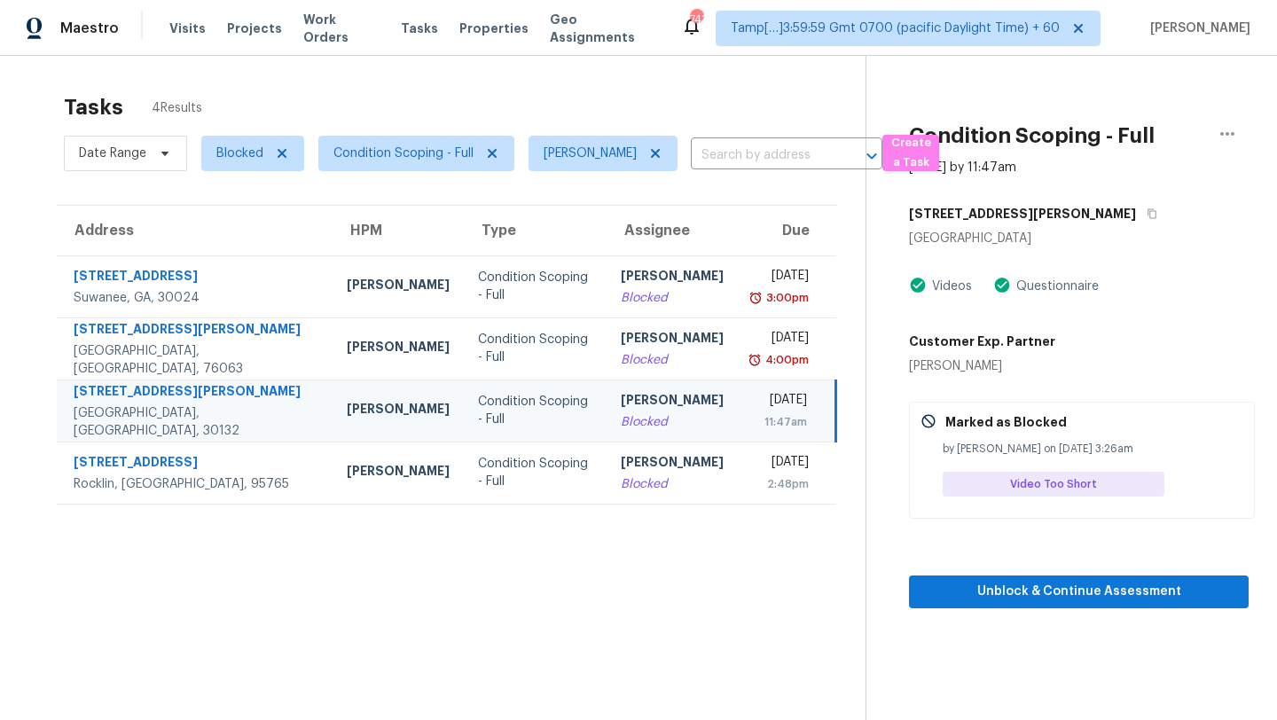
click at [617, 112] on div "Tasks 4 Results" at bounding box center [465, 107] width 802 height 46
